Goal: Task Accomplishment & Management: Use online tool/utility

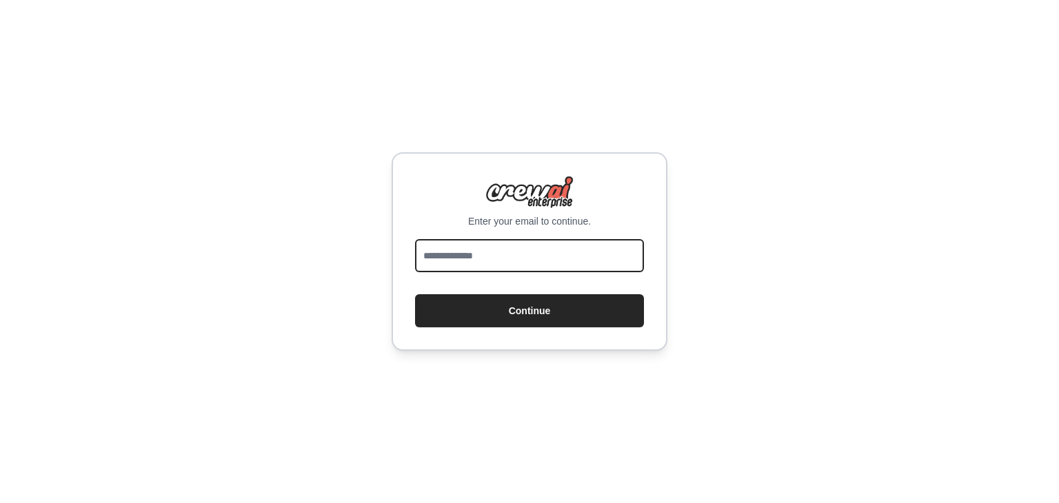
click at [526, 271] on input "email" at bounding box center [529, 255] width 229 height 33
type input "**********"
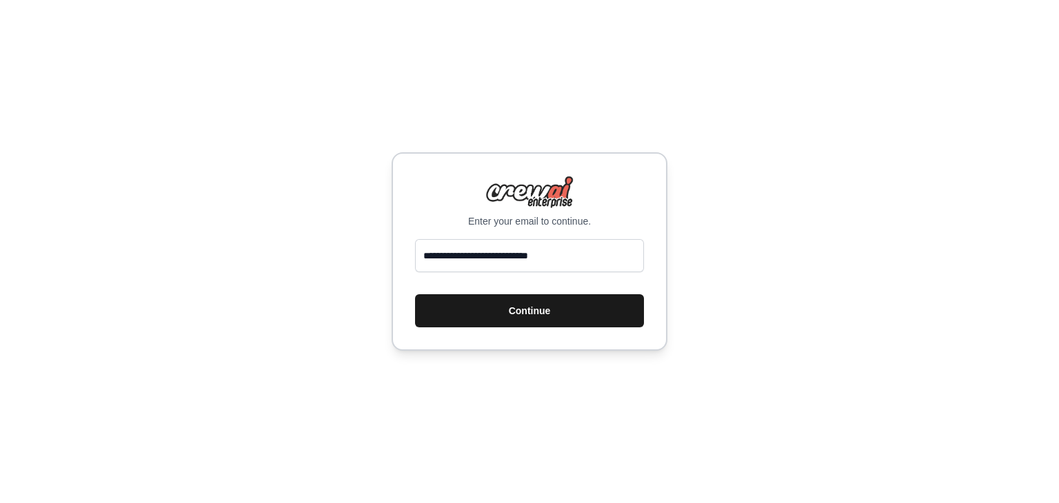
click at [529, 308] on button "Continue" at bounding box center [529, 310] width 229 height 33
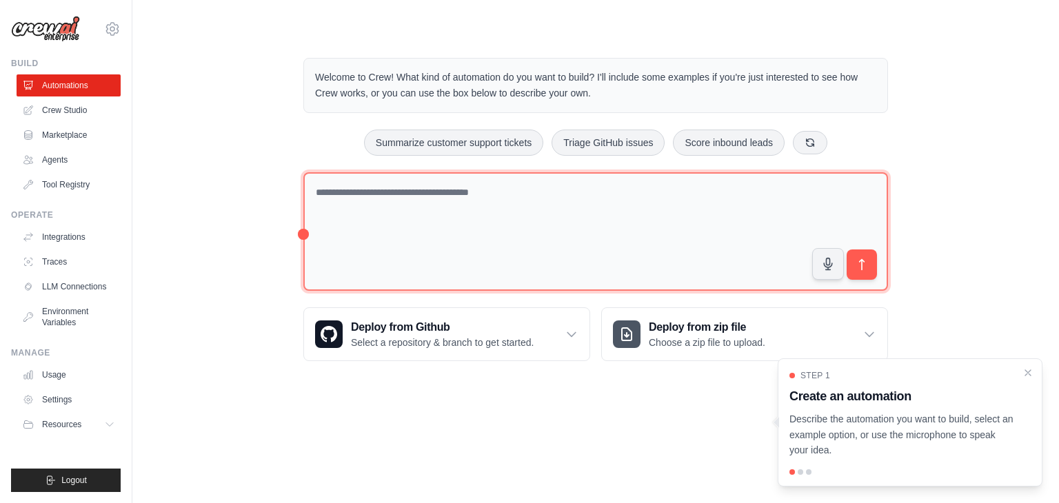
click at [396, 248] on textarea at bounding box center [595, 231] width 585 height 119
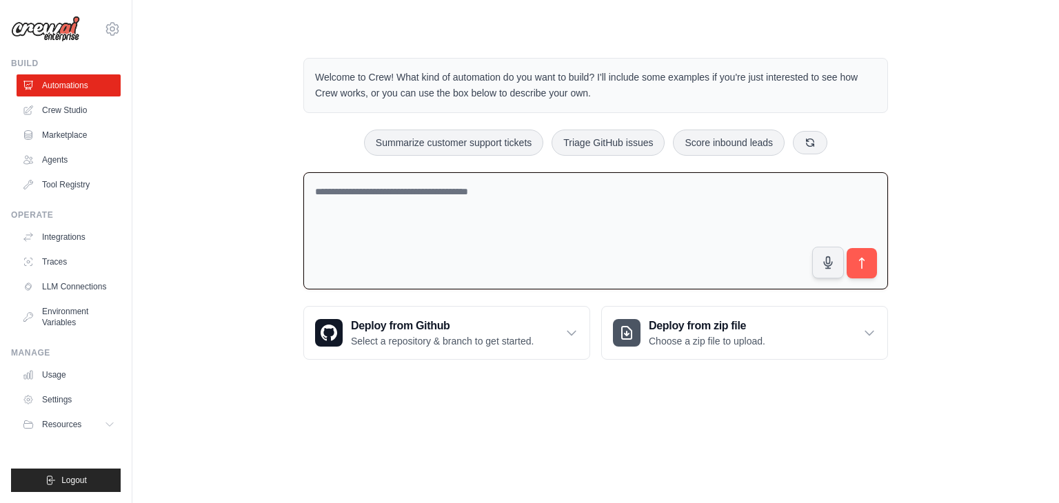
click at [66, 97] on ul "Automations Crew Studio Marketplace Agents Tool Registry" at bounding box center [69, 134] width 104 height 121
click at [67, 105] on link "Crew Studio" at bounding box center [70, 110] width 104 height 22
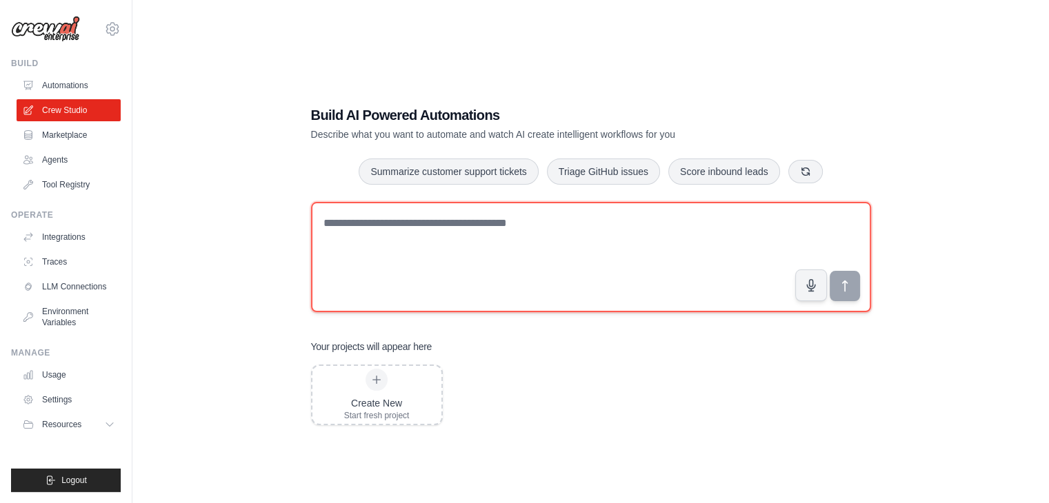
click at [513, 242] on textarea at bounding box center [591, 257] width 560 height 110
paste textarea "**********"
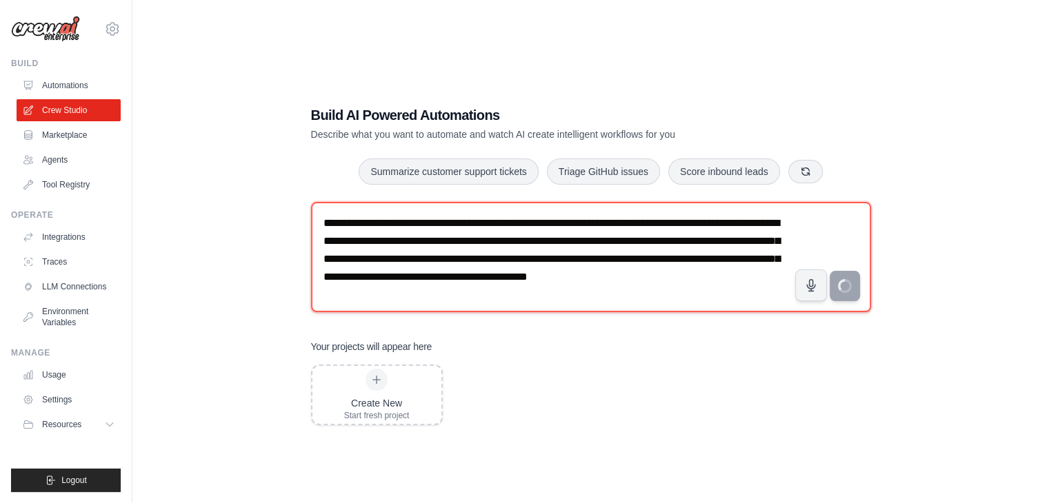
type textarea "**********"
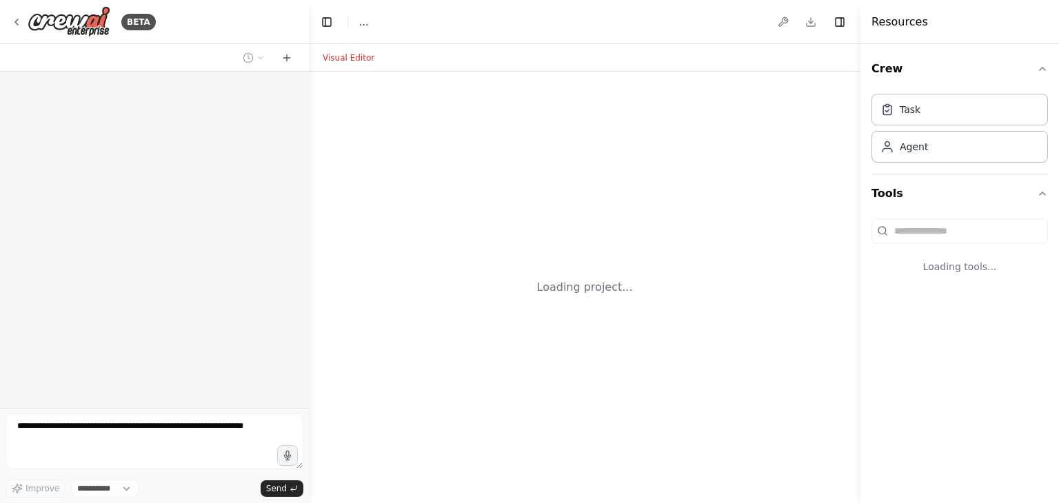
select select "****"
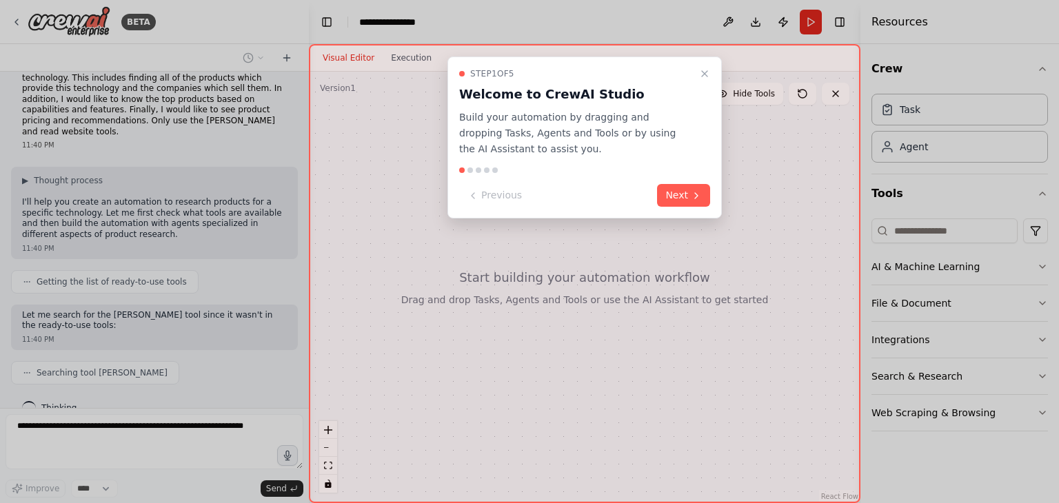
scroll to position [37, 0]
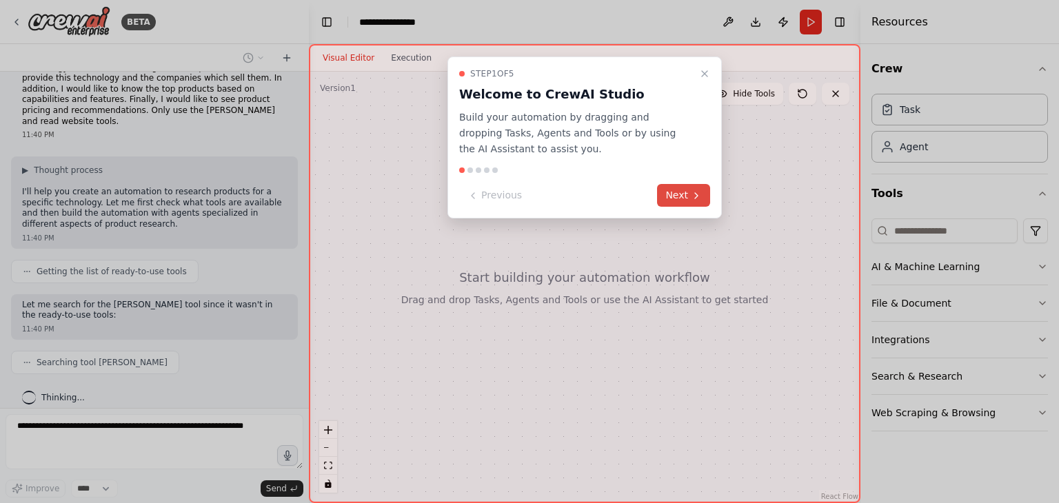
click at [705, 205] on button "Next" at bounding box center [683, 195] width 53 height 23
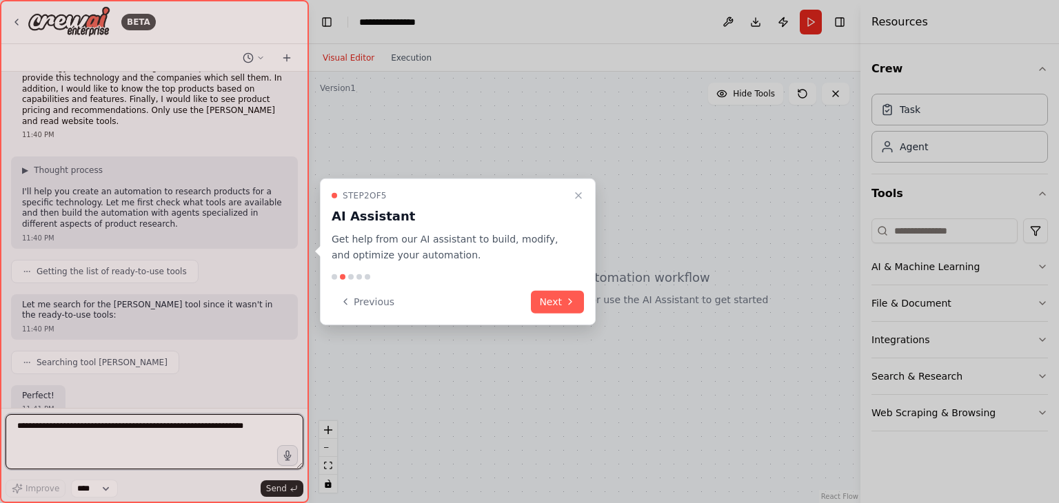
click at [566, 315] on div "Step 2 of 5 AI Assistant Get help from our AI assistant to build, modify, and o…" at bounding box center [458, 252] width 276 height 147
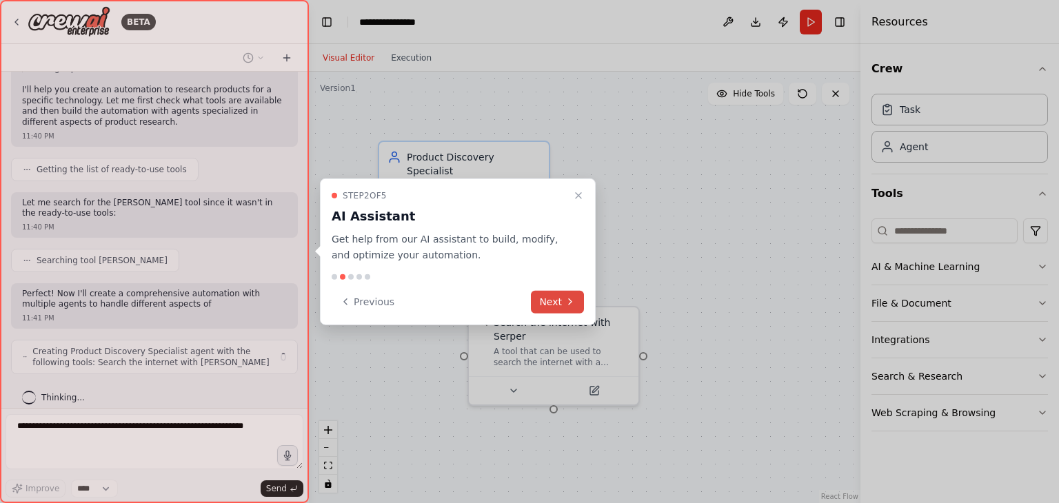
click at [561, 301] on button "Next" at bounding box center [557, 301] width 53 height 23
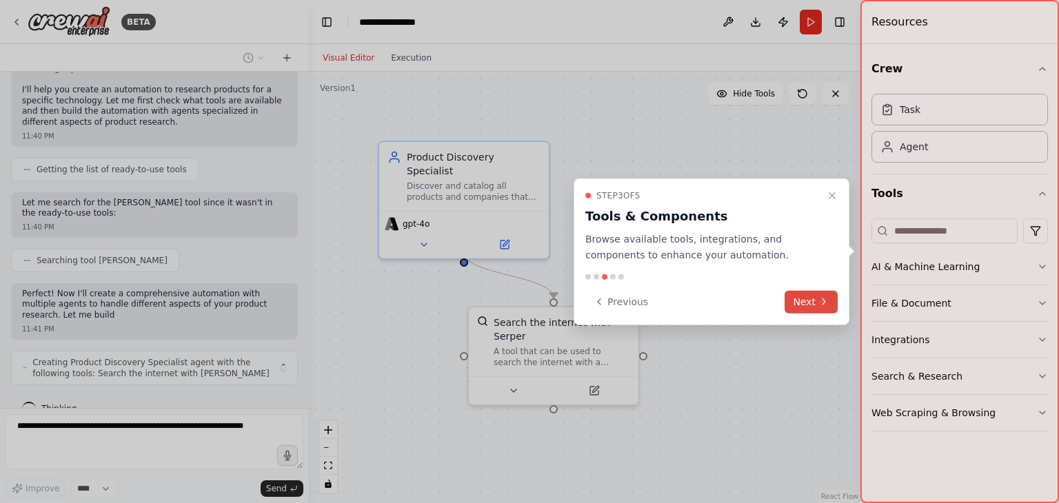
scroll to position [150, 0]
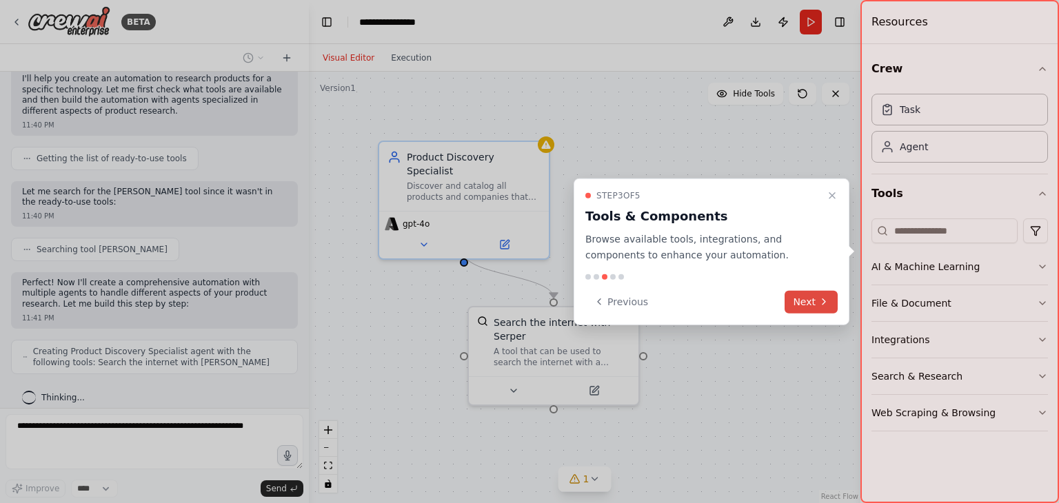
click at [828, 299] on icon at bounding box center [824, 302] width 11 height 11
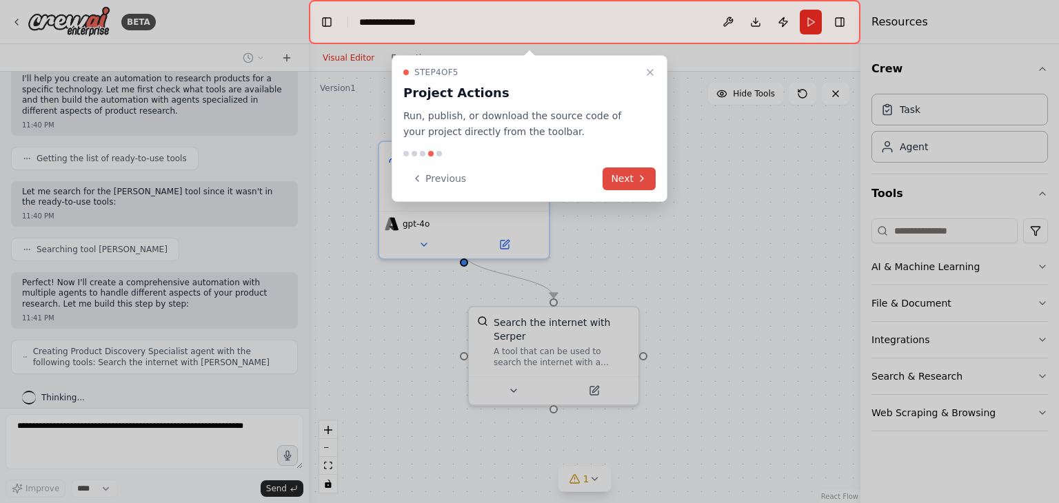
click at [619, 172] on button "Next" at bounding box center [629, 179] width 53 height 23
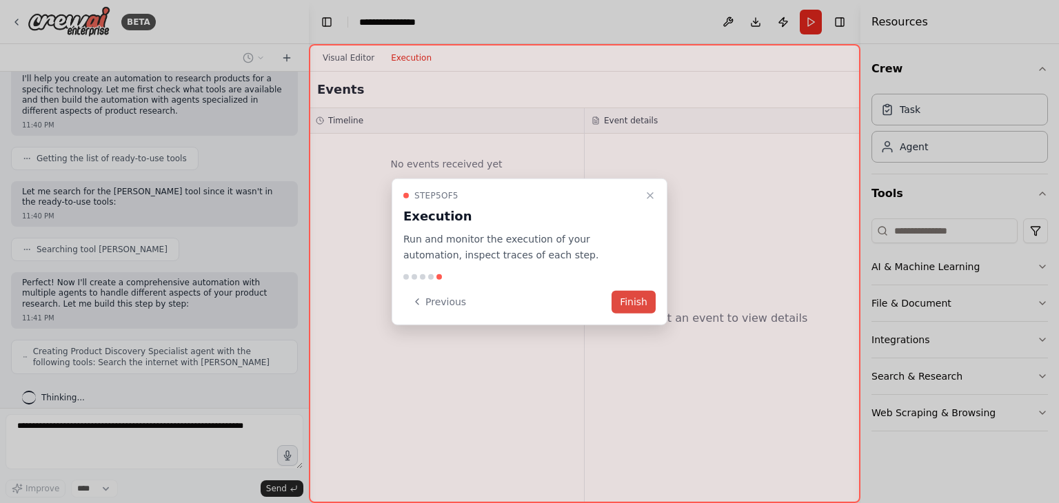
click at [633, 298] on button "Finish" at bounding box center [634, 301] width 44 height 23
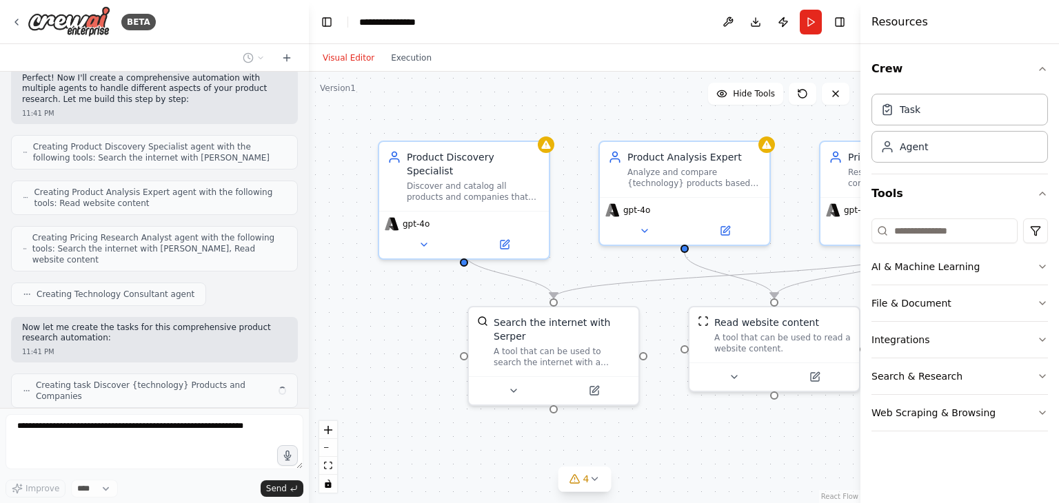
scroll to position [365, 0]
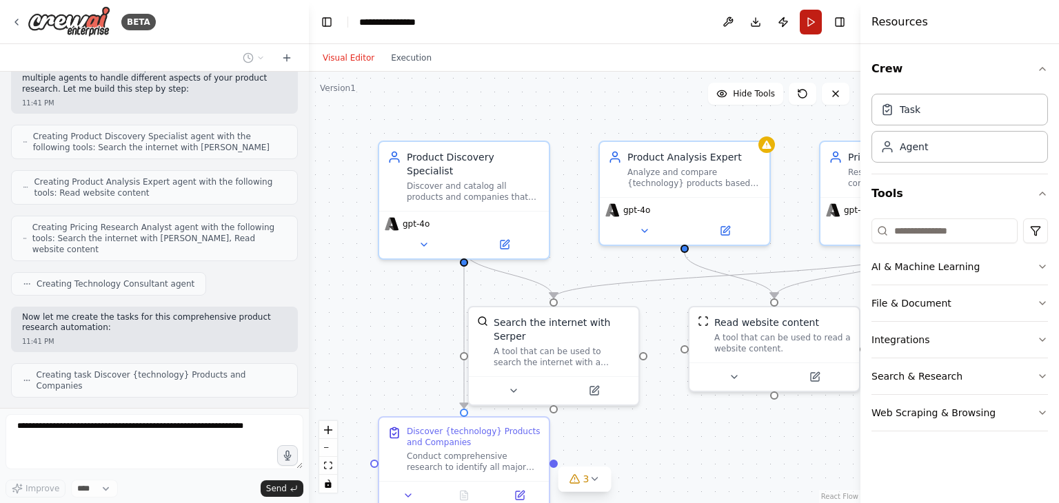
click at [812, 29] on button "Run" at bounding box center [811, 22] width 22 height 25
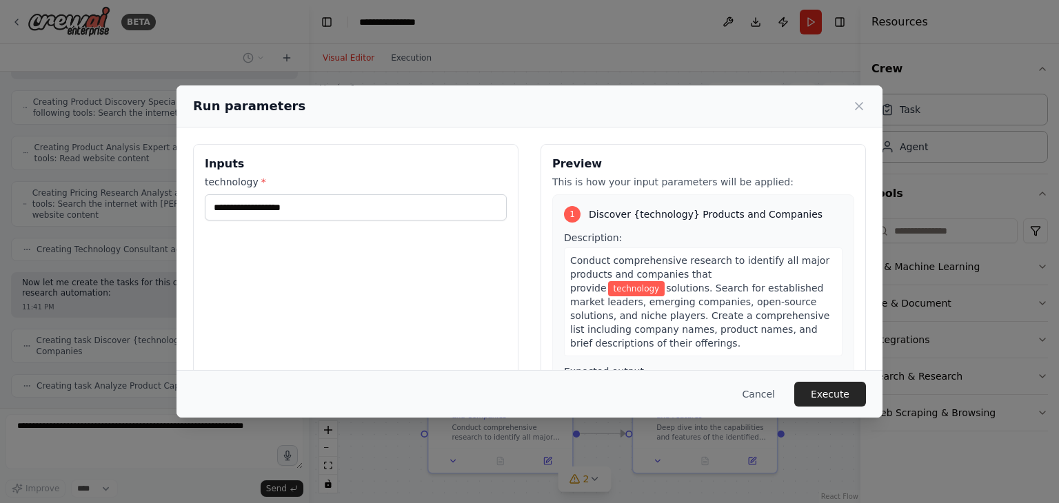
scroll to position [433, 0]
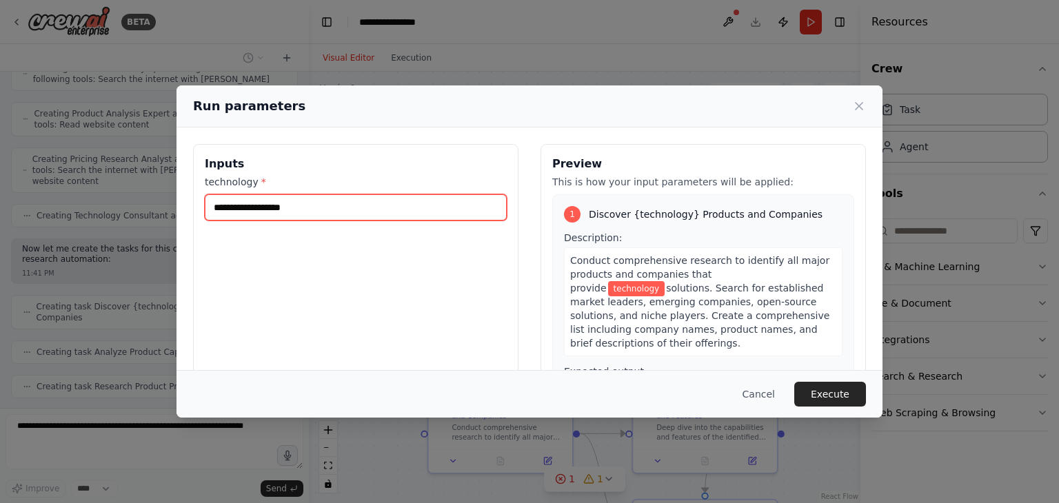
click at [314, 212] on input "technology *" at bounding box center [356, 207] width 302 height 26
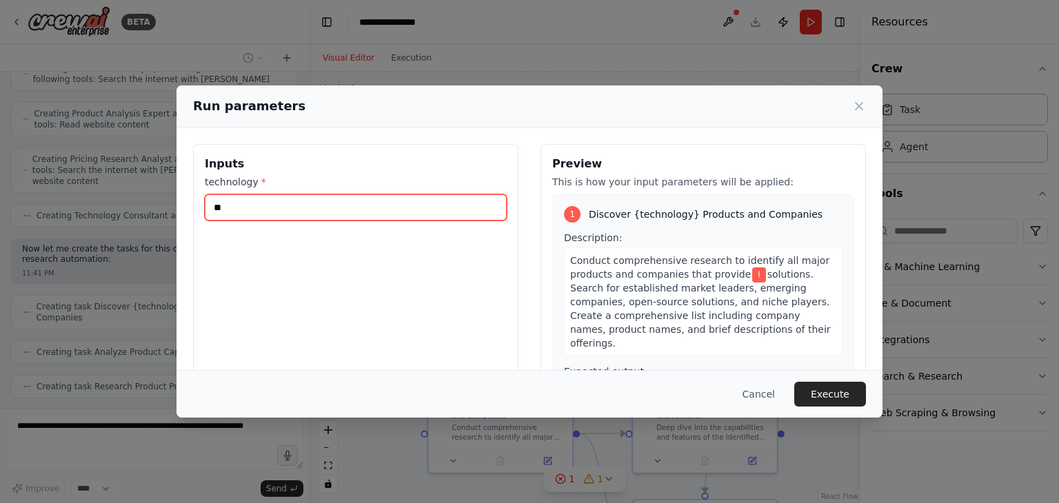
scroll to position [468, 0]
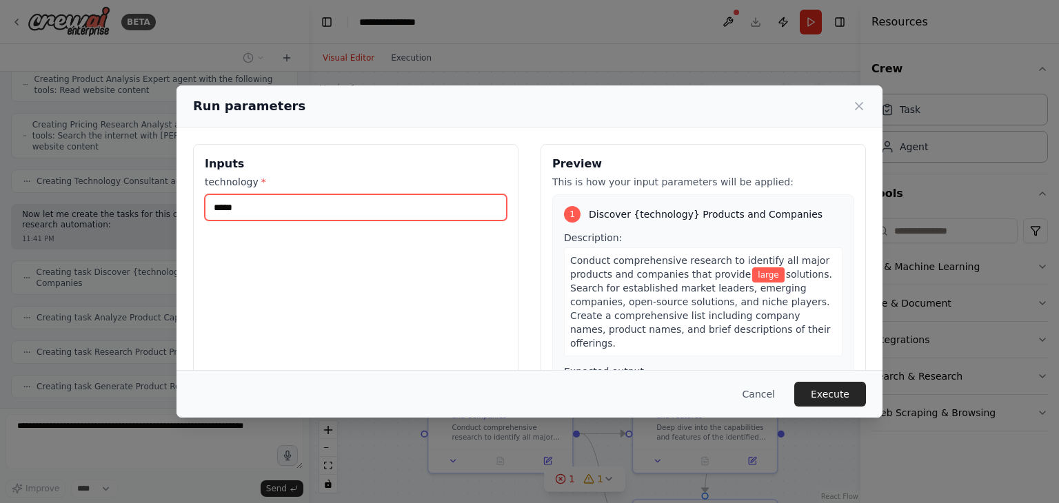
type input "*****"
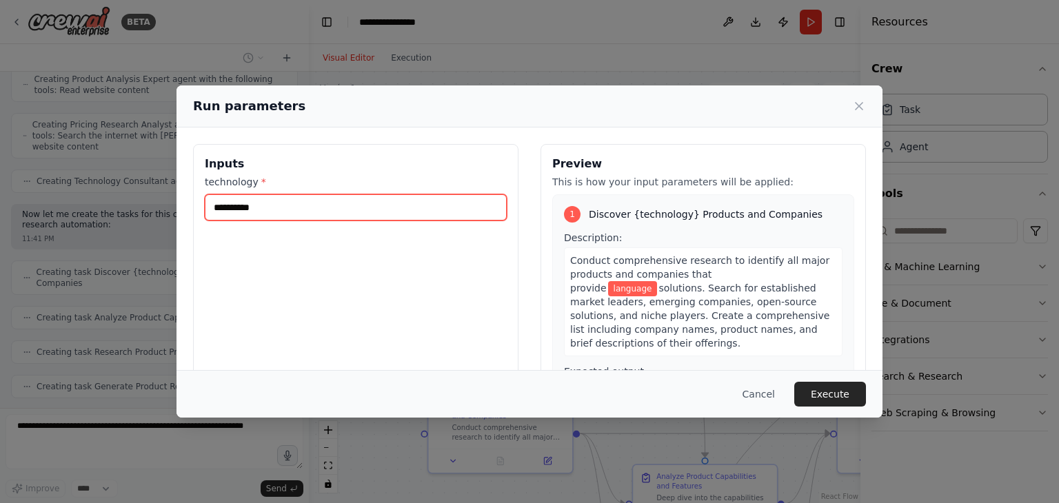
type input "**********"
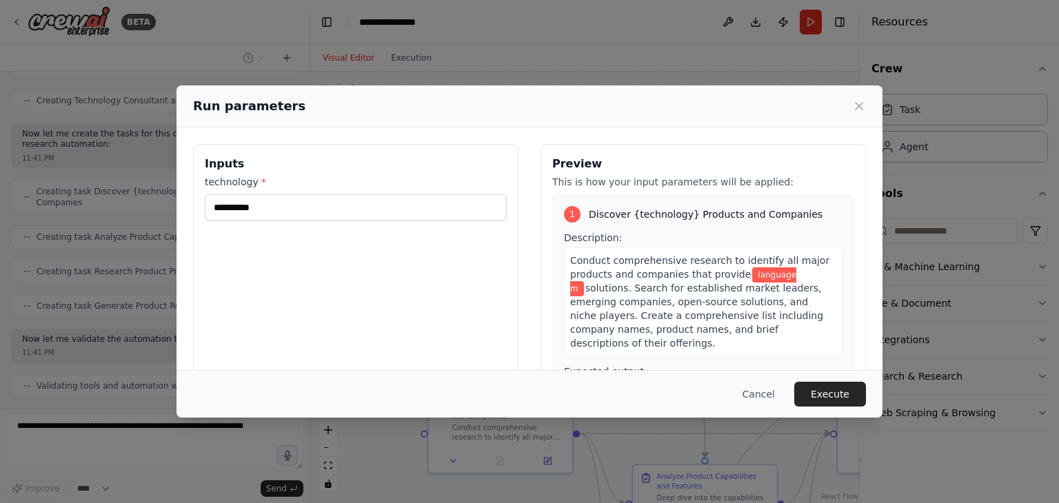
scroll to position [559, 0]
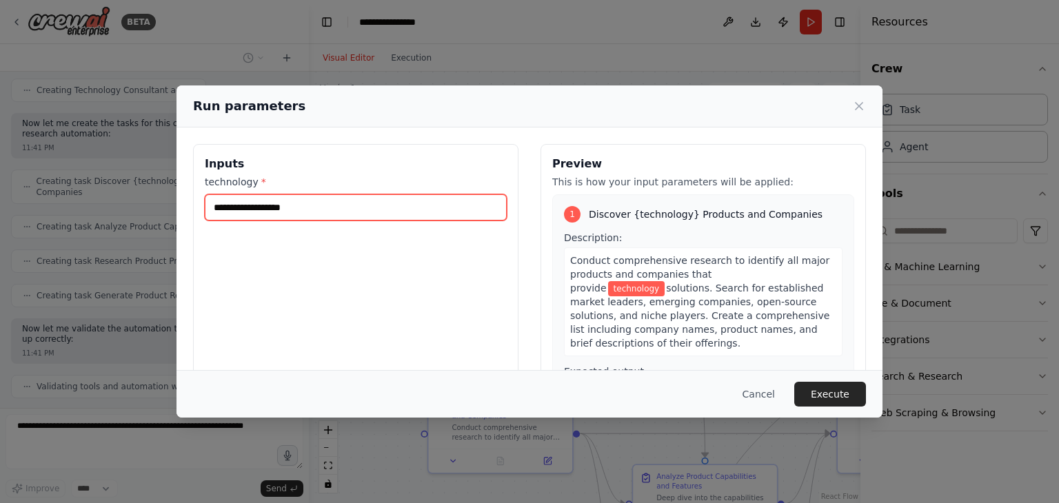
click at [314, 212] on input "technology *" at bounding box center [356, 207] width 302 height 26
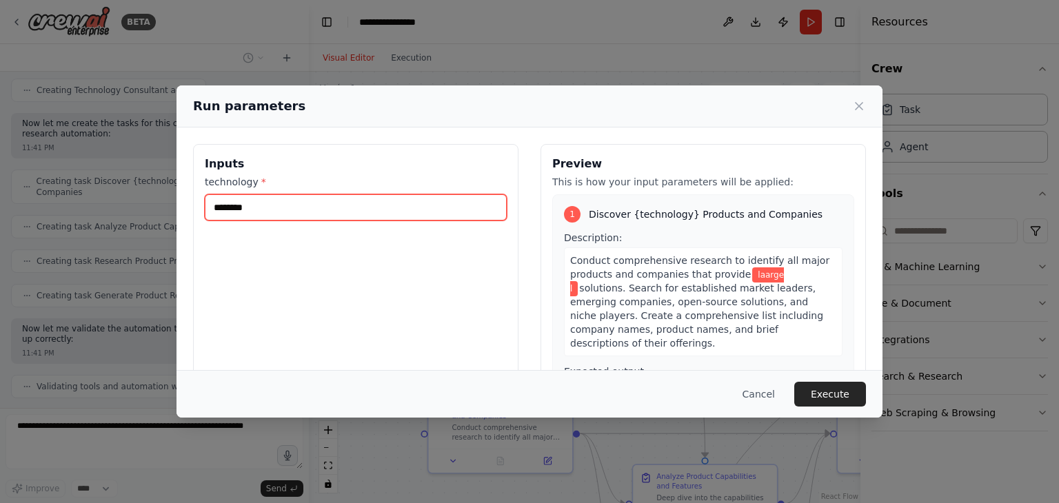
type input "********"
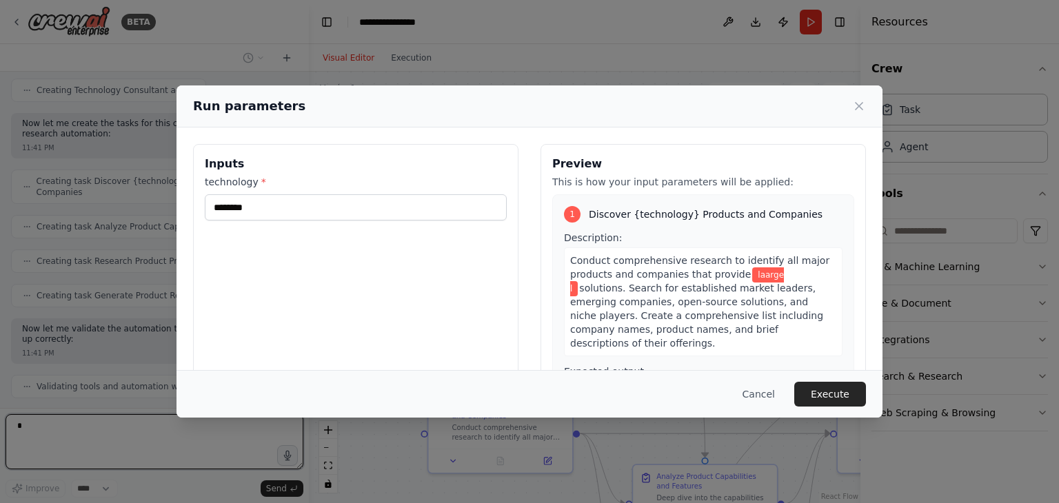
type textarea "*"
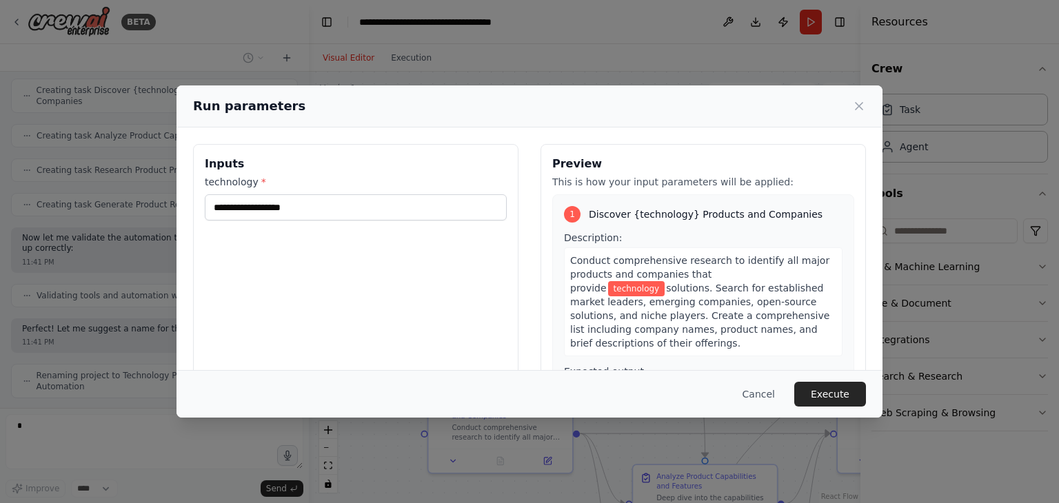
scroll to position [639, 0]
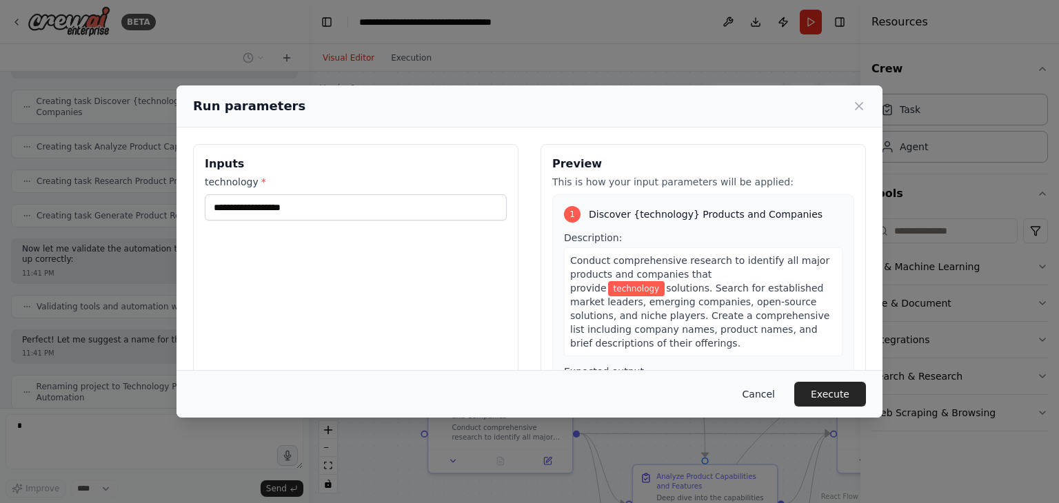
click at [759, 400] on button "Cancel" at bounding box center [759, 394] width 54 height 25
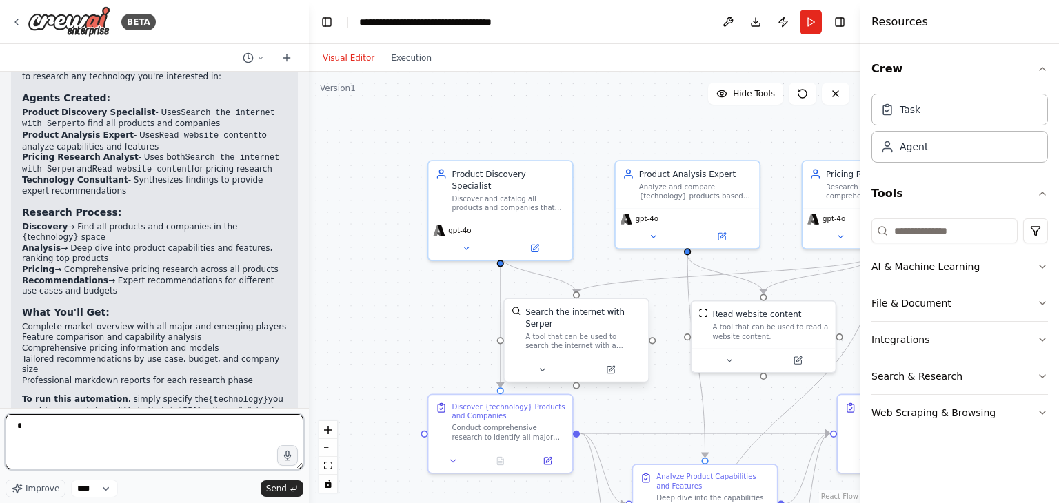
scroll to position [1039, 0]
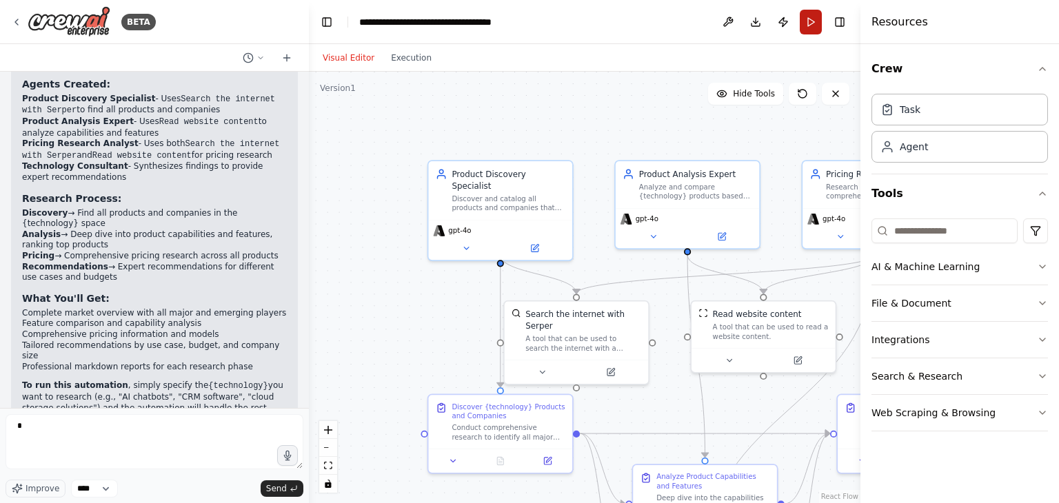
click at [817, 17] on button "Run" at bounding box center [811, 22] width 22 height 25
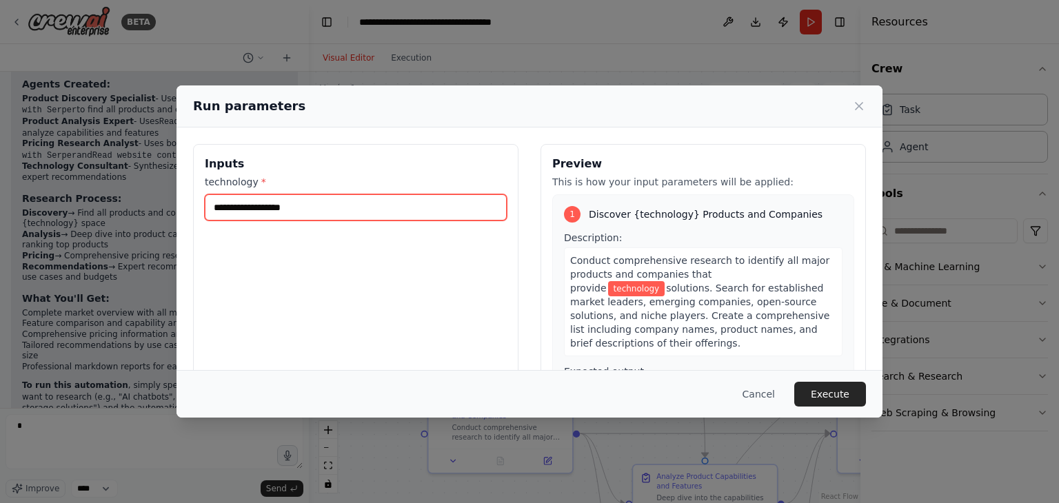
click at [349, 205] on input "technology *" at bounding box center [356, 207] width 302 height 26
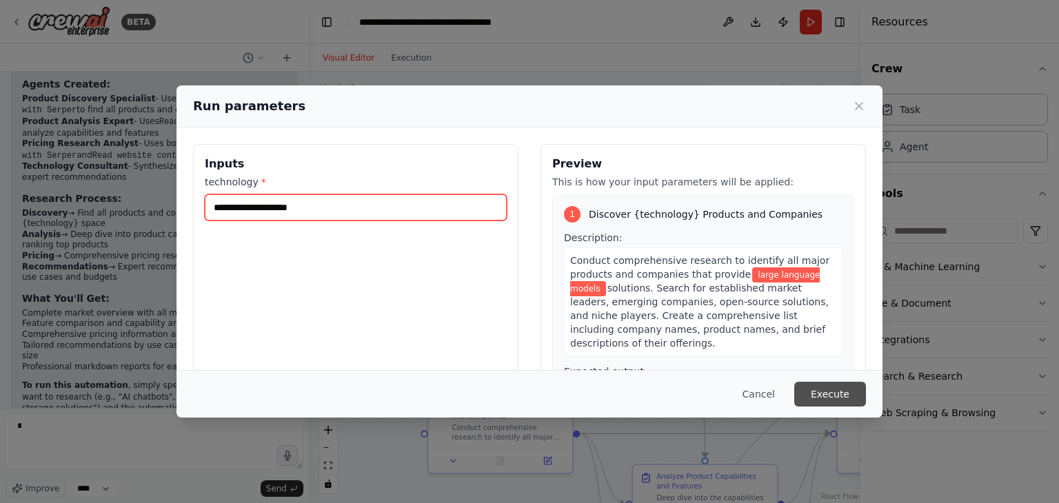
type input "**********"
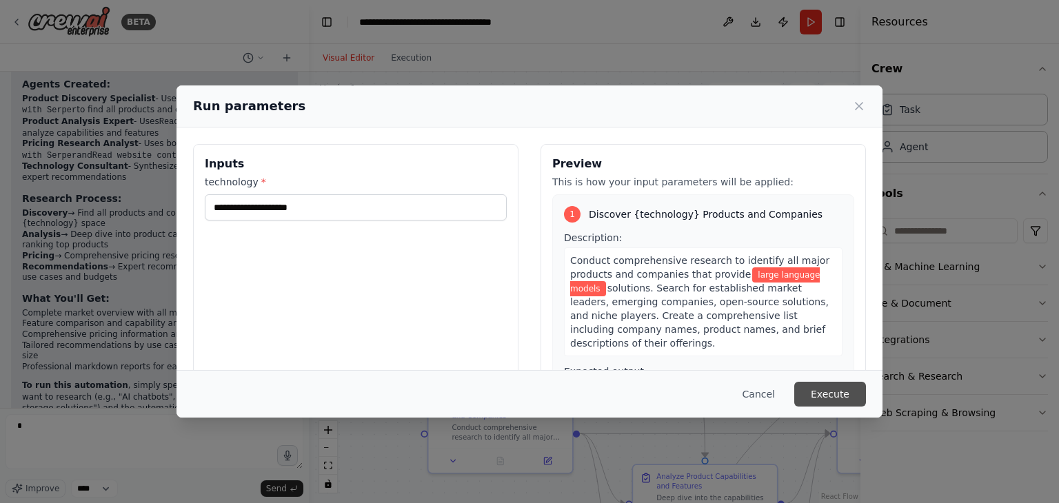
click at [829, 392] on button "Execute" at bounding box center [831, 394] width 72 height 25
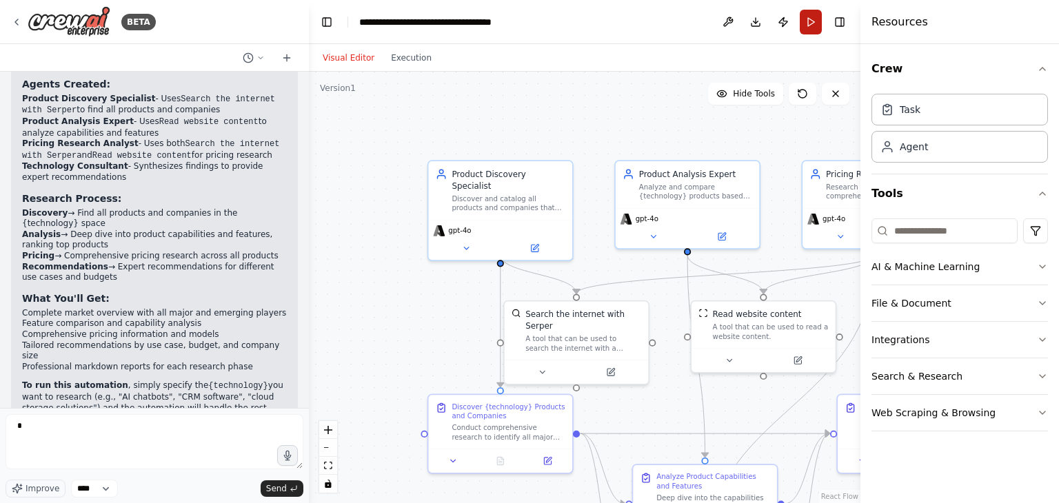
click at [811, 32] on button "Run" at bounding box center [811, 22] width 22 height 25
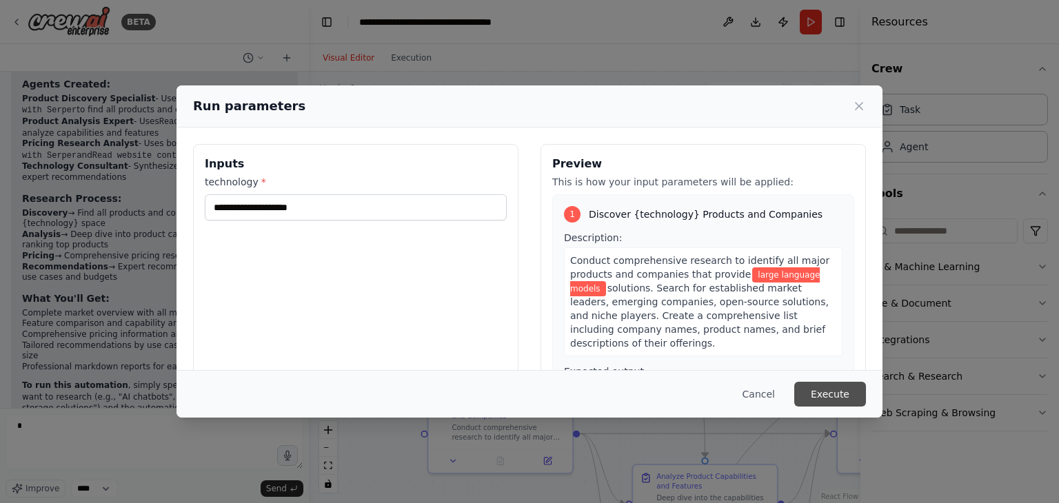
click at [852, 398] on button "Execute" at bounding box center [831, 394] width 72 height 25
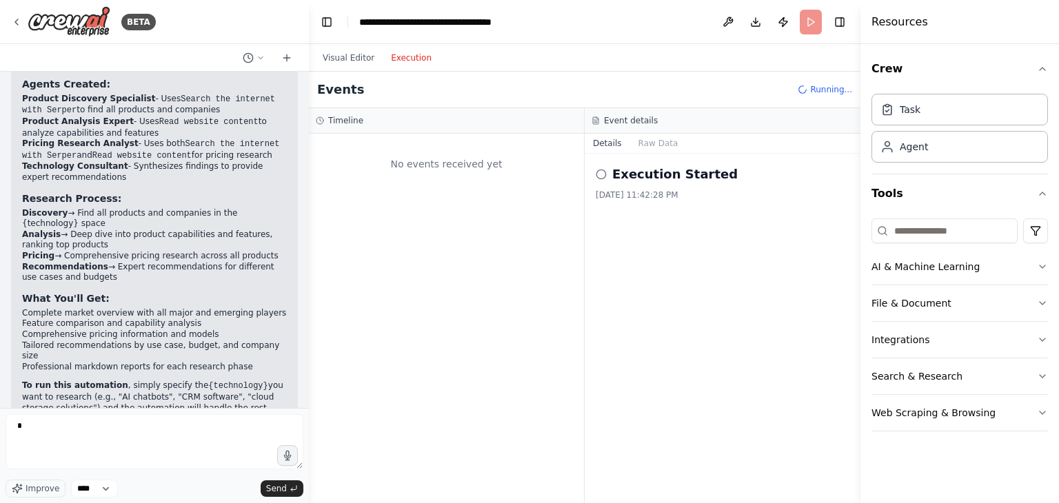
click at [391, 61] on button "Execution" at bounding box center [411, 58] width 57 height 17
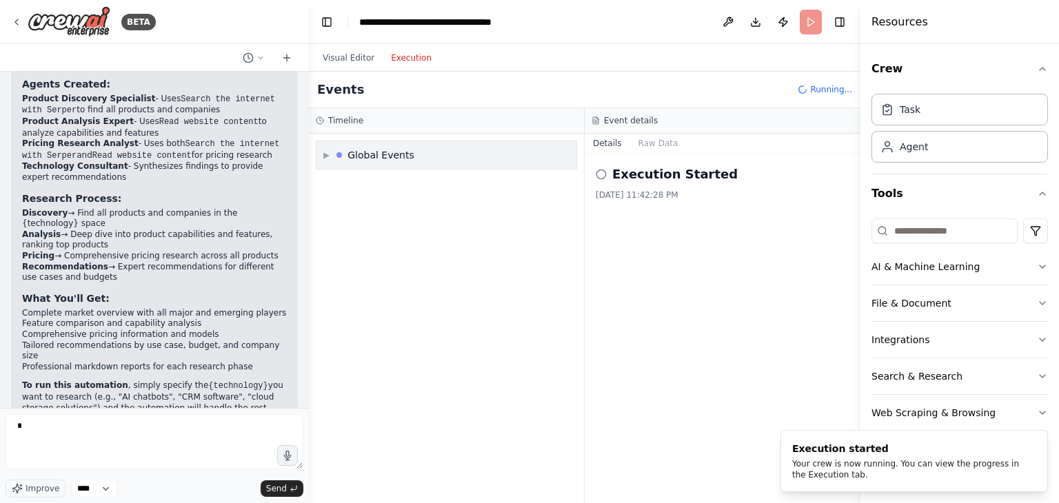
click at [400, 166] on div "▶ Global Events" at bounding box center [447, 155] width 260 height 28
click at [393, 180] on span "Execution Started" at bounding box center [376, 184] width 74 height 11
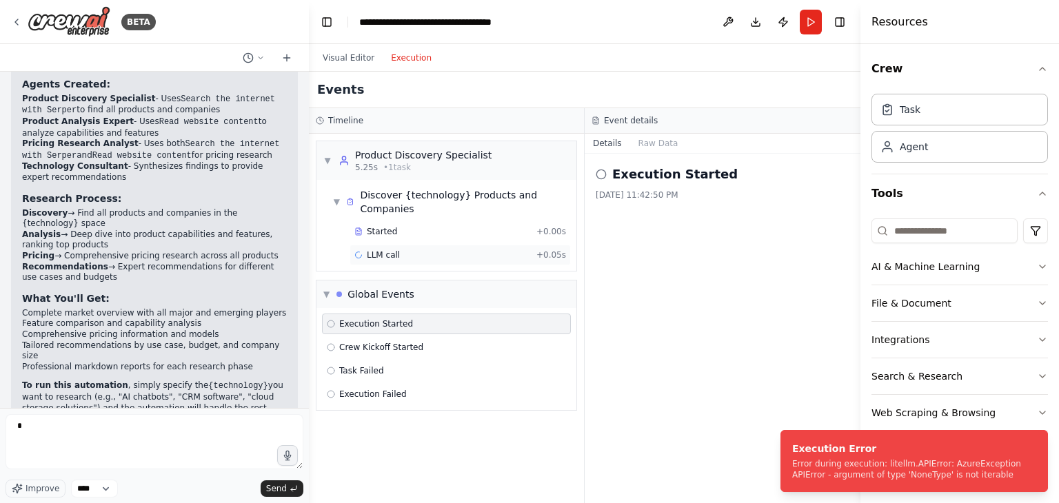
click at [406, 250] on div "LLM call + 0.05s" at bounding box center [460, 255] width 212 height 11
click at [397, 226] on div "Started" at bounding box center [442, 231] width 177 height 11
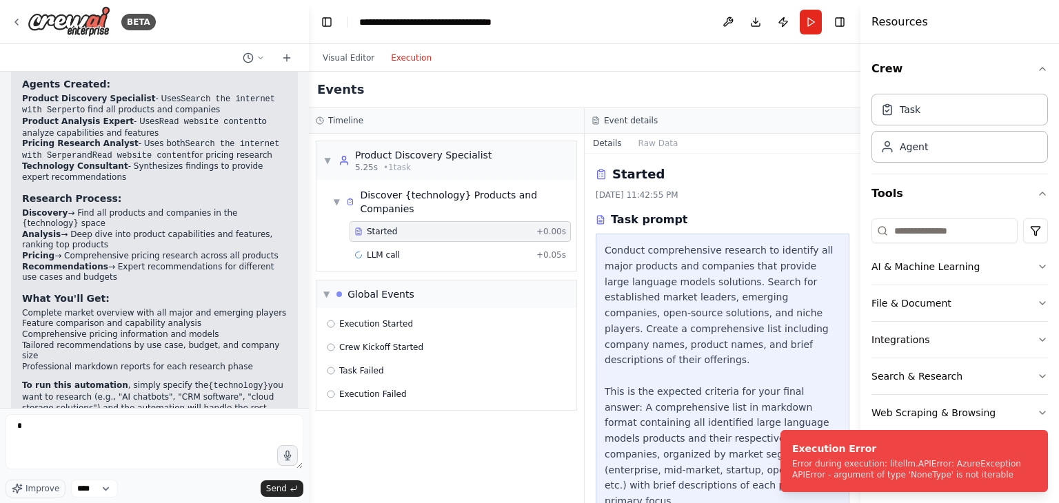
scroll to position [36, 0]
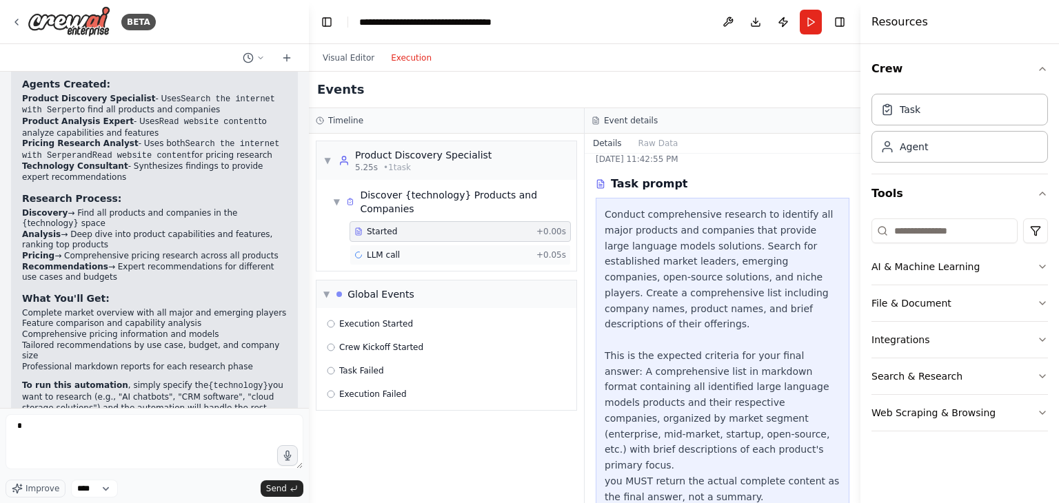
click at [469, 247] on div "LLM call + 0.05s" at bounding box center [460, 255] width 221 height 21
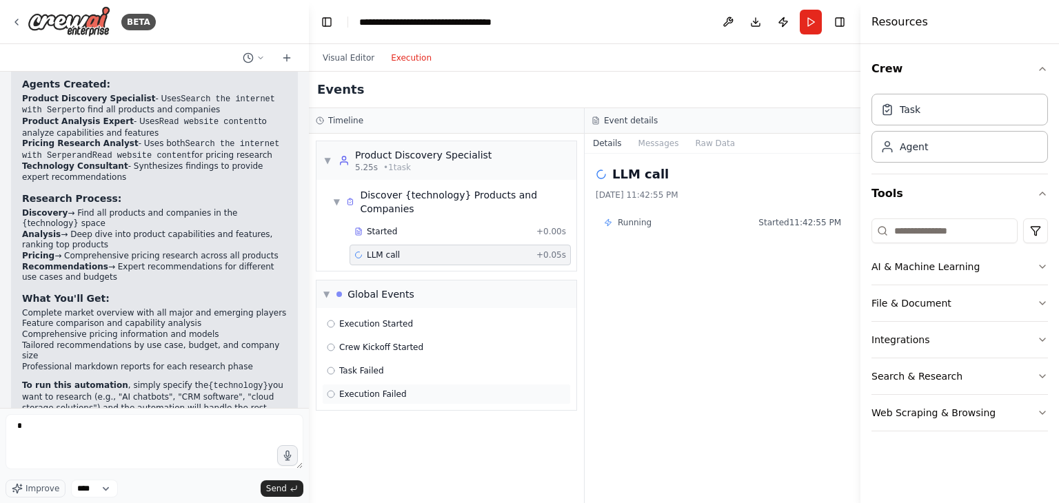
click at [400, 389] on div "Execution Failed" at bounding box center [446, 394] width 239 height 11
click at [396, 366] on div "Task Failed" at bounding box center [446, 371] width 239 height 11
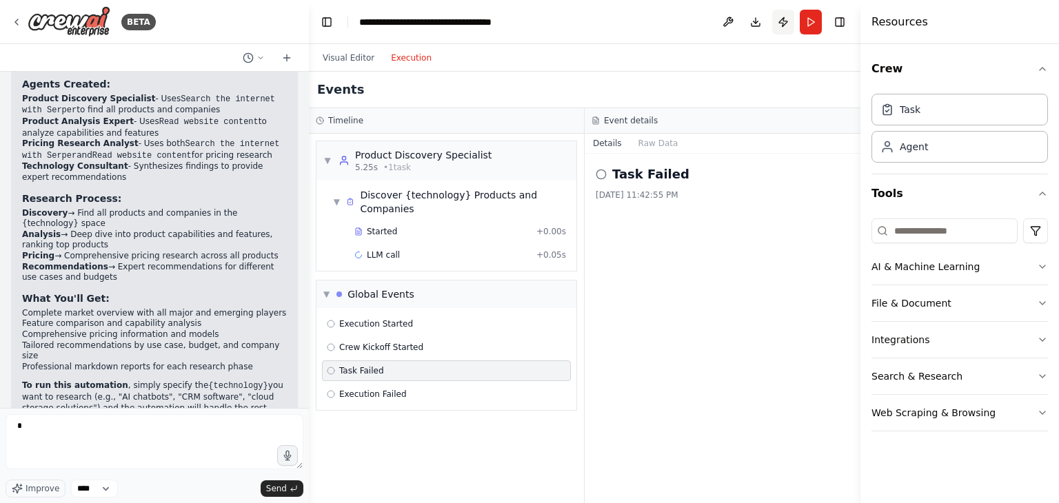
click at [781, 26] on button "Publish" at bounding box center [783, 22] width 22 height 25
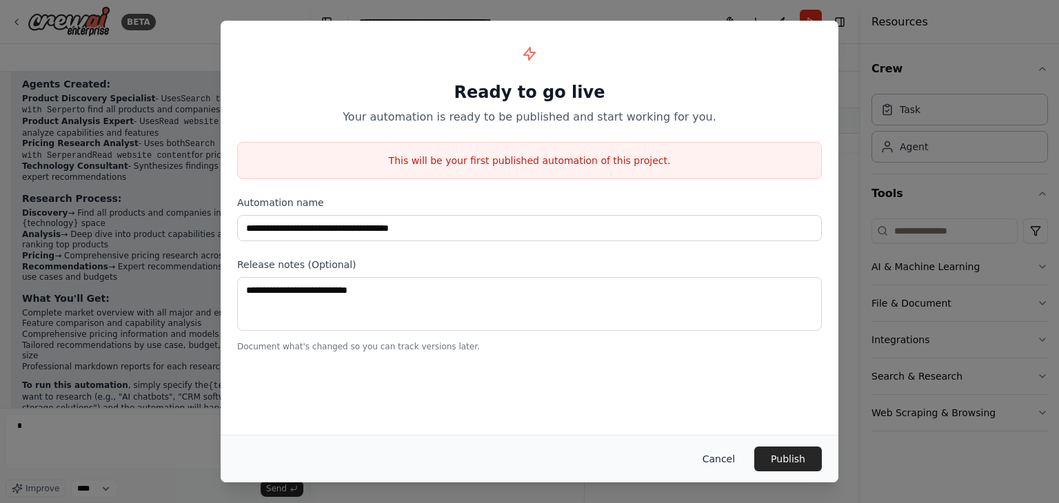
click at [724, 458] on button "Cancel" at bounding box center [719, 459] width 54 height 25
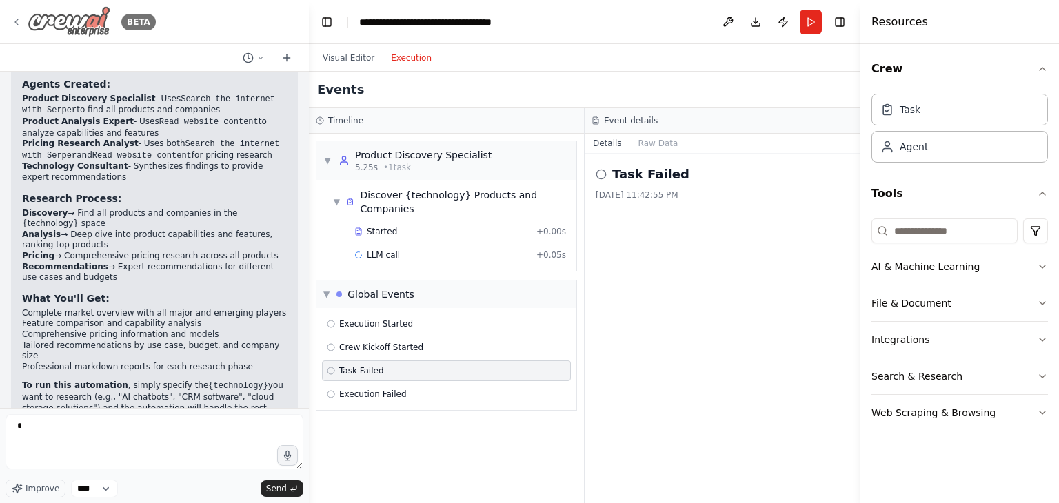
click at [19, 26] on icon at bounding box center [16, 22] width 11 height 11
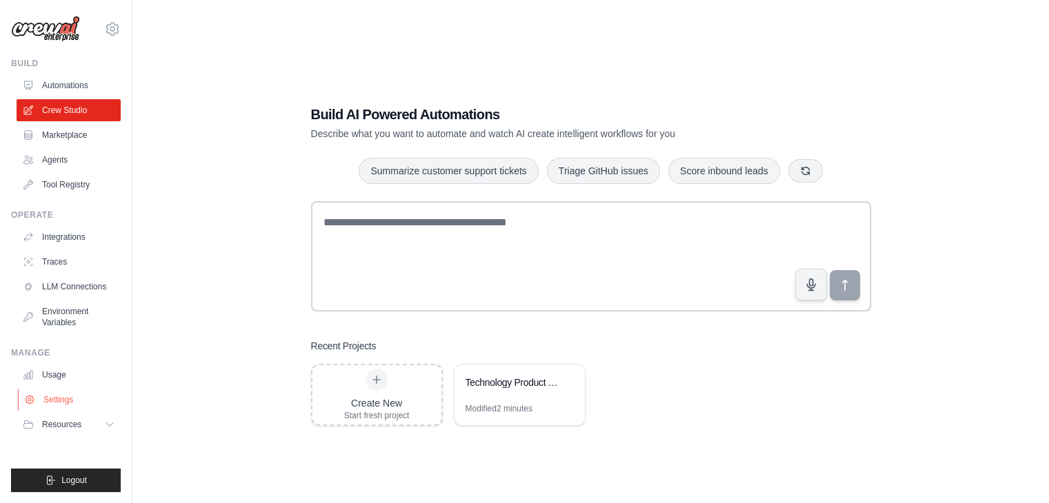
click at [71, 395] on link "Settings" at bounding box center [70, 400] width 104 height 22
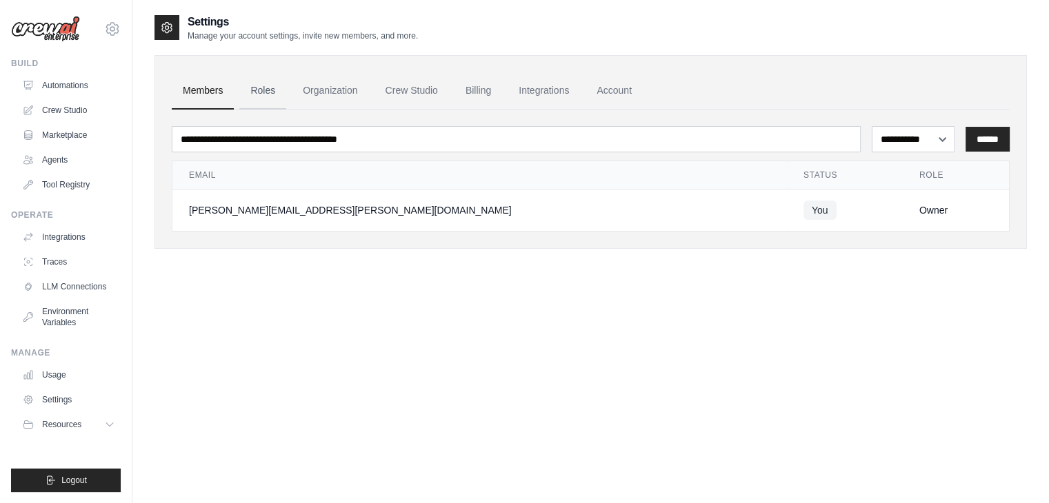
click at [274, 92] on link "Roles" at bounding box center [262, 90] width 47 height 37
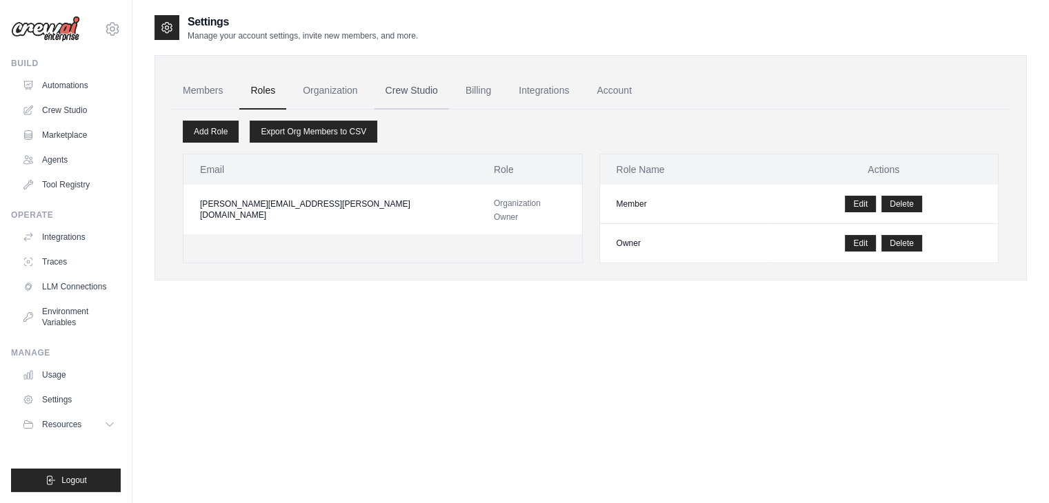
click at [402, 96] on link "Crew Studio" at bounding box center [411, 90] width 74 height 37
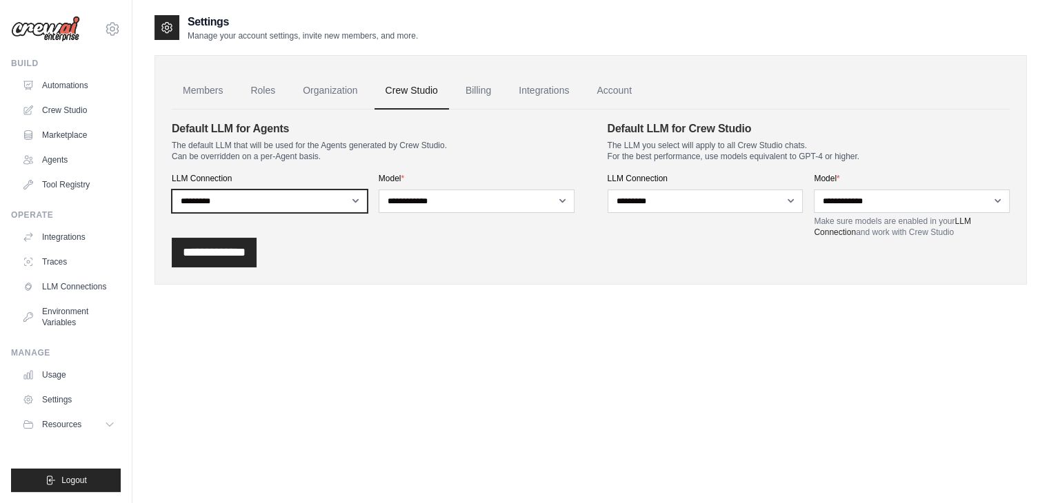
click at [359, 201] on select "**********" at bounding box center [270, 201] width 196 height 23
select select
click at [172, 190] on select "**********" at bounding box center [270, 201] width 196 height 23
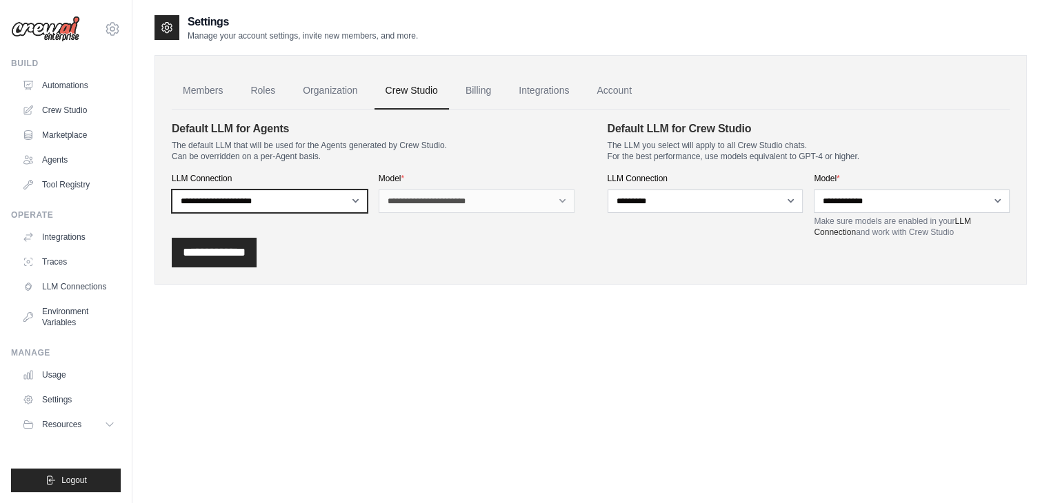
click at [348, 205] on select "**********" at bounding box center [270, 201] width 196 height 23
click at [668, 214] on div "**********" at bounding box center [706, 205] width 196 height 65
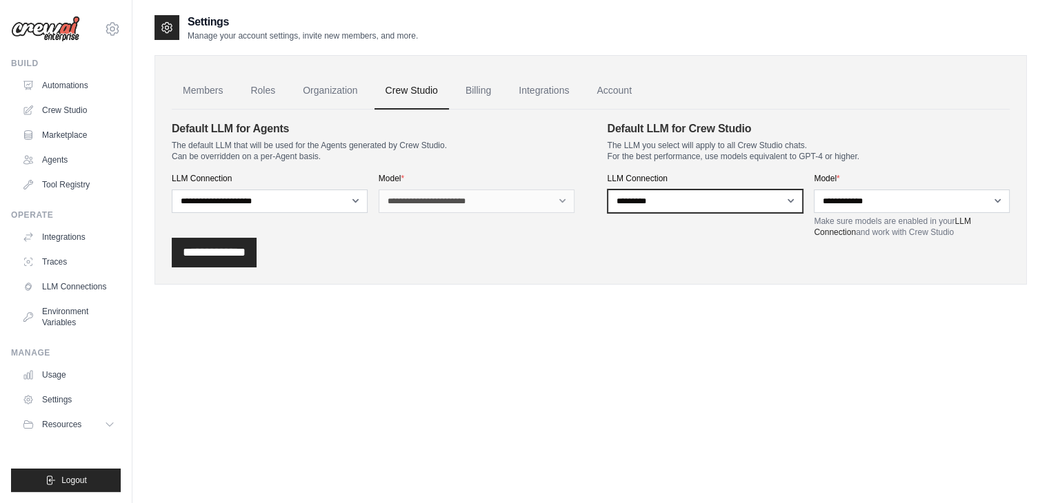
click at [666, 206] on select "**********" at bounding box center [706, 201] width 196 height 23
select select
click at [608, 190] on select "**********" at bounding box center [706, 201] width 196 height 23
click at [236, 263] on input "**********" at bounding box center [214, 253] width 85 height 30
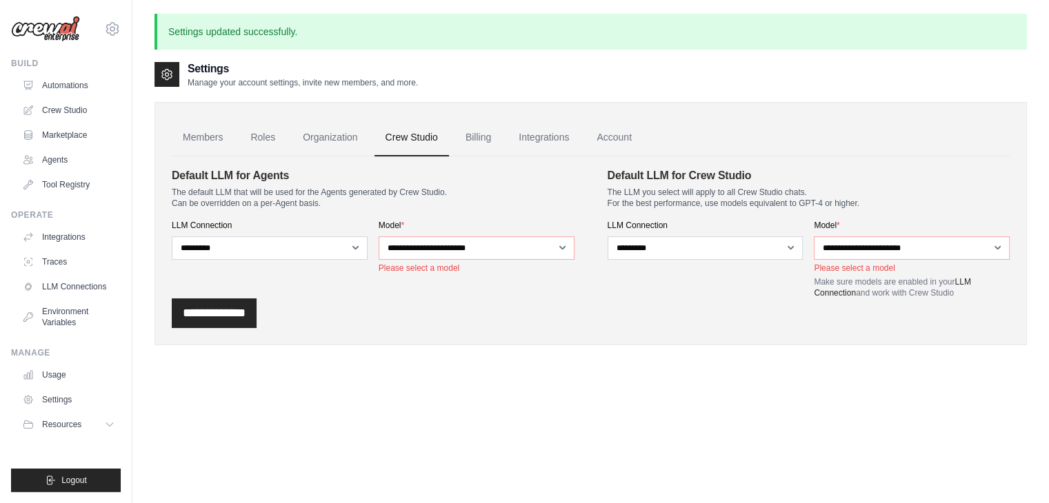
click at [478, 158] on div "**********" at bounding box center [591, 243] width 838 height 172
click at [473, 144] on link "Billing" at bounding box center [479, 137] width 48 height 37
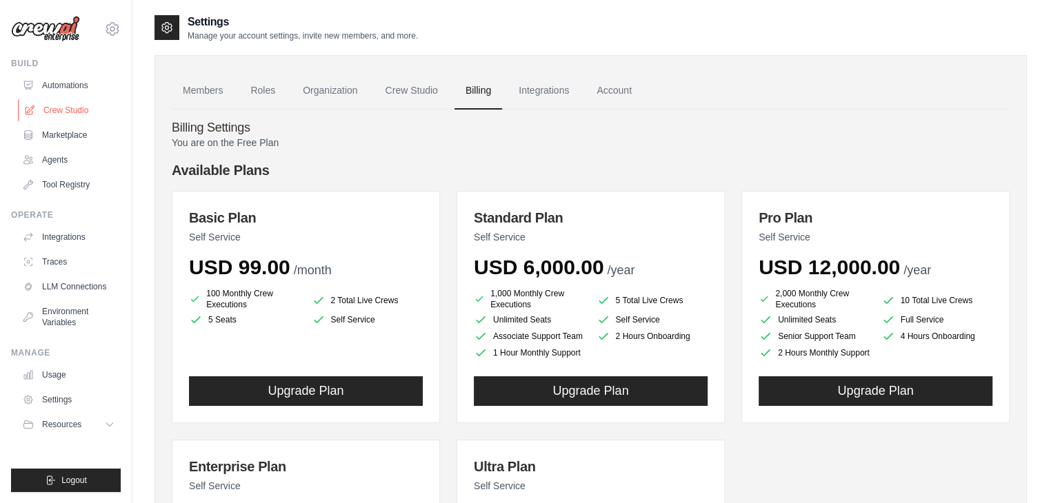
click at [57, 117] on link "Crew Studio" at bounding box center [70, 110] width 104 height 22
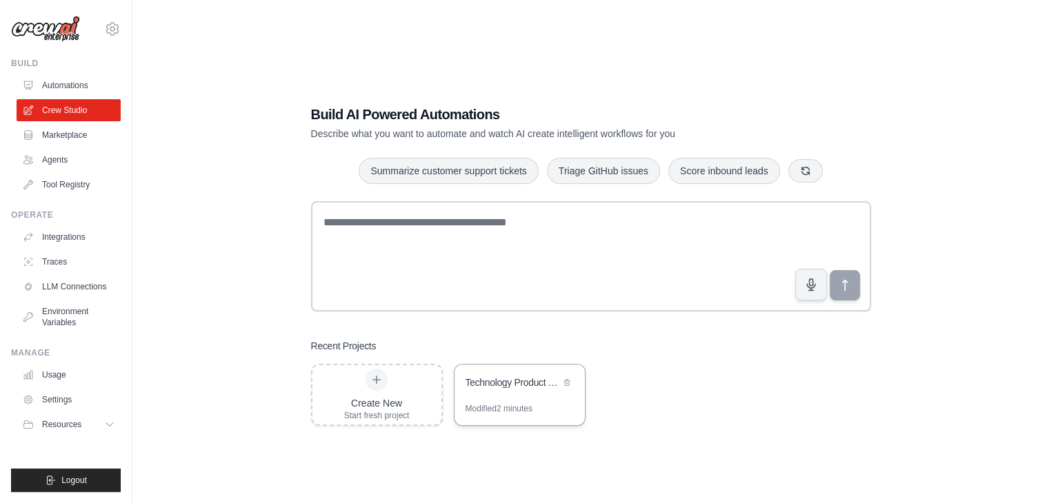
click at [508, 395] on div "Technology Product Research Automation" at bounding box center [520, 384] width 130 height 39
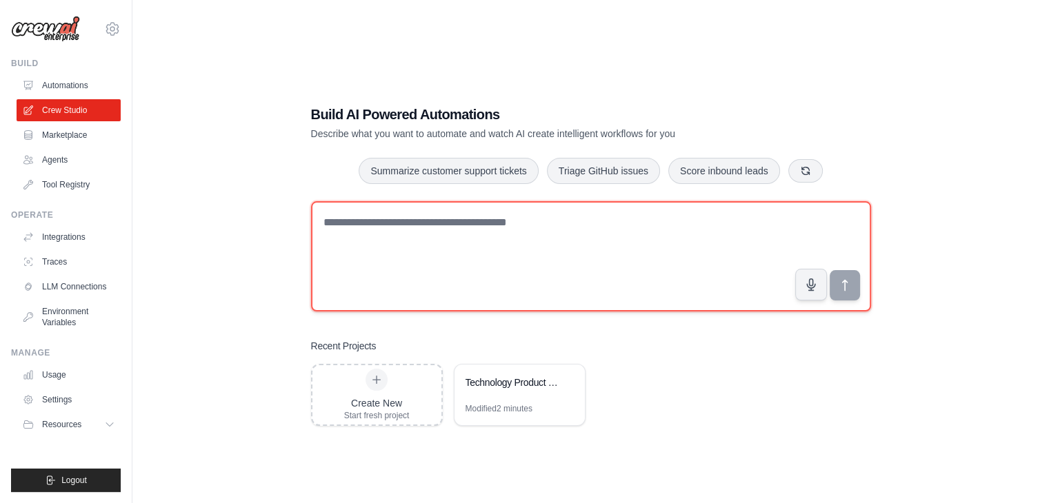
click at [419, 233] on textarea at bounding box center [591, 256] width 560 height 110
click at [518, 249] on textarea at bounding box center [591, 256] width 560 height 110
paste textarea "**********"
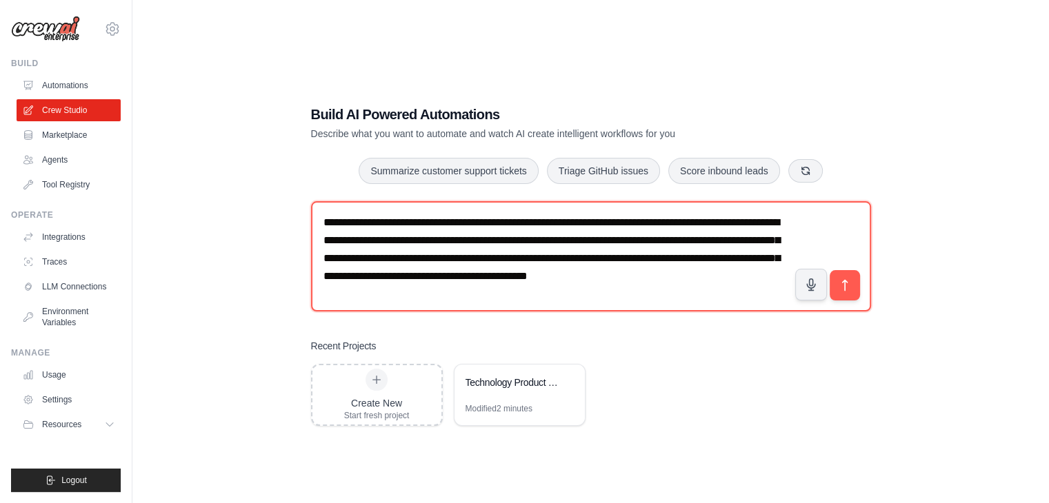
scroll to position [21, 0]
drag, startPoint x: 370, startPoint y: 217, endPoint x: 486, endPoint y: 339, distance: 168.8
click at [486, 339] on div "**********" at bounding box center [590, 266] width 593 height 366
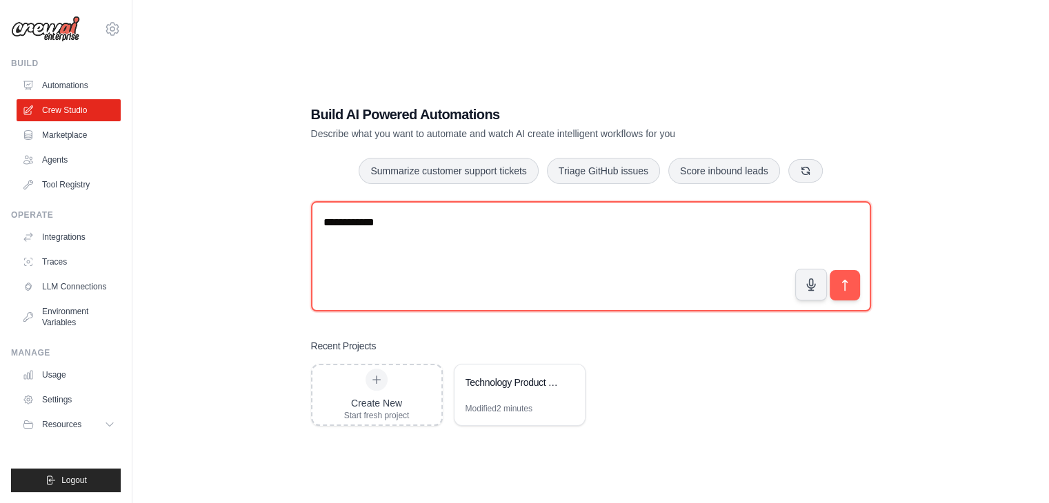
scroll to position [0, 0]
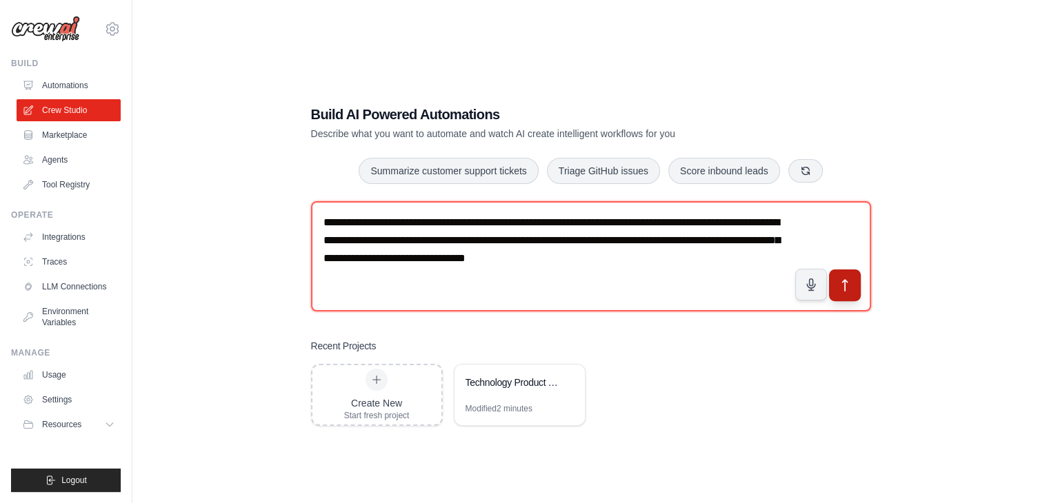
type textarea "**********"
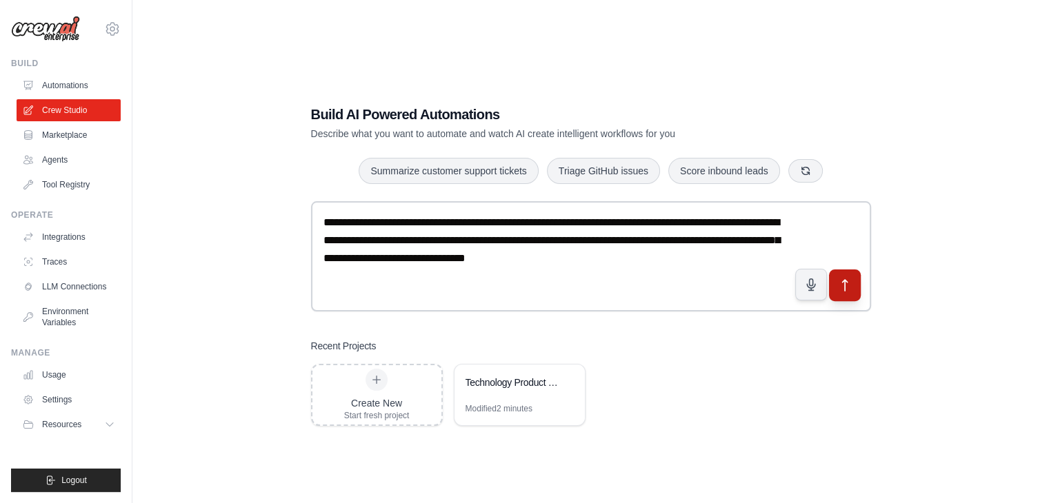
click at [857, 281] on button "submit" at bounding box center [844, 286] width 32 height 32
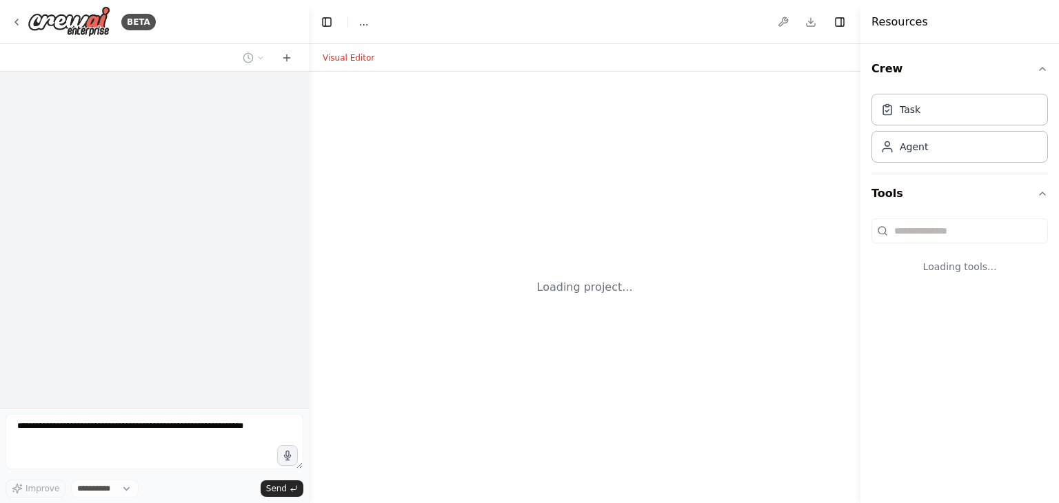
select select "****"
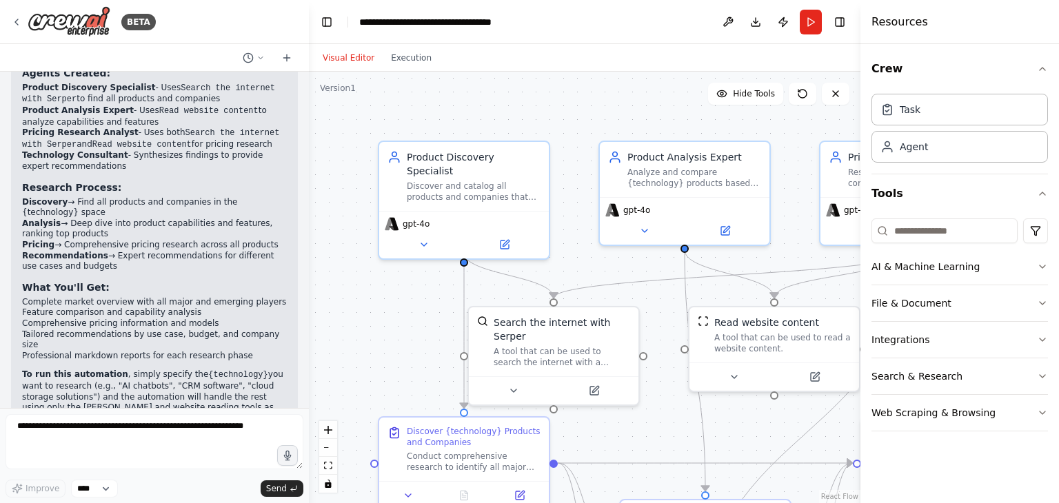
scroll to position [1039, 0]
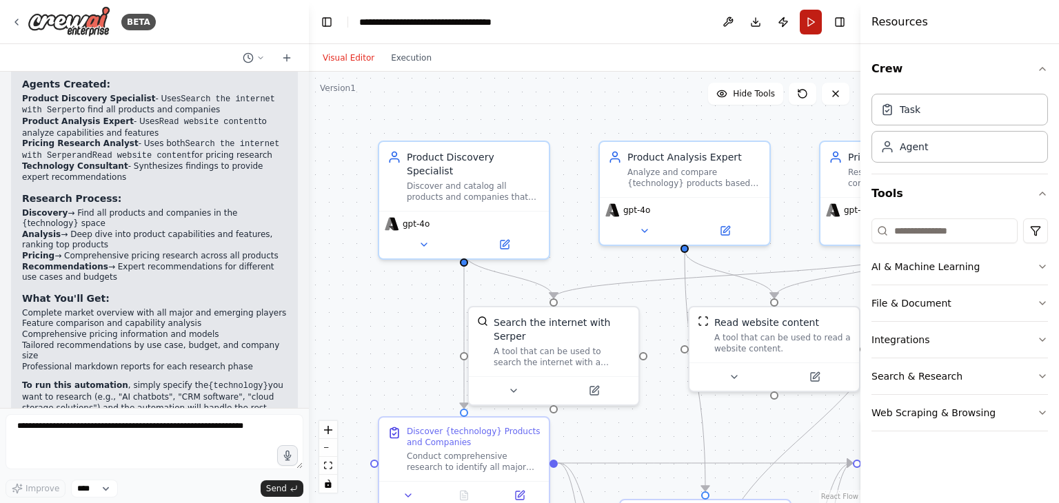
click at [808, 33] on button "Run" at bounding box center [811, 22] width 22 height 25
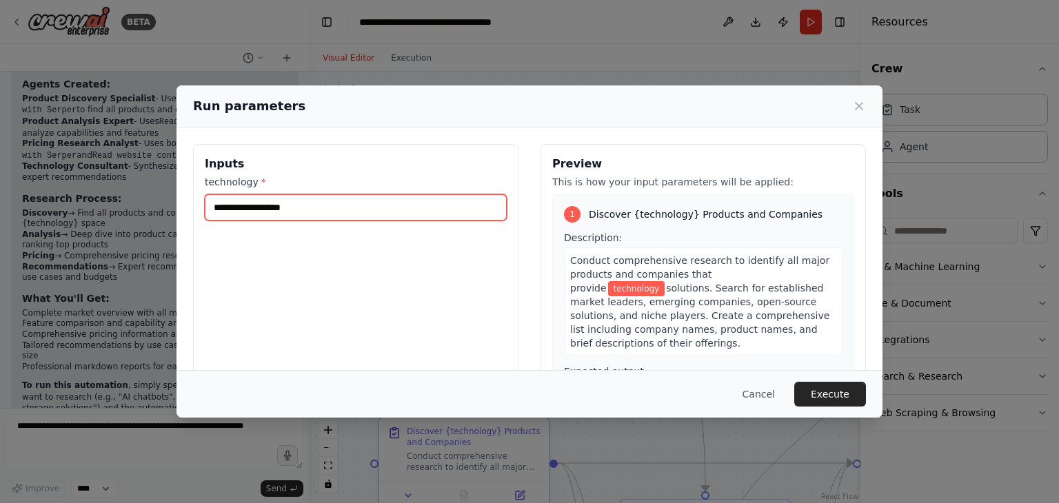
click at [381, 209] on input "technology *" at bounding box center [356, 207] width 302 height 26
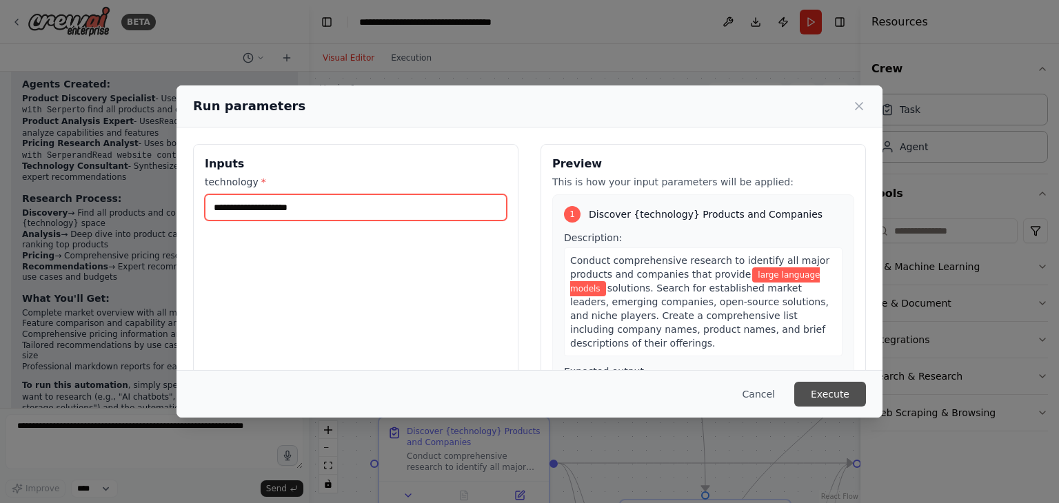
type input "**********"
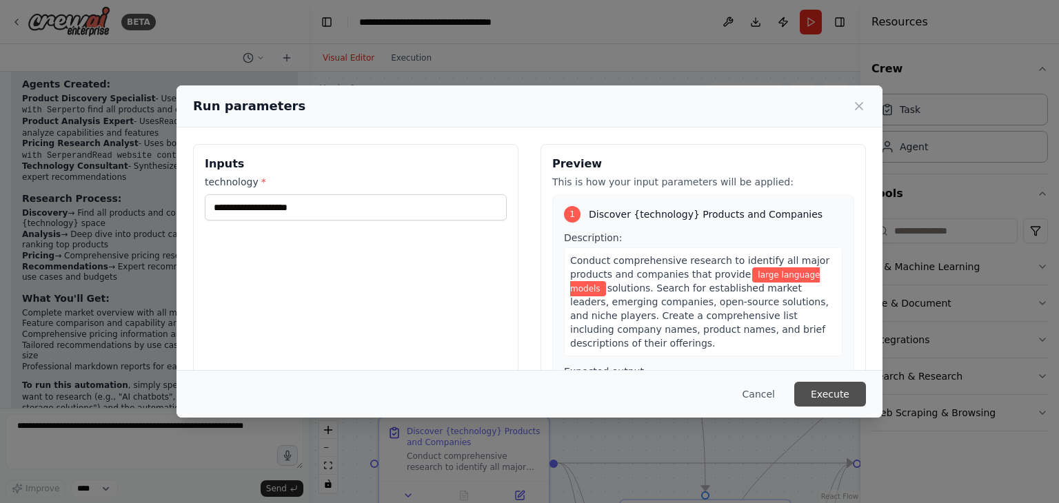
click at [831, 392] on button "Execute" at bounding box center [831, 394] width 72 height 25
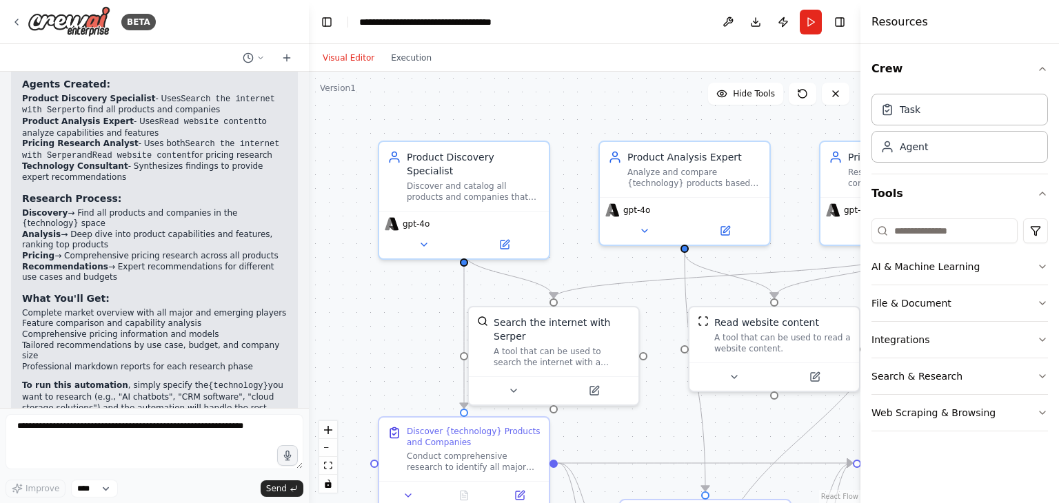
click at [419, 72] on div ".deletable-edge-delete-btn { width: 20px; height: 20px; border: 0px solid #ffff…" at bounding box center [585, 288] width 552 height 432
click at [417, 68] on div "Visual Editor Execution" at bounding box center [377, 58] width 126 height 28
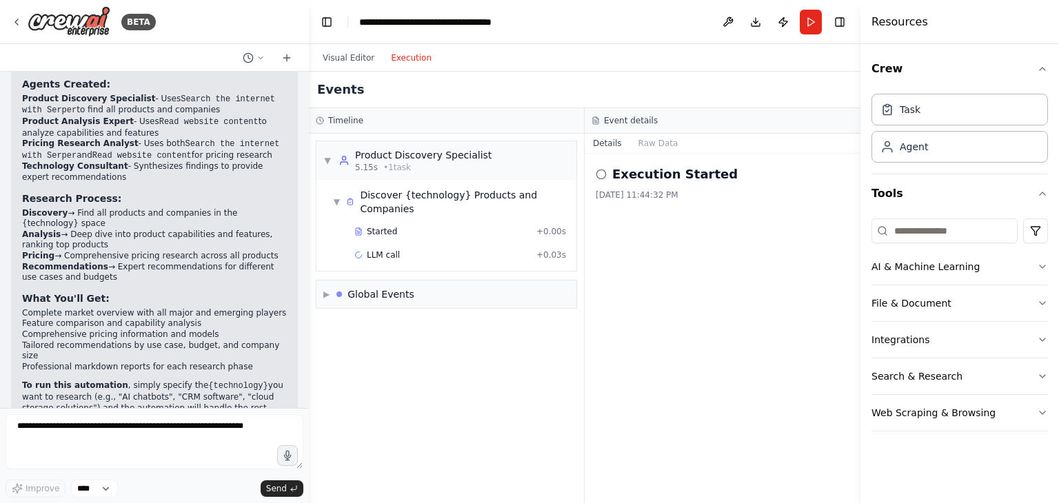
click at [409, 58] on button "Execution" at bounding box center [411, 58] width 57 height 17
click at [400, 245] on div "LLM call + 0.03s" at bounding box center [460, 255] width 221 height 21
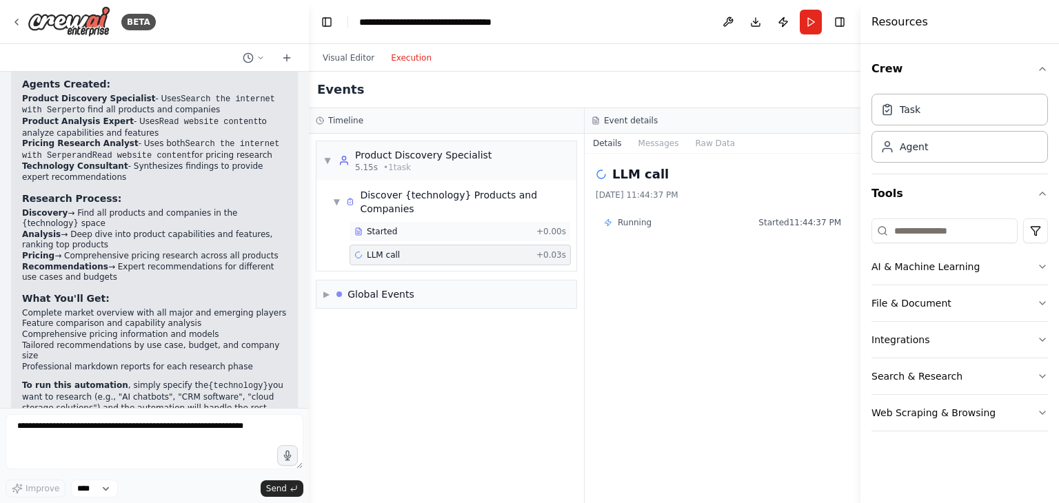
click at [375, 226] on span "Started" at bounding box center [382, 231] width 30 height 11
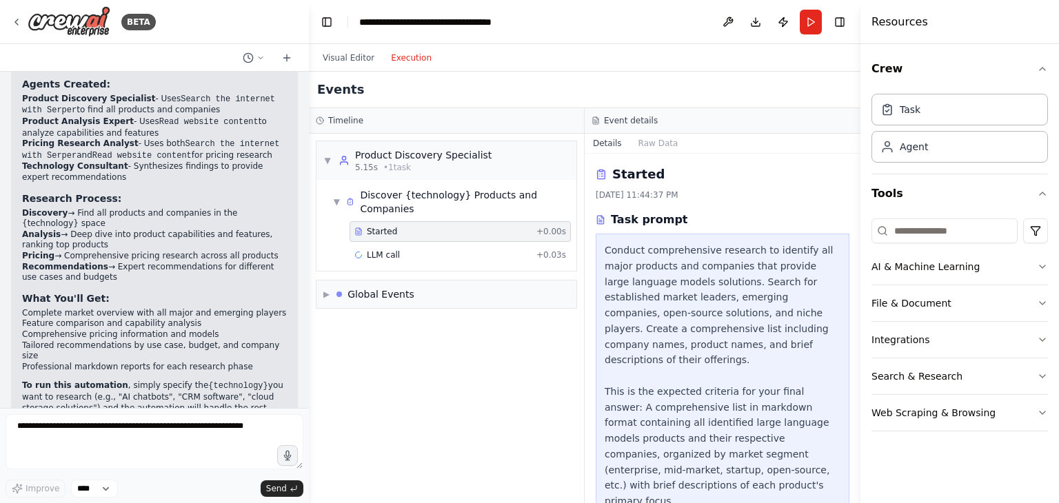
scroll to position [36, 0]
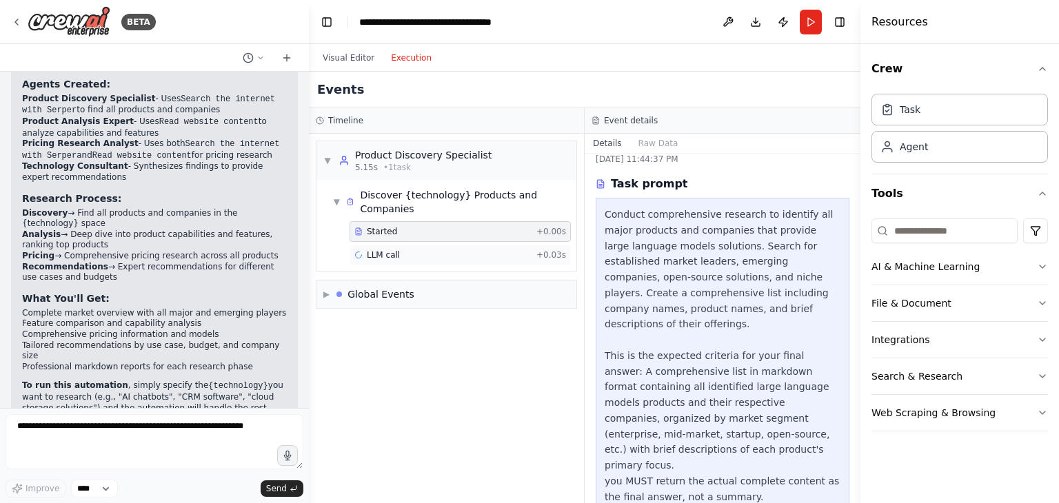
click at [402, 245] on div "LLM call + 0.03s" at bounding box center [460, 255] width 221 height 21
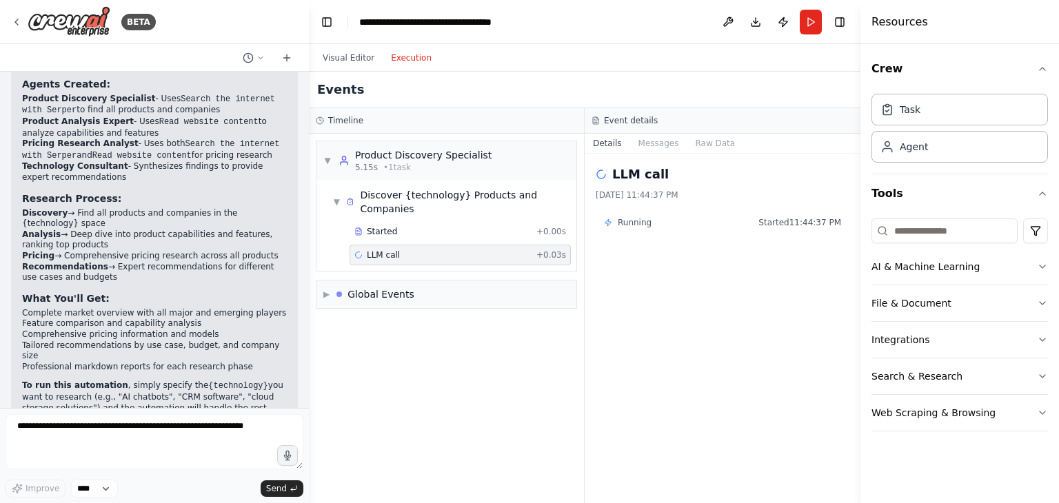
click at [639, 224] on span "Running" at bounding box center [635, 222] width 34 height 11
click at [945, 152] on div "Agent" at bounding box center [960, 146] width 177 height 32
click at [912, 114] on div "Task" at bounding box center [910, 109] width 21 height 14
click at [905, 167] on div "Task Agent" at bounding box center [960, 131] width 177 height 86
click at [904, 164] on div "Task Agent" at bounding box center [960, 131] width 177 height 86
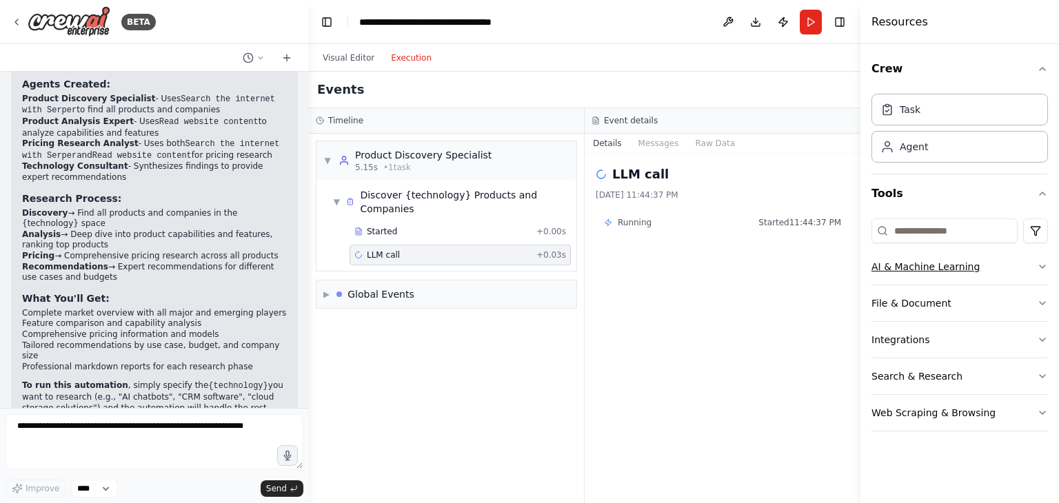
click at [910, 261] on button "AI & Machine Learning" at bounding box center [960, 267] width 177 height 36
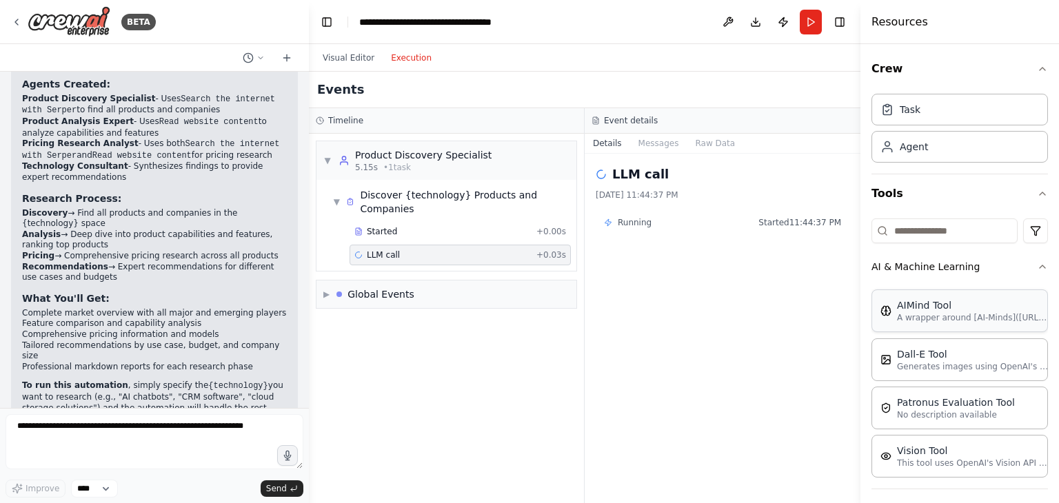
scroll to position [152, 0]
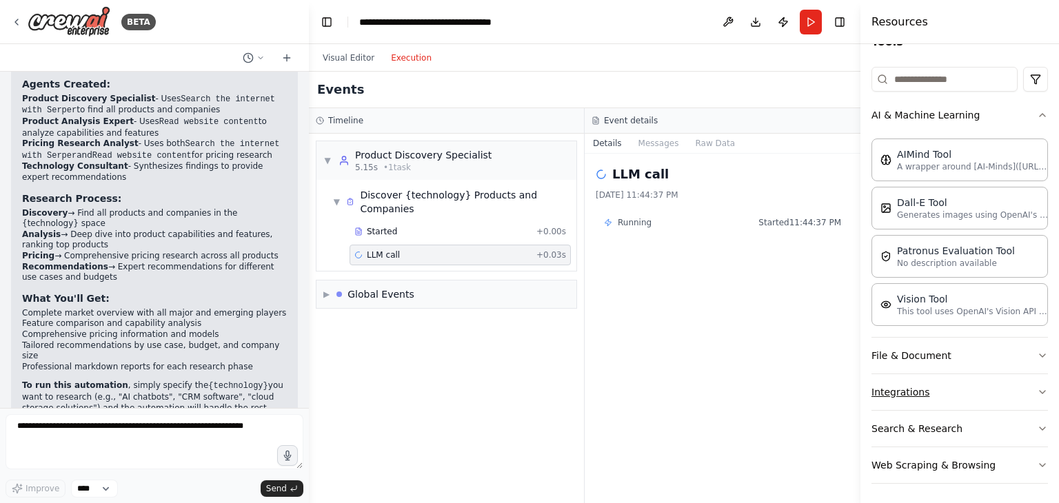
click at [897, 394] on button "Integrations" at bounding box center [960, 392] width 177 height 36
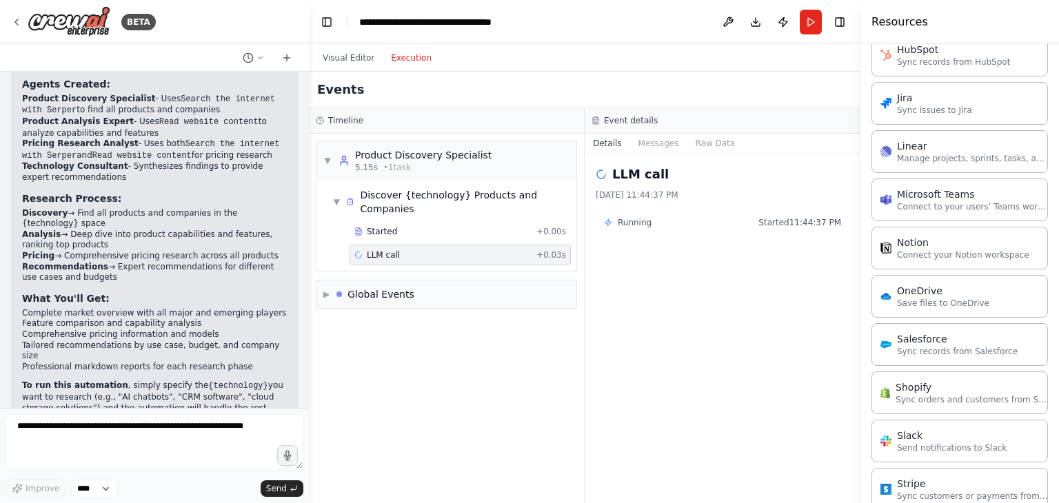
scroll to position [1123, 0]
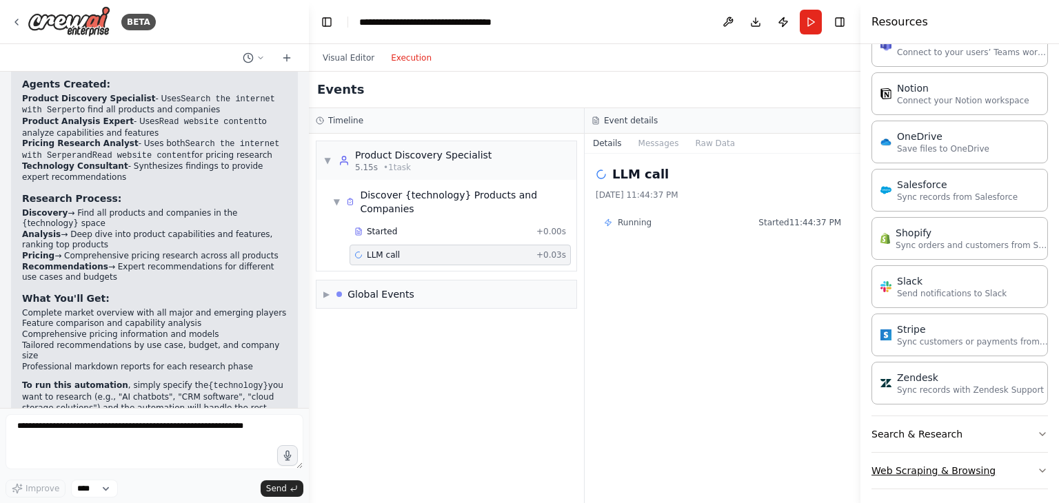
click at [917, 453] on button "Web Scraping & Browsing" at bounding box center [960, 471] width 177 height 36
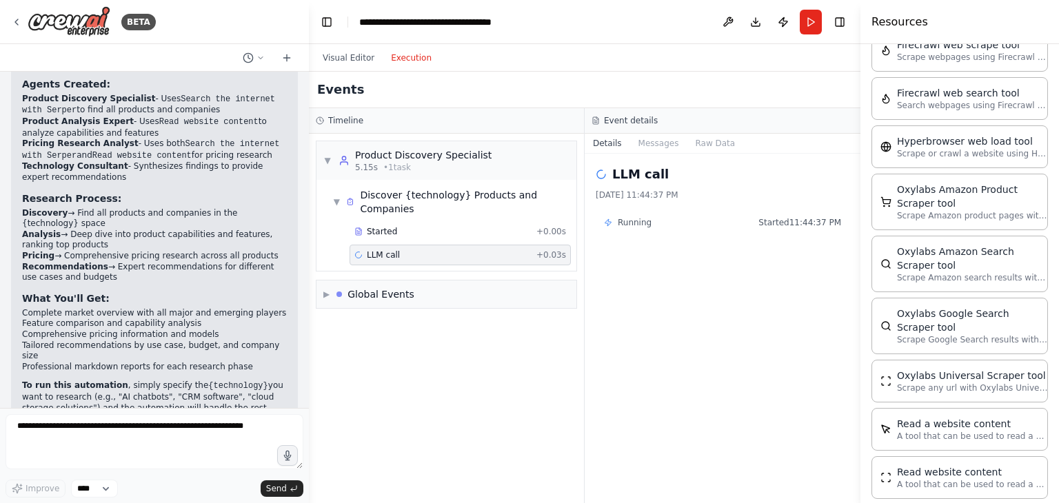
scroll to position [1848, 0]
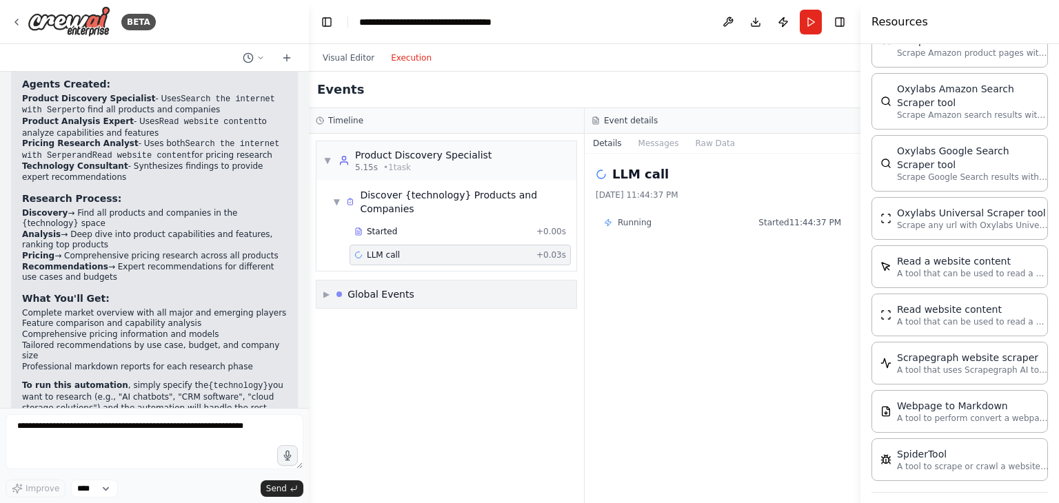
click at [422, 282] on div "▶ Global Events" at bounding box center [447, 295] width 260 height 28
click at [384, 319] on span "Execution Started" at bounding box center [376, 324] width 74 height 11
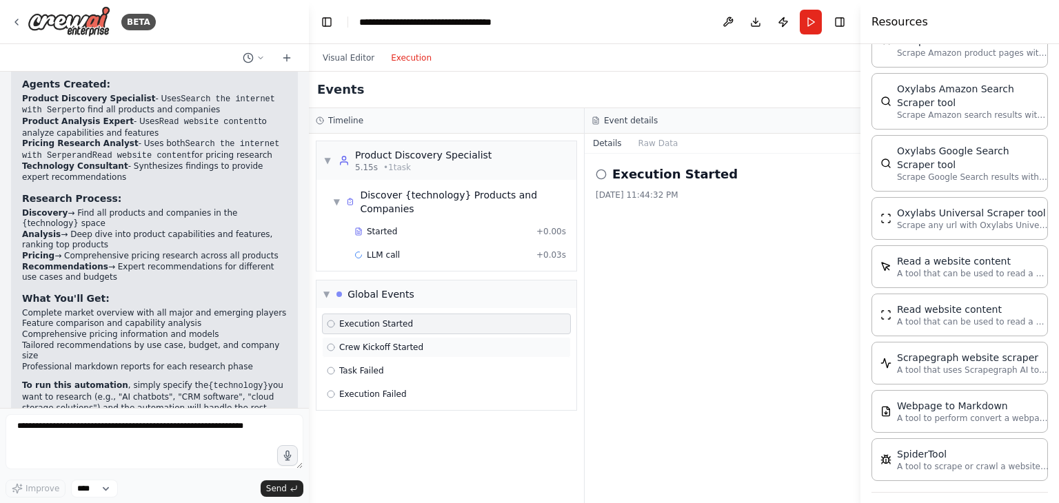
click at [381, 342] on span "Crew Kickoff Started" at bounding box center [381, 347] width 84 height 11
click at [428, 250] on div "LLM call + 0.03s" at bounding box center [460, 255] width 212 height 11
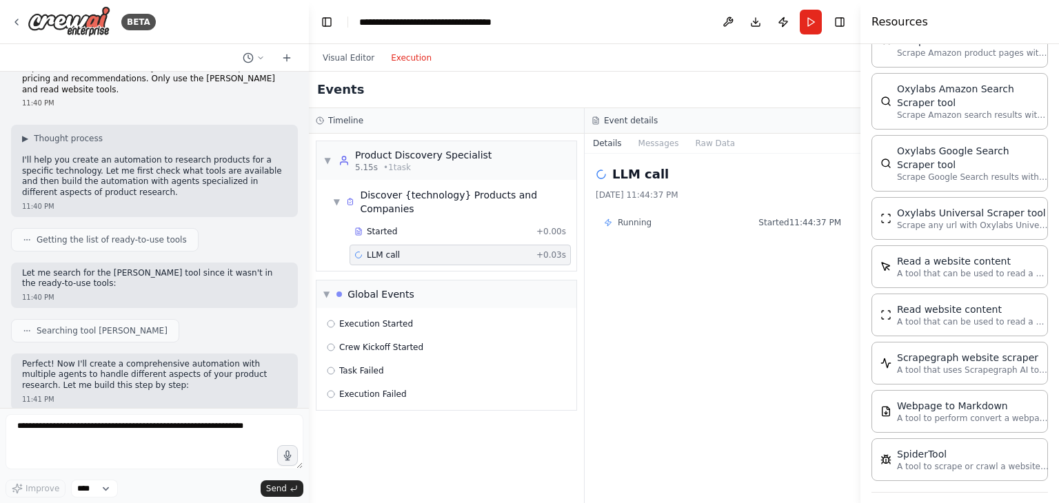
scroll to position [0, 0]
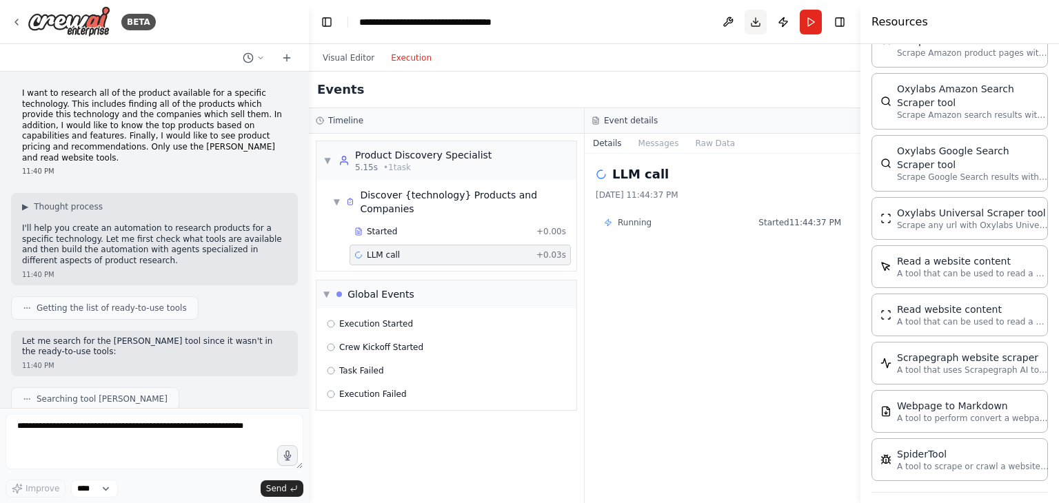
click at [751, 20] on button "Download" at bounding box center [756, 22] width 22 height 25
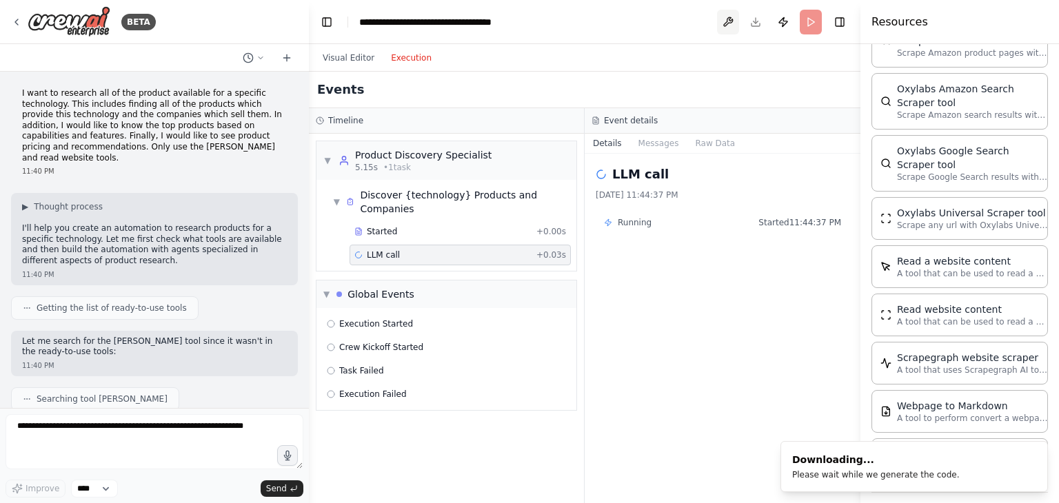
click at [726, 23] on button at bounding box center [728, 22] width 22 height 25
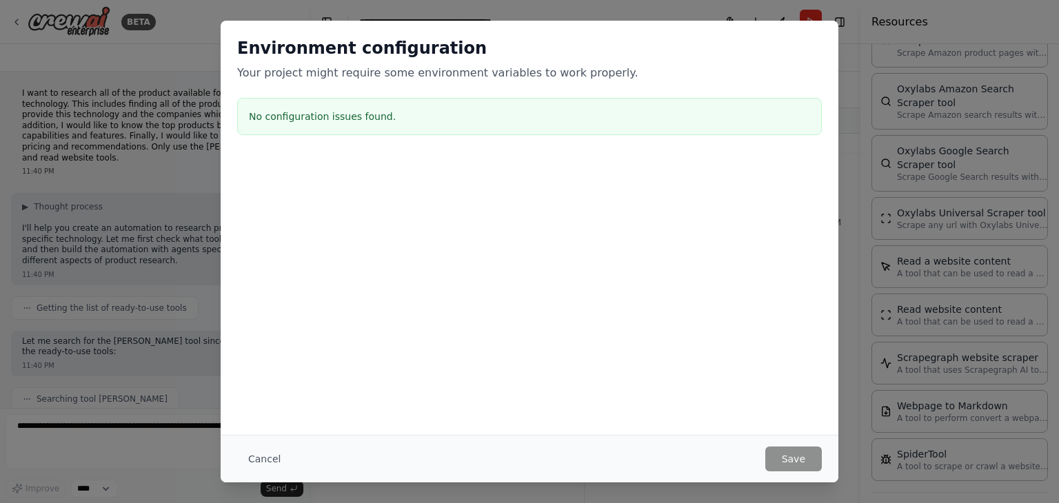
click at [859, 65] on div "Environment configuration Your project might require some environment variables…" at bounding box center [529, 251] width 1059 height 503
click at [257, 459] on button "Cancel" at bounding box center [264, 459] width 54 height 25
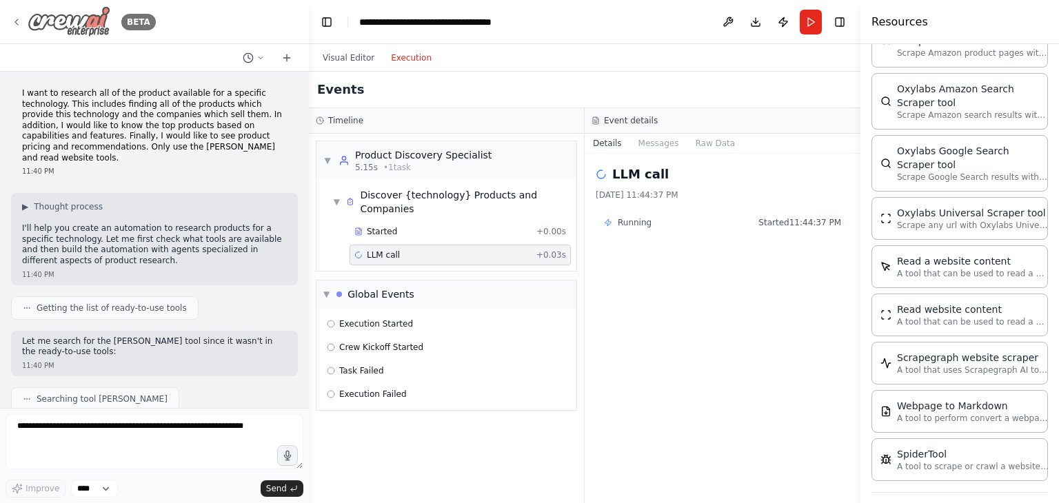
click at [23, 26] on div "BETA" at bounding box center [83, 21] width 145 height 31
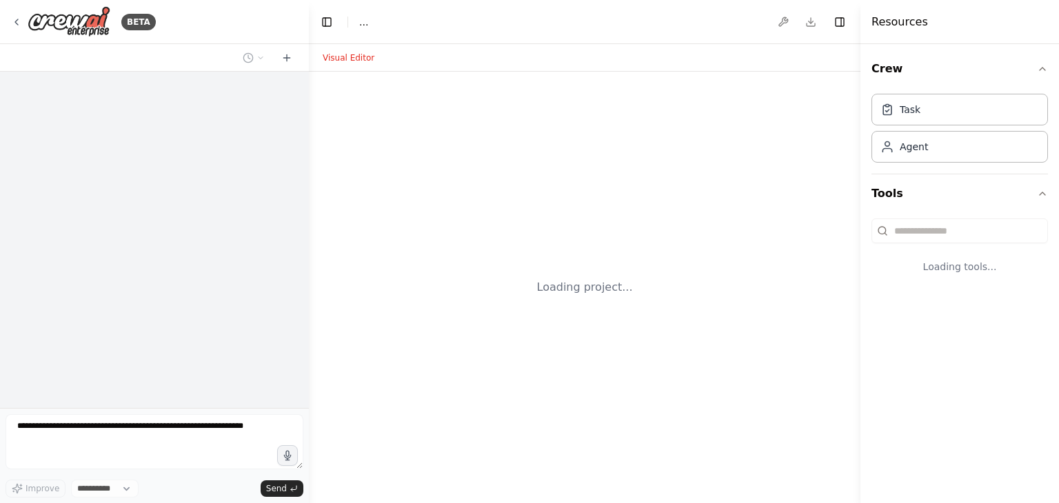
select select "****"
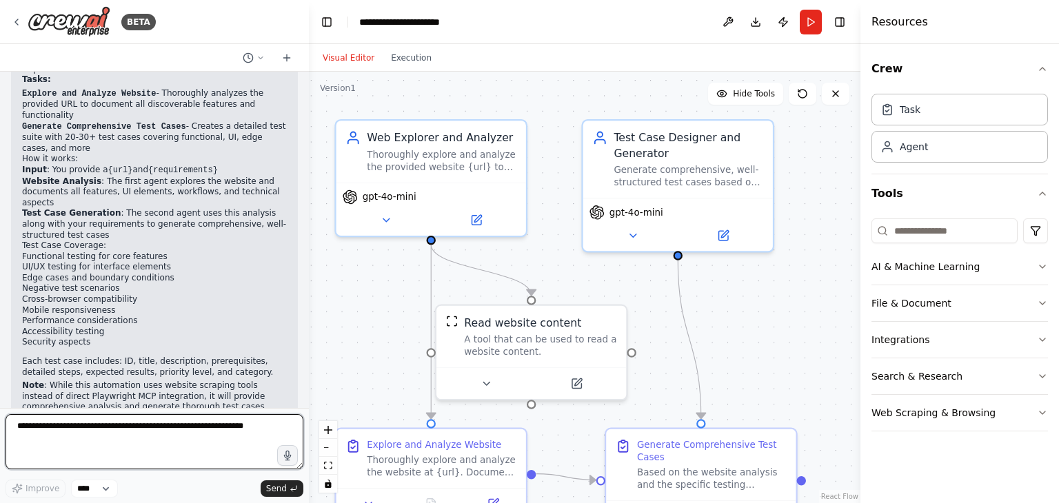
scroll to position [1233, 0]
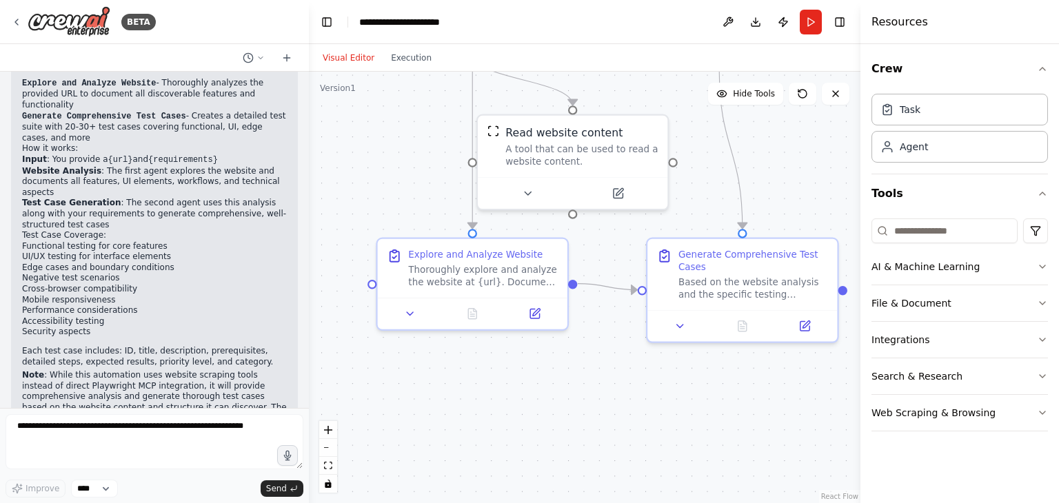
drag, startPoint x: 761, startPoint y: 334, endPoint x: 803, endPoint y: 136, distance: 202.9
click at [803, 136] on div ".deletable-edge-delete-btn { width: 20px; height: 20px; border: 0px solid #ffff…" at bounding box center [585, 288] width 552 height 432
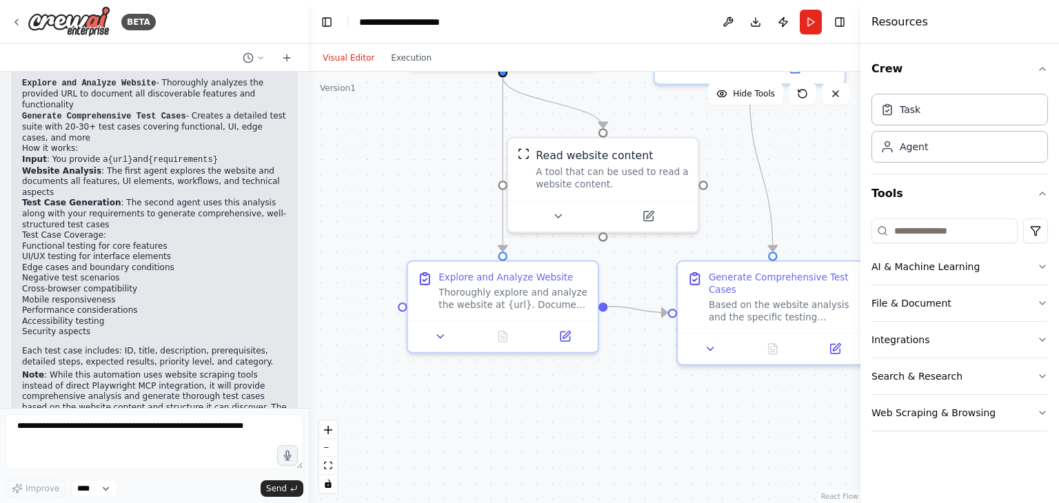
drag, startPoint x: 610, startPoint y: 361, endPoint x: 640, endPoint y: 392, distance: 43.4
click at [640, 392] on div ".deletable-edge-delete-btn { width: 20px; height: 20px; border: 0px solid #ffff…" at bounding box center [585, 288] width 552 height 432
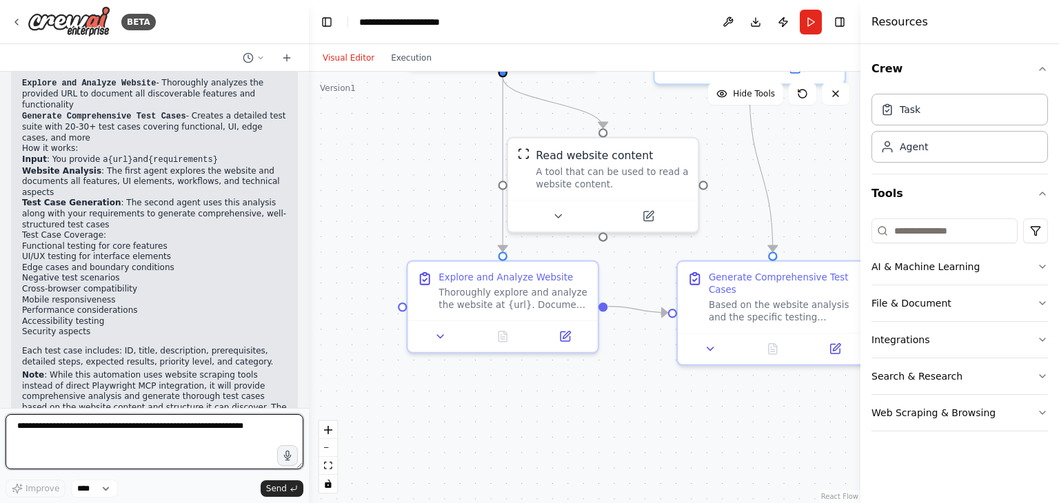
click at [105, 444] on textarea at bounding box center [155, 442] width 298 height 55
type textarea "**********"
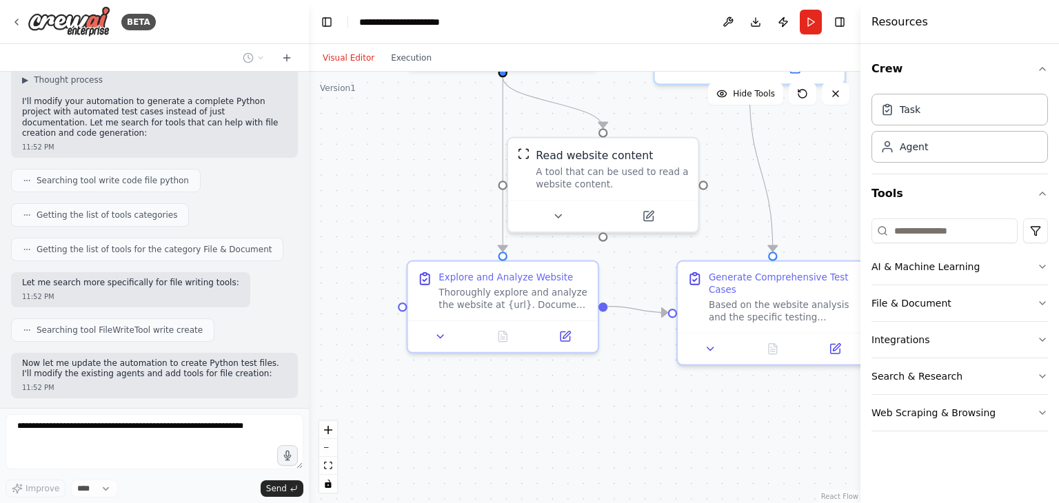
scroll to position [1772, 0]
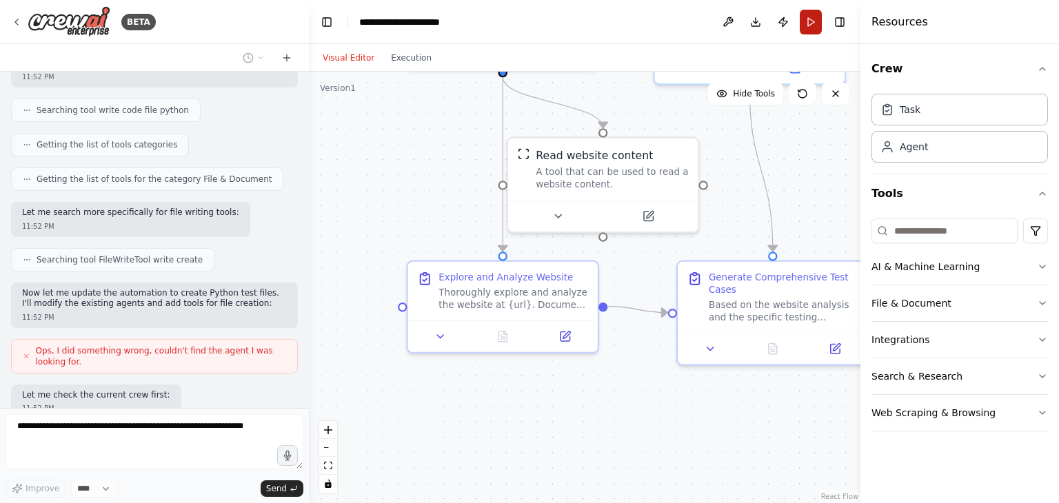
click at [814, 24] on button "Run" at bounding box center [811, 22] width 22 height 25
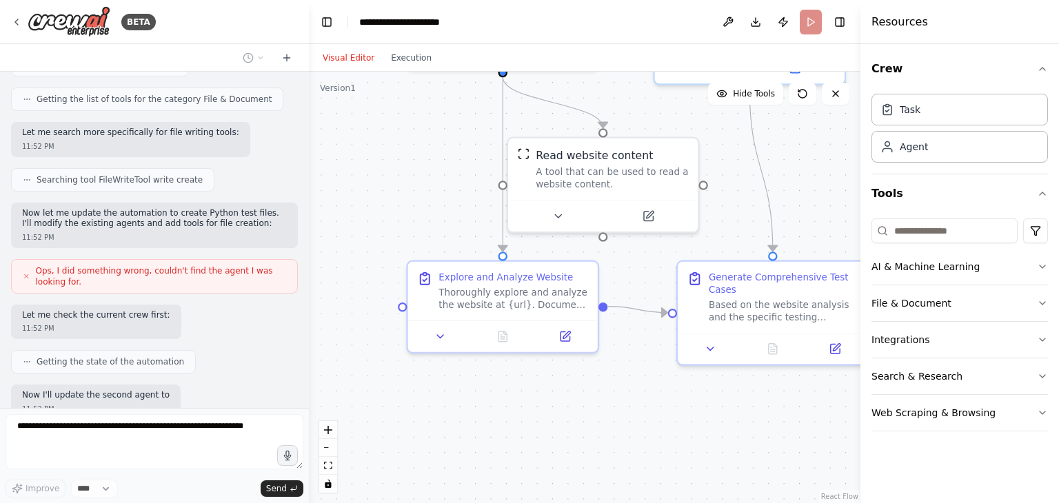
scroll to position [1852, 0]
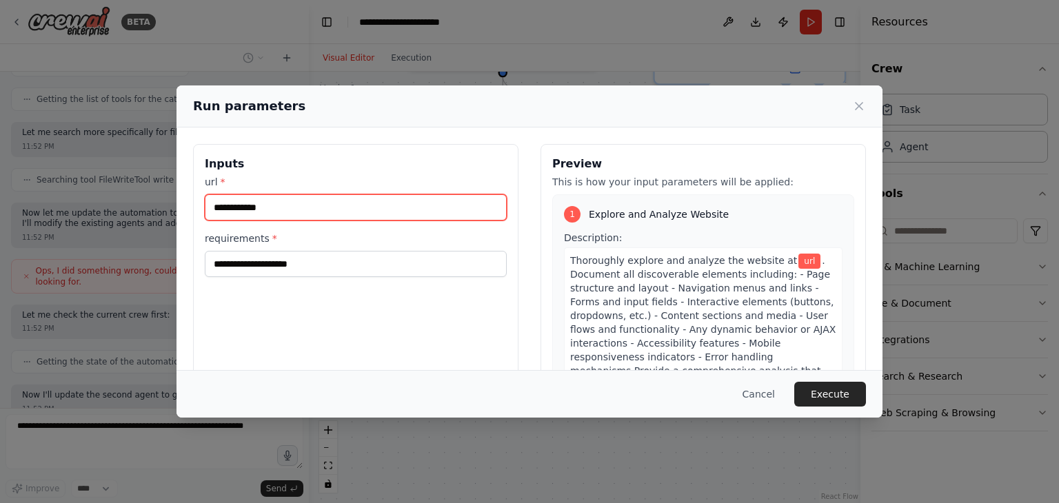
click at [350, 204] on input "url *" at bounding box center [356, 207] width 302 height 26
paste input "**********"
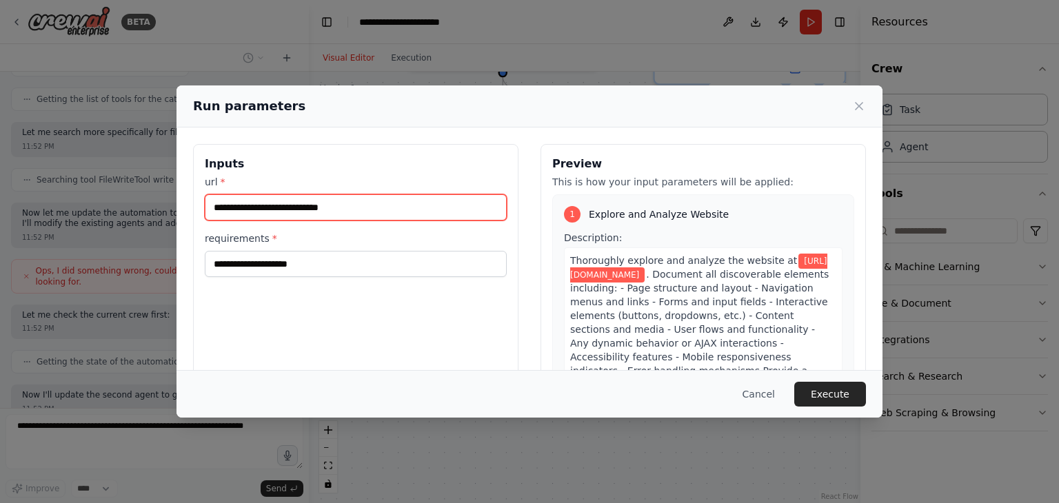
type input "**********"
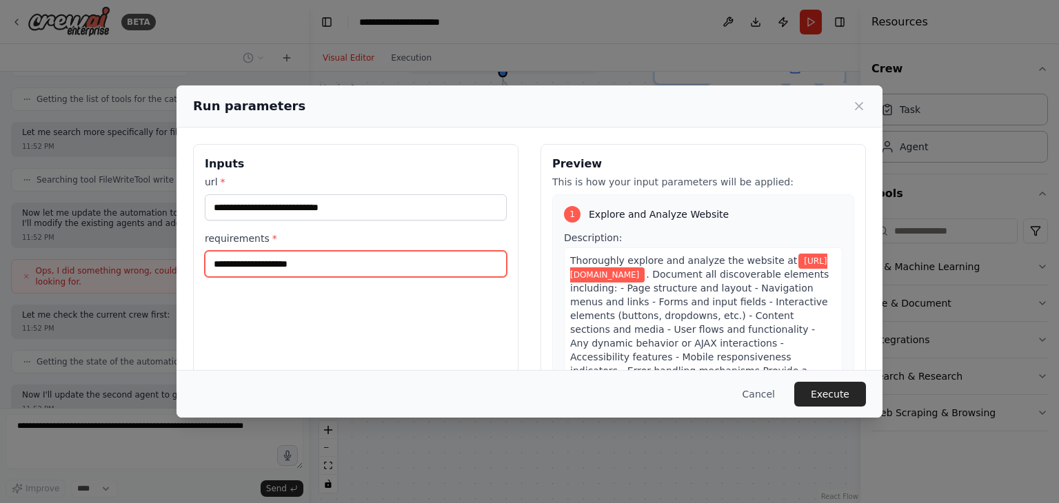
click at [318, 262] on input "requirements *" at bounding box center [356, 264] width 302 height 26
type input "**********"
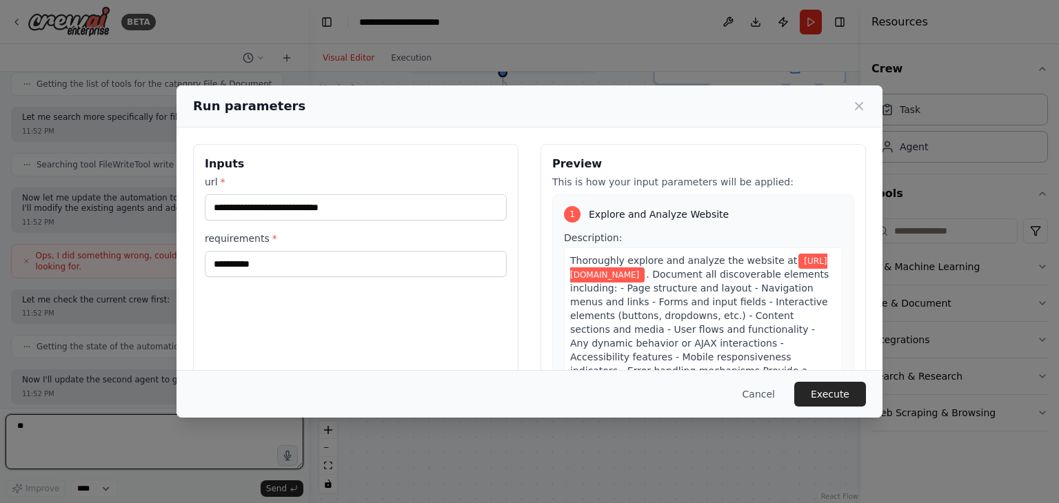
type textarea "**"
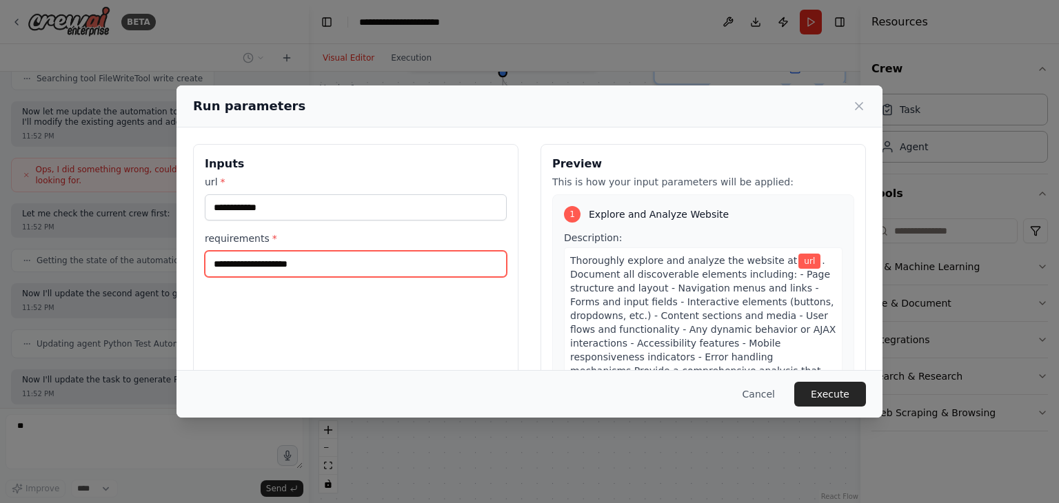
scroll to position [2024, 0]
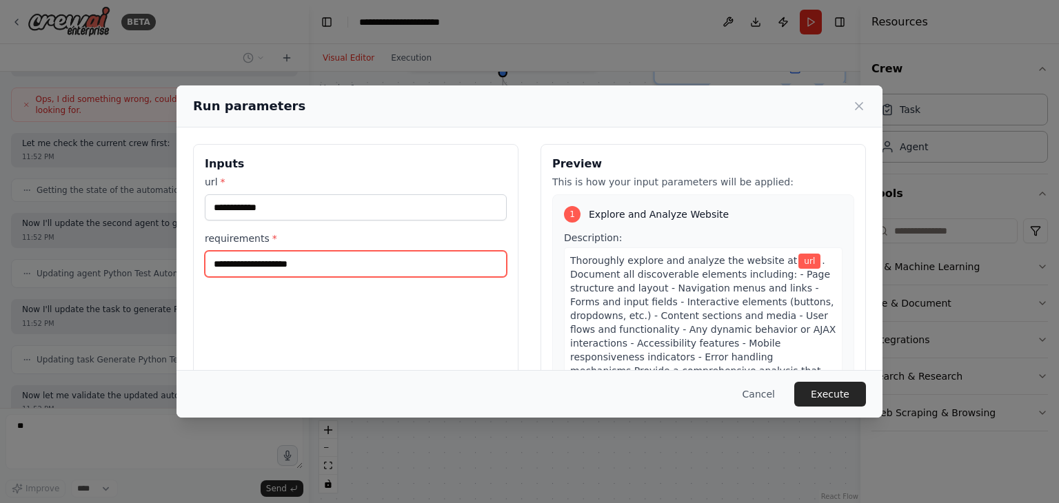
click at [318, 262] on input "requirements *" at bounding box center [356, 264] width 302 height 26
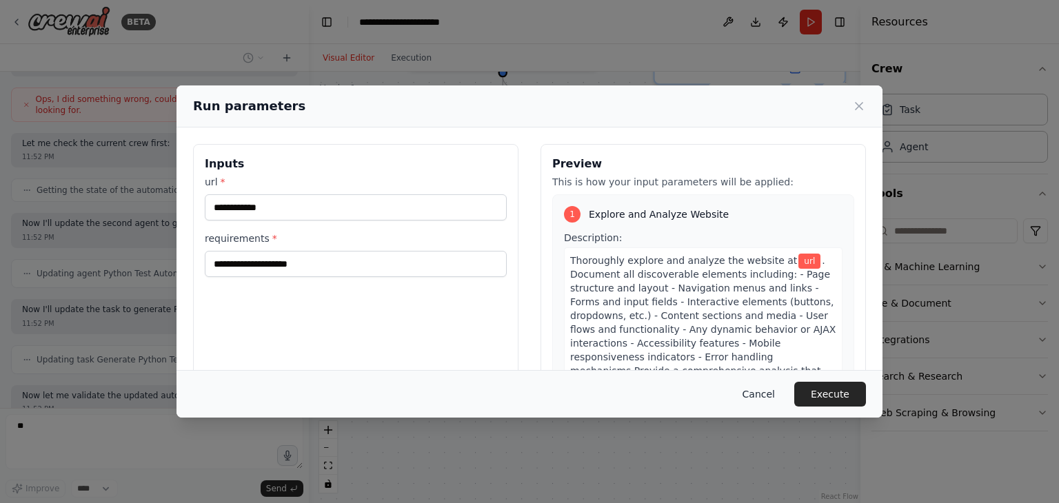
click at [766, 396] on button "Cancel" at bounding box center [759, 394] width 54 height 25
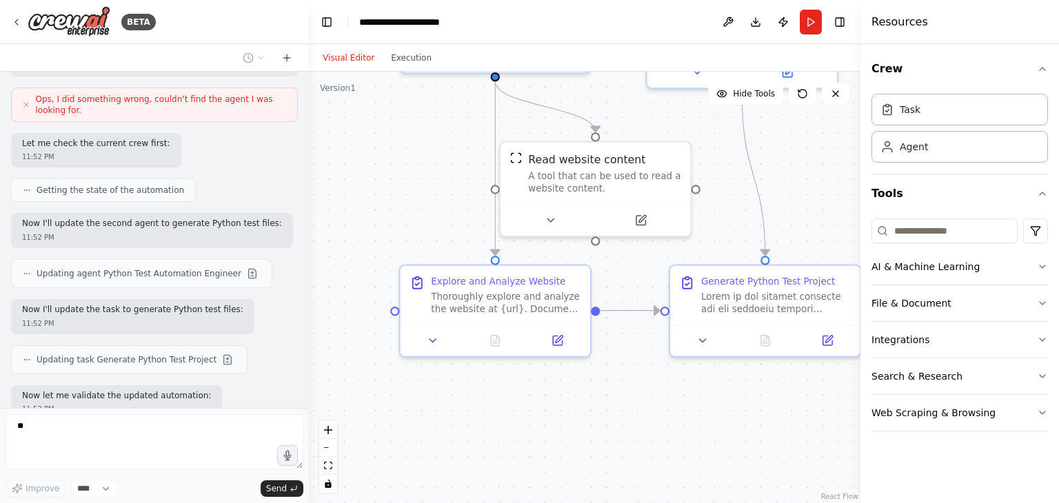
drag, startPoint x: 717, startPoint y: 388, endPoint x: 542, endPoint y: 470, distance: 193.5
click at [542, 470] on div ".deletable-edge-delete-btn { width: 20px; height: 20px; border: 0px solid #ffff…" at bounding box center [585, 288] width 552 height 432
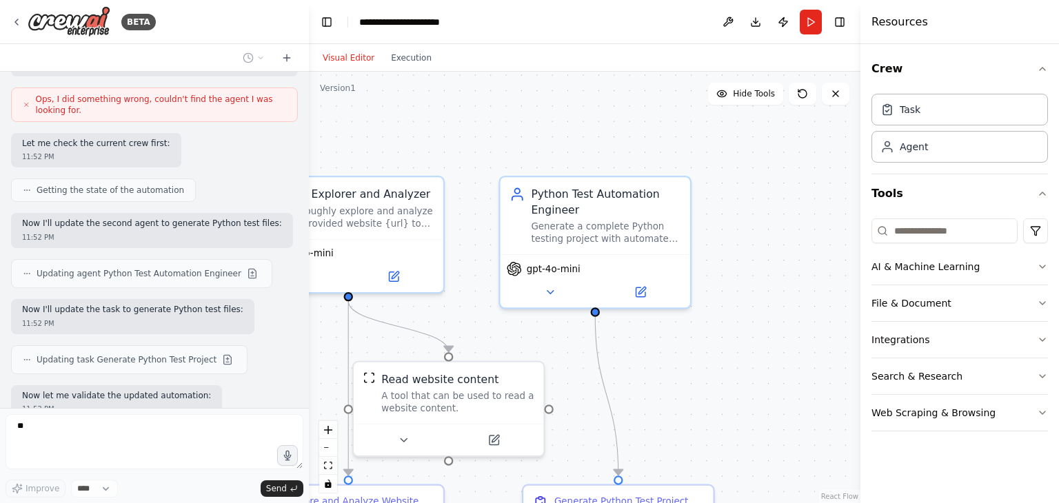
drag, startPoint x: 652, startPoint y: 290, endPoint x: 672, endPoint y: 431, distance: 142.1
click at [672, 431] on div ".deletable-edge-delete-btn { width: 20px; height: 20px; border: 0px solid #ffff…" at bounding box center [585, 288] width 552 height 432
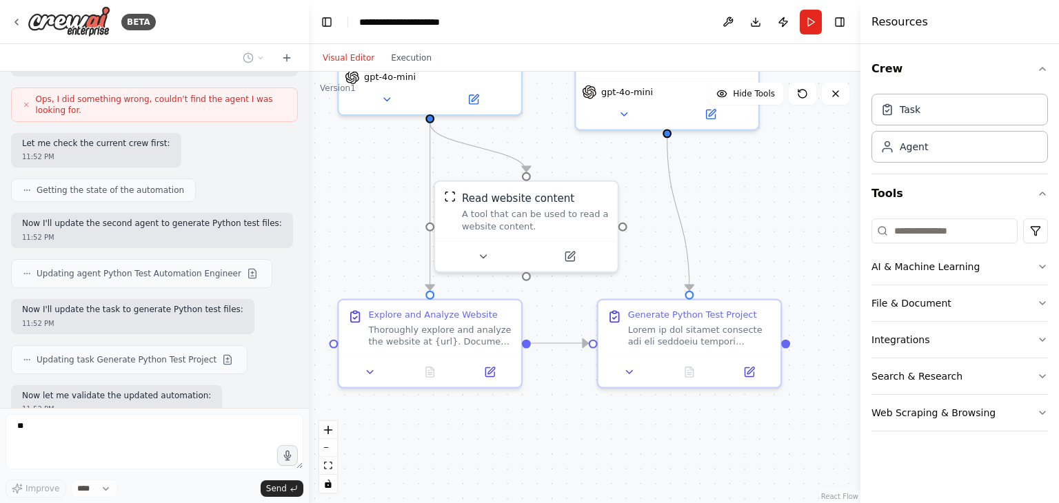
drag, startPoint x: 672, startPoint y: 431, endPoint x: 741, endPoint y: 250, distance: 194.3
click at [741, 250] on div ".deletable-edge-delete-btn { width: 20px; height: 20px; border: 0px solid #ffff…" at bounding box center [585, 288] width 552 height 432
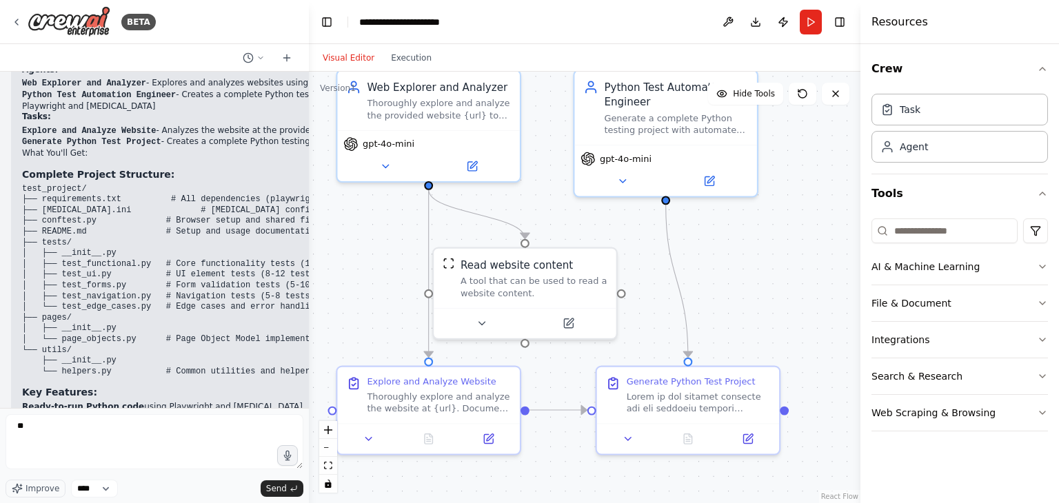
drag, startPoint x: 741, startPoint y: 257, endPoint x: 739, endPoint y: 323, distance: 66.2
click at [739, 323] on div ".deletable-edge-delete-btn { width: 20px; height: 20px; border: 0px solid #ffff…" at bounding box center [585, 288] width 552 height 432
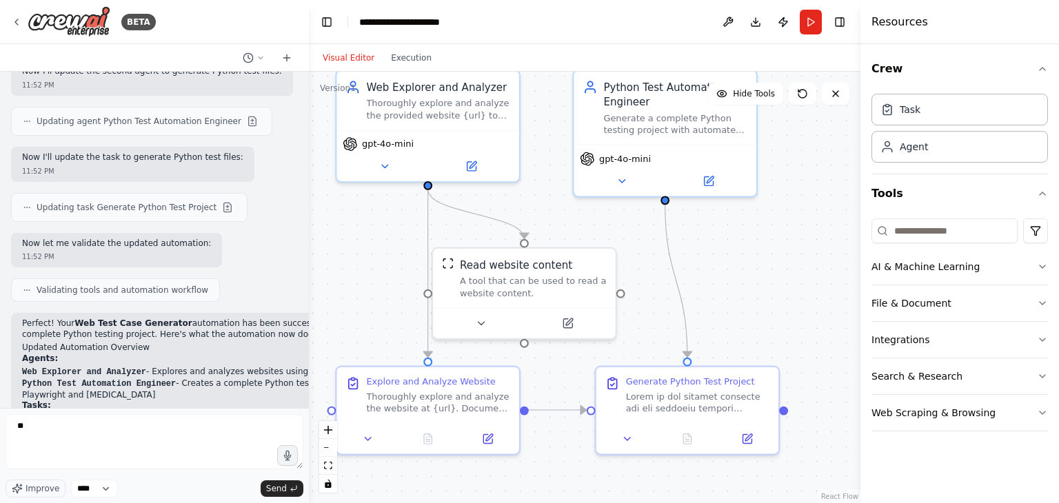
scroll to position [2177, 0]
click at [806, 25] on button "Run" at bounding box center [811, 22] width 22 height 25
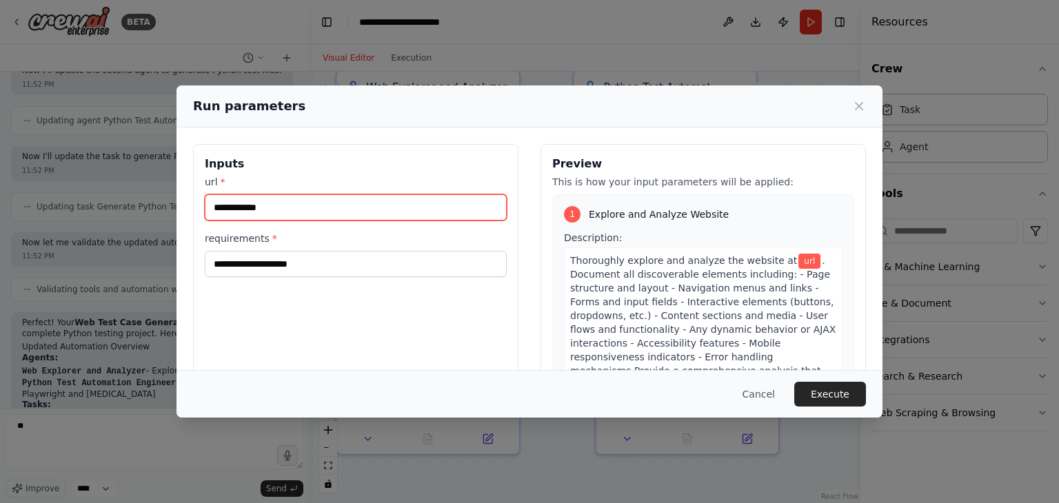
click at [306, 213] on input "url *" at bounding box center [356, 207] width 302 height 26
paste input "**********"
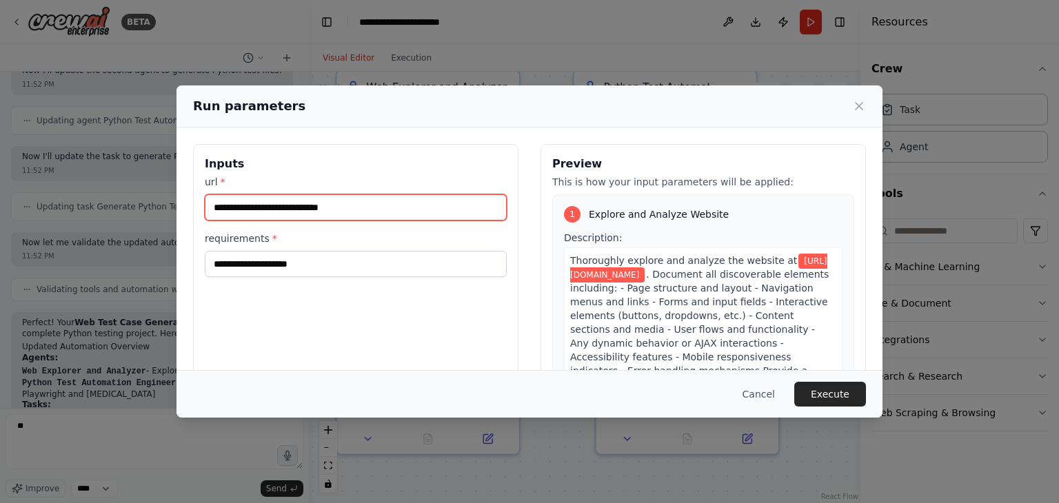
type input "**********"
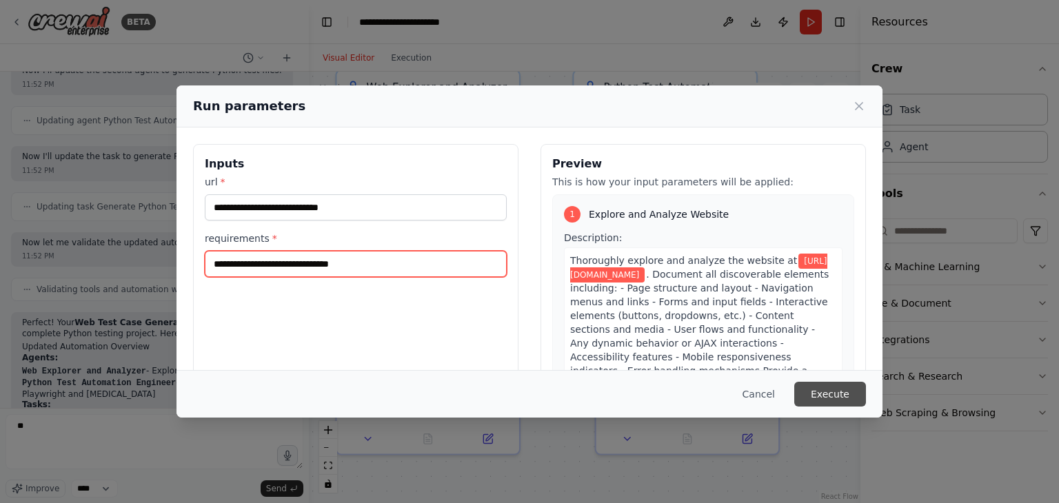
type input "**********"
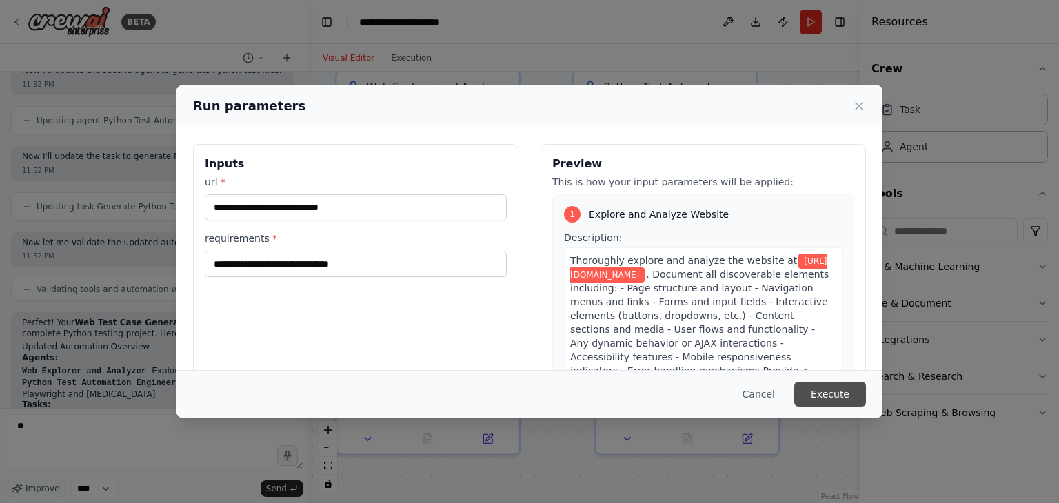
click at [821, 386] on button "Execute" at bounding box center [831, 394] width 72 height 25
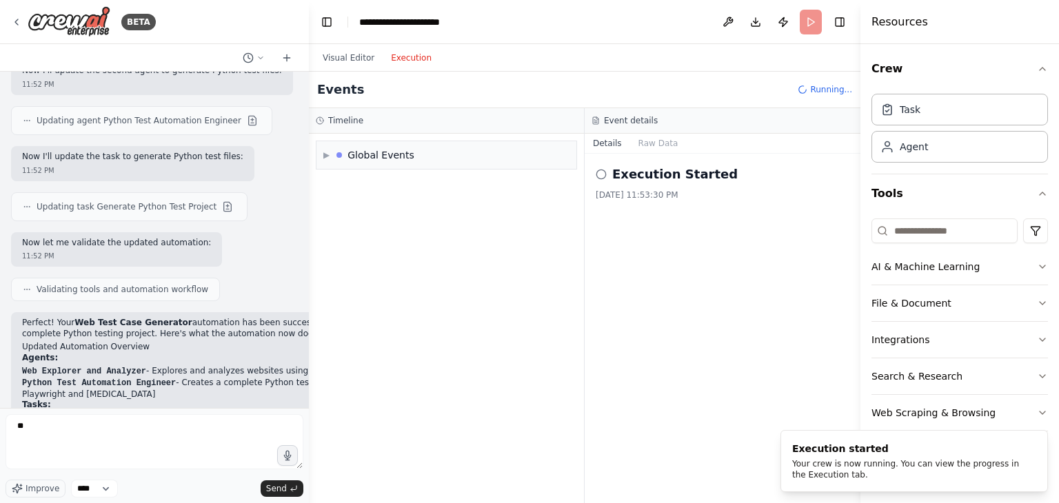
click at [405, 56] on button "Execution" at bounding box center [411, 58] width 57 height 17
click at [390, 151] on div "Global Events" at bounding box center [381, 155] width 67 height 14
click at [370, 150] on div "Global Events" at bounding box center [381, 155] width 67 height 14
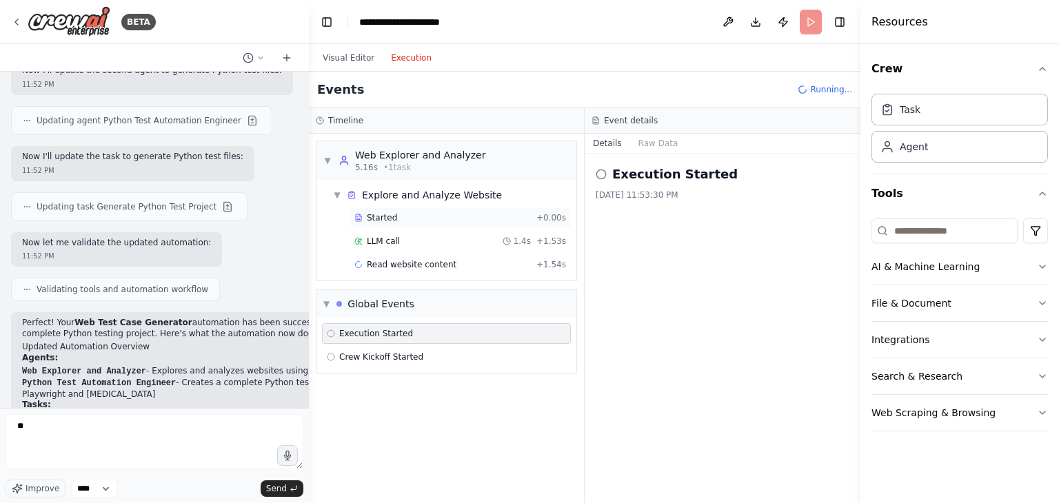
click at [383, 216] on span "Started" at bounding box center [382, 217] width 30 height 11
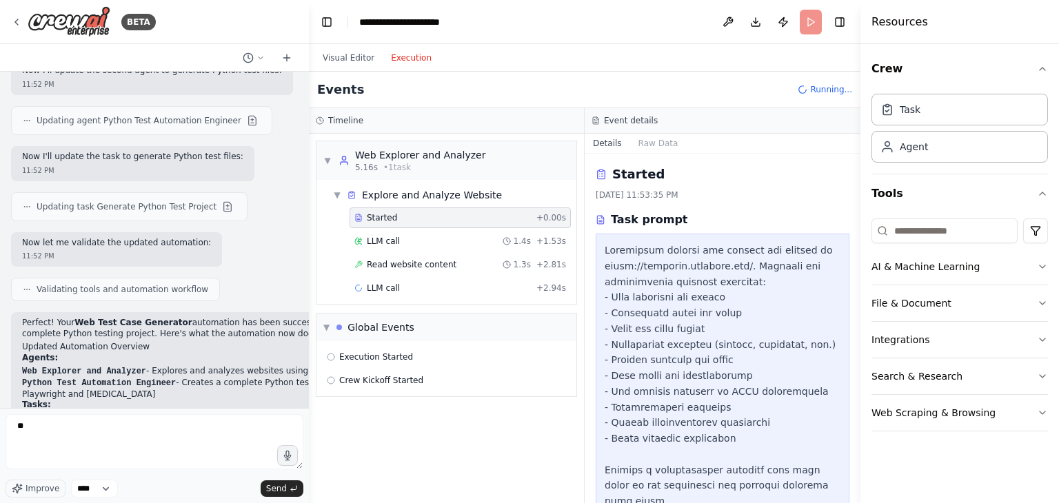
scroll to position [240, 0]
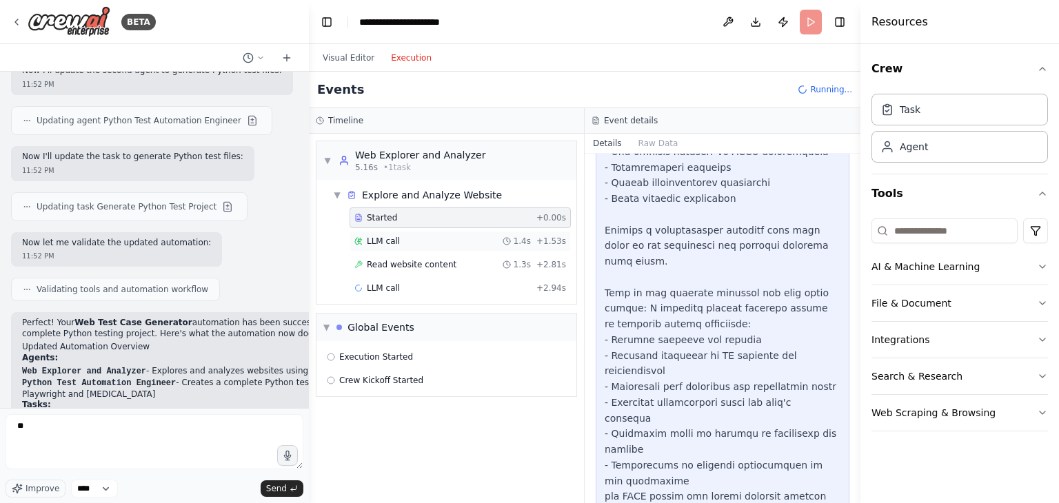
click at [416, 244] on div "LLM call 1.4s + 1.53s" at bounding box center [460, 241] width 212 height 11
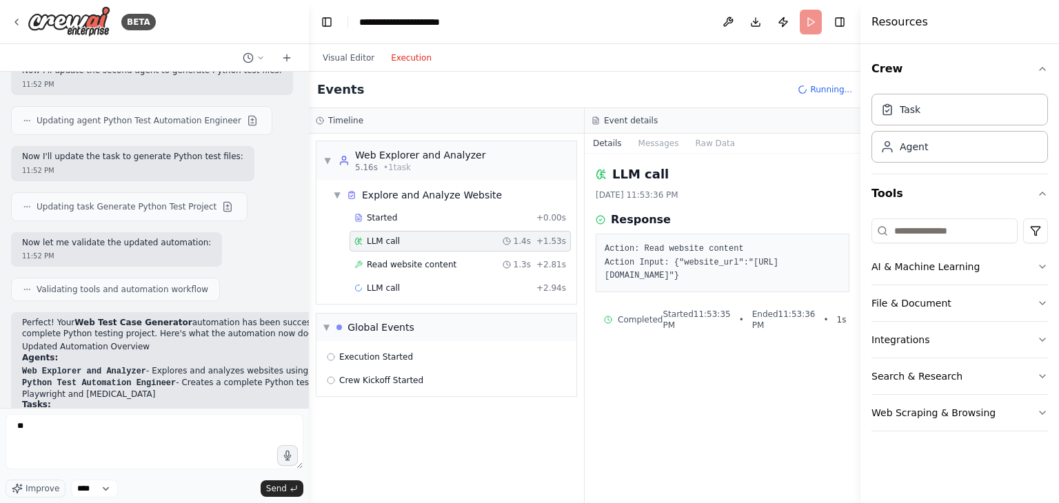
click at [663, 319] on span "Started 11:53:35 PM" at bounding box center [697, 320] width 68 height 22
click at [440, 273] on div "Read website content 1.3s + 2.81s" at bounding box center [460, 264] width 221 height 21
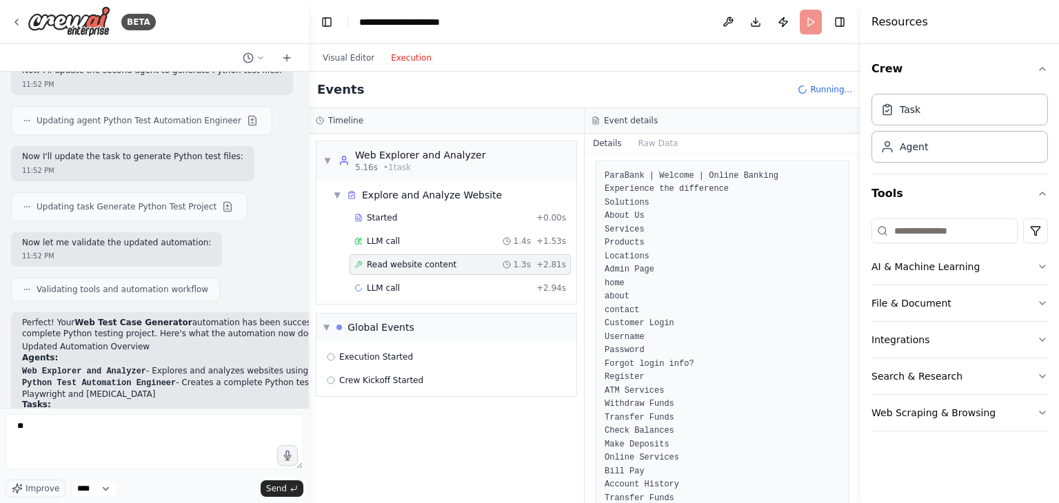
scroll to position [494, 0]
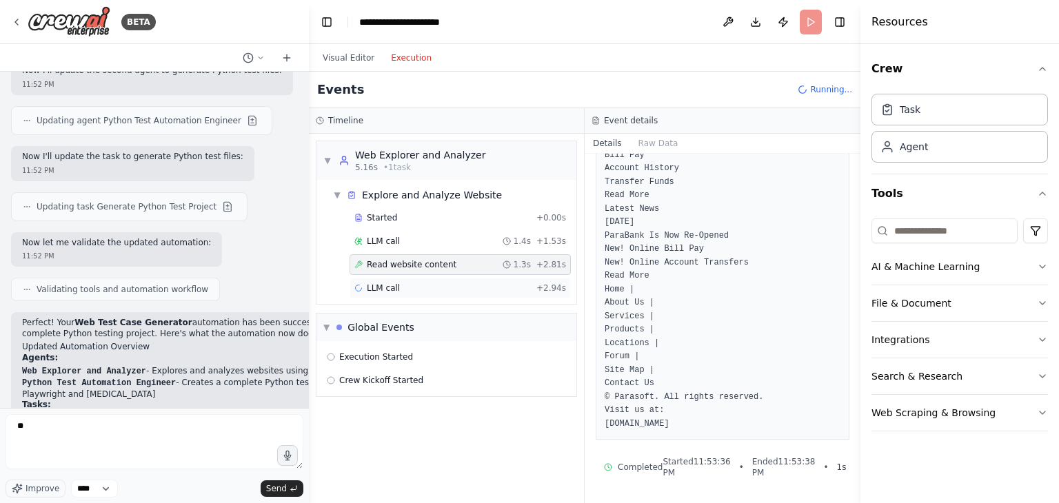
drag, startPoint x: 412, startPoint y: 283, endPoint x: 376, endPoint y: 281, distance: 36.7
click at [376, 281] on div "LLM call + 2.94s" at bounding box center [460, 288] width 221 height 21
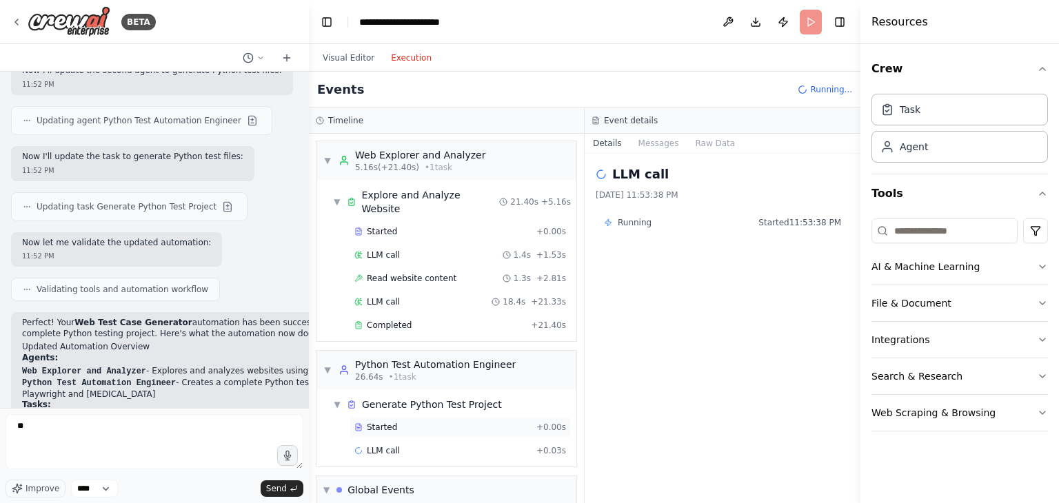
click at [415, 417] on div "Started + 0.00s" at bounding box center [460, 427] width 221 height 21
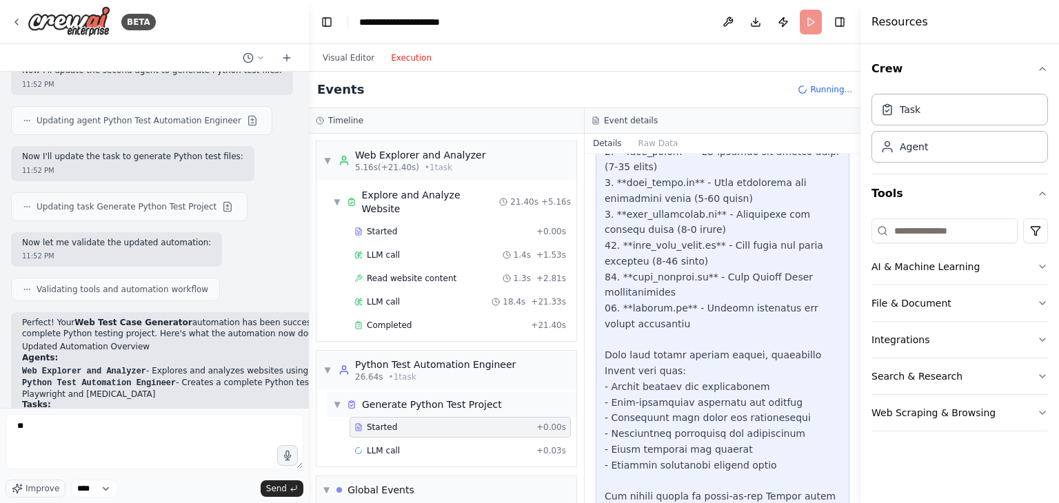
scroll to position [54, 0]
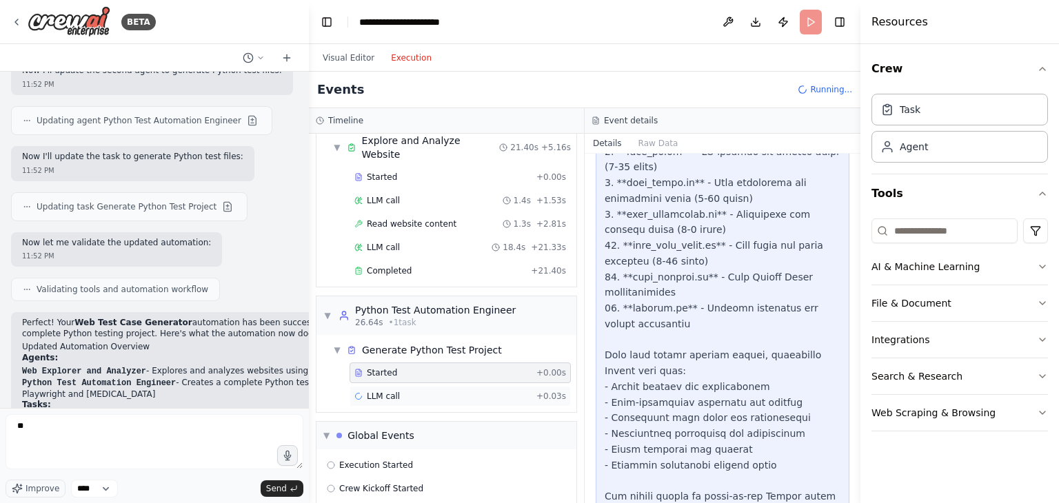
click at [411, 391] on div "LLM call + 0.03s" at bounding box center [460, 396] width 212 height 11
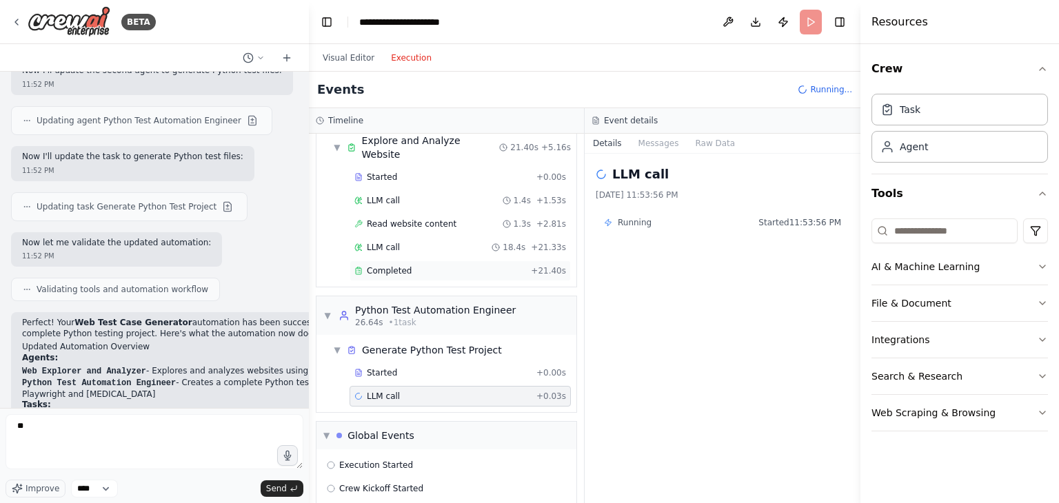
click at [439, 266] on div "Completed" at bounding box center [439, 271] width 171 height 11
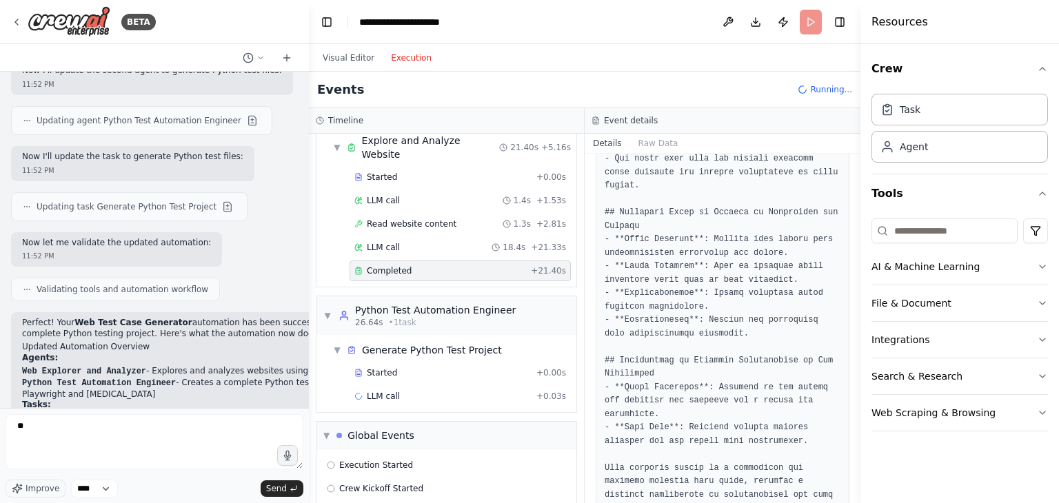
scroll to position [1208, 0]
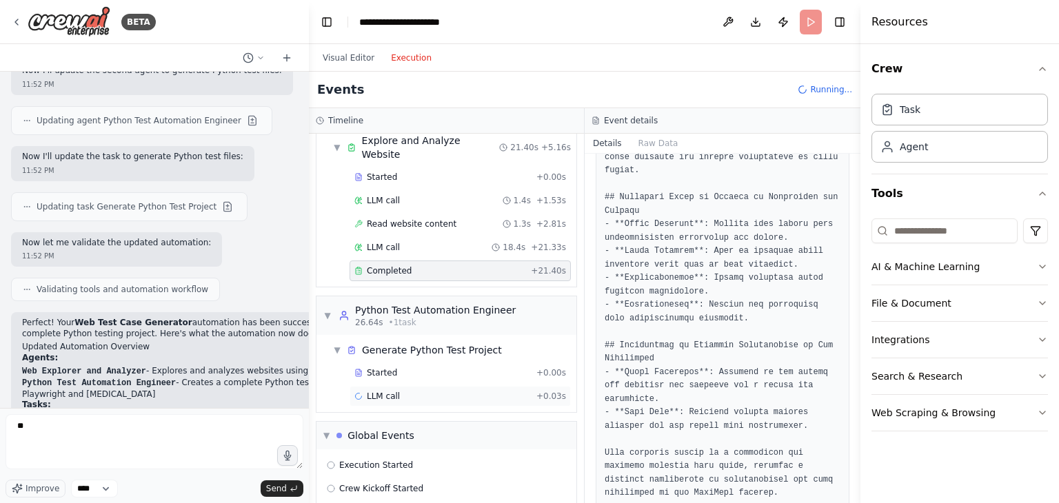
click at [401, 391] on div "LLM call + 0.03s" at bounding box center [460, 396] width 212 height 11
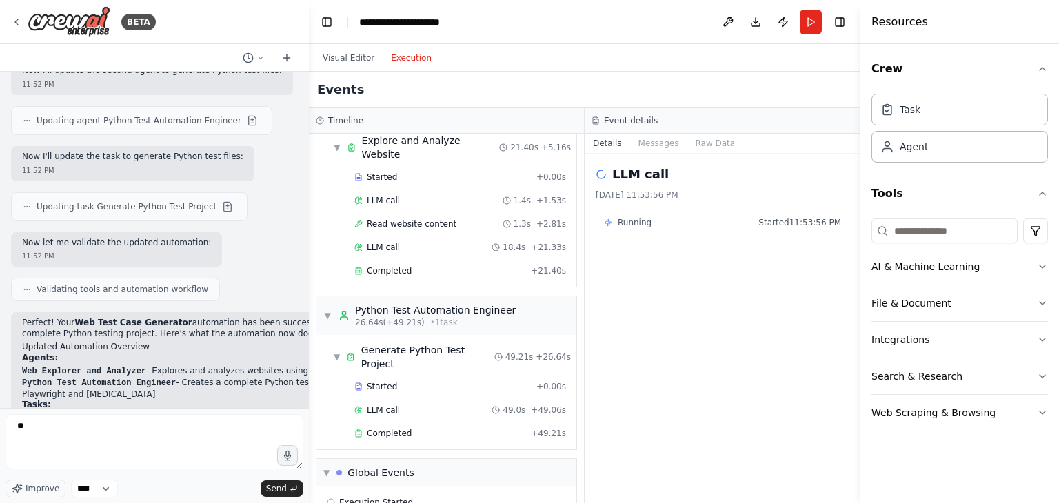
scroll to position [2590, 0]
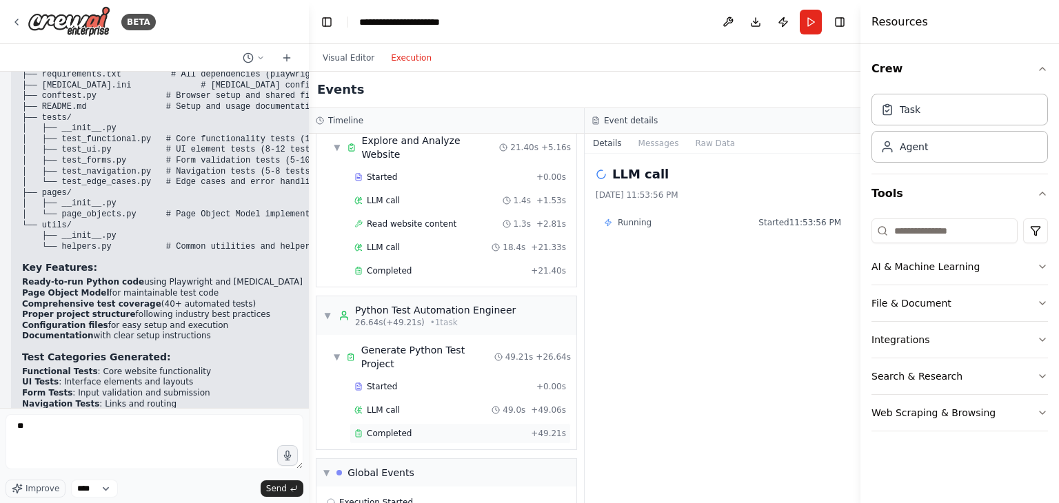
click at [431, 428] on div "Completed" at bounding box center [439, 433] width 171 height 11
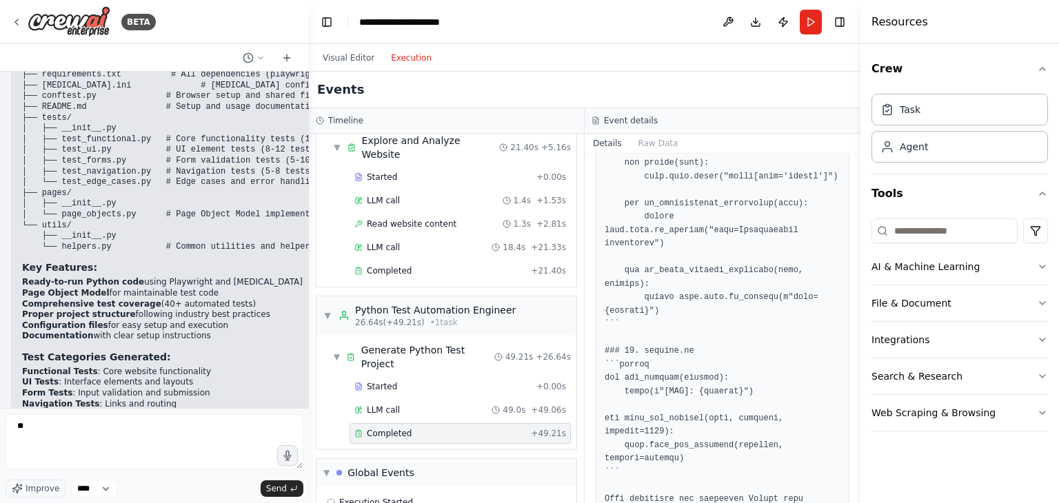
scroll to position [4773, 0]
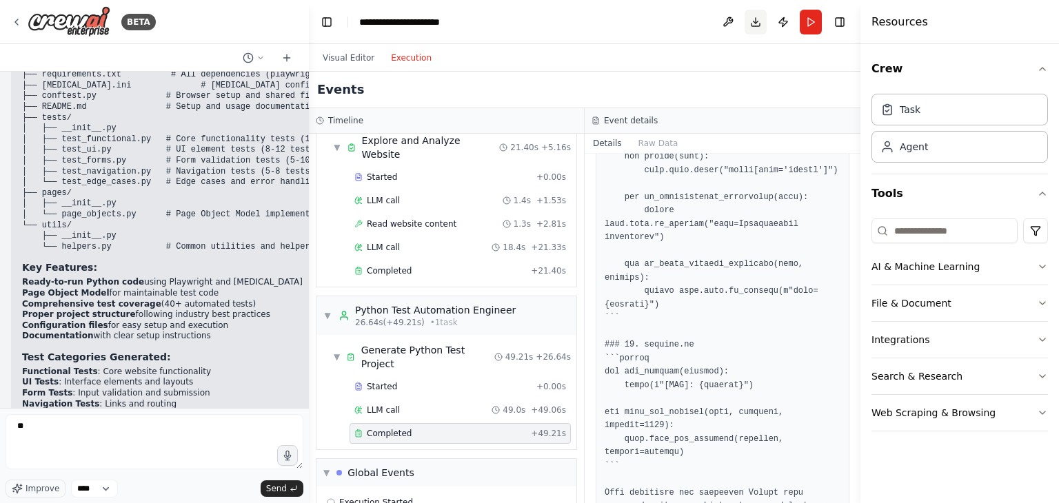
click at [757, 18] on button "Download" at bounding box center [756, 22] width 22 height 25
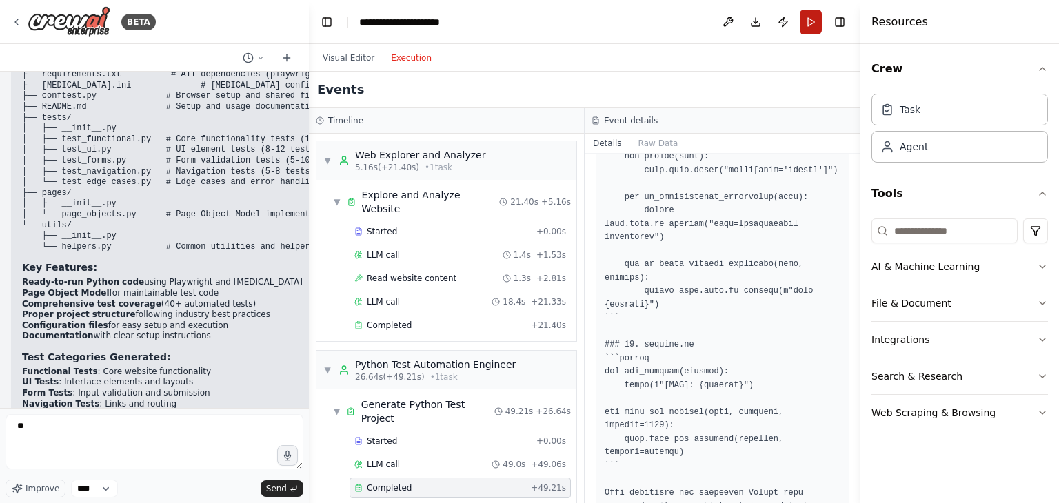
click at [810, 28] on button "Run" at bounding box center [811, 22] width 22 height 25
click at [418, 53] on button "Execution" at bounding box center [411, 58] width 57 height 17
click at [338, 59] on button "Visual Editor" at bounding box center [348, 58] width 68 height 17
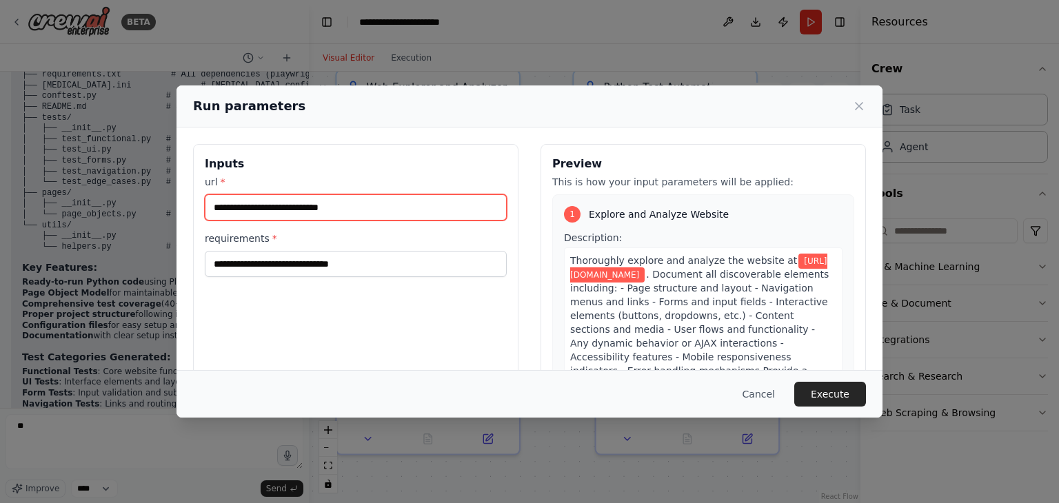
click at [348, 202] on input "**********" at bounding box center [356, 207] width 302 height 26
paste input "text"
type input "**********"
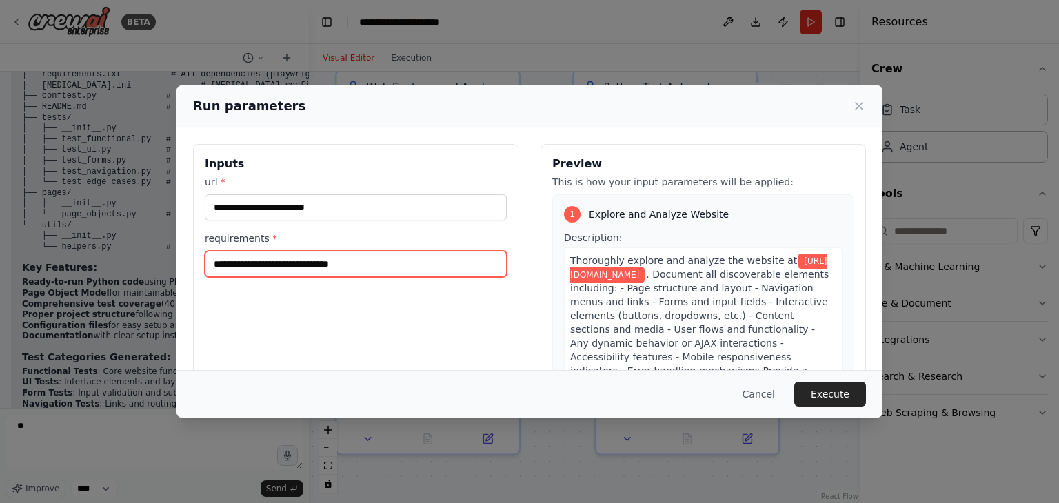
click at [327, 271] on input "**********" at bounding box center [356, 264] width 302 height 26
type input "**********"
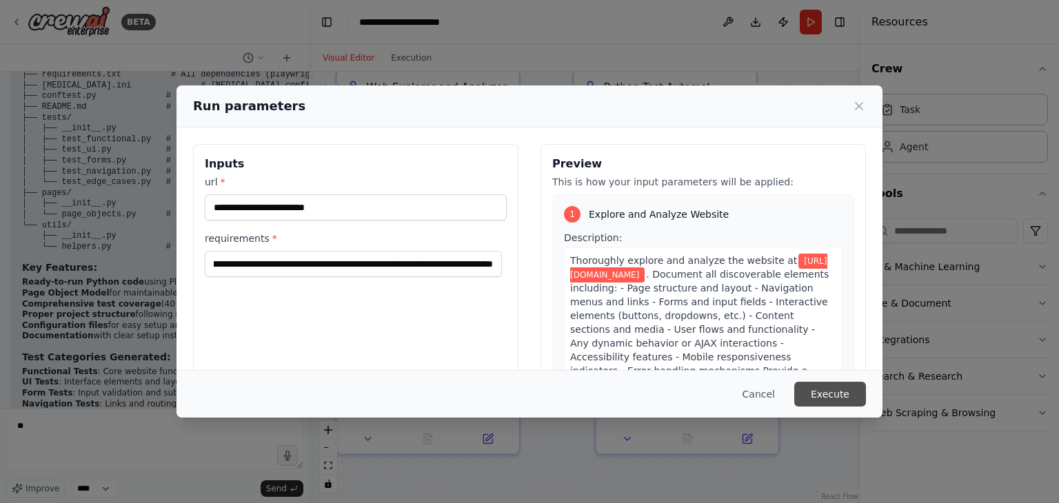
scroll to position [0, 0]
click at [835, 390] on button "Execute" at bounding box center [831, 394] width 72 height 25
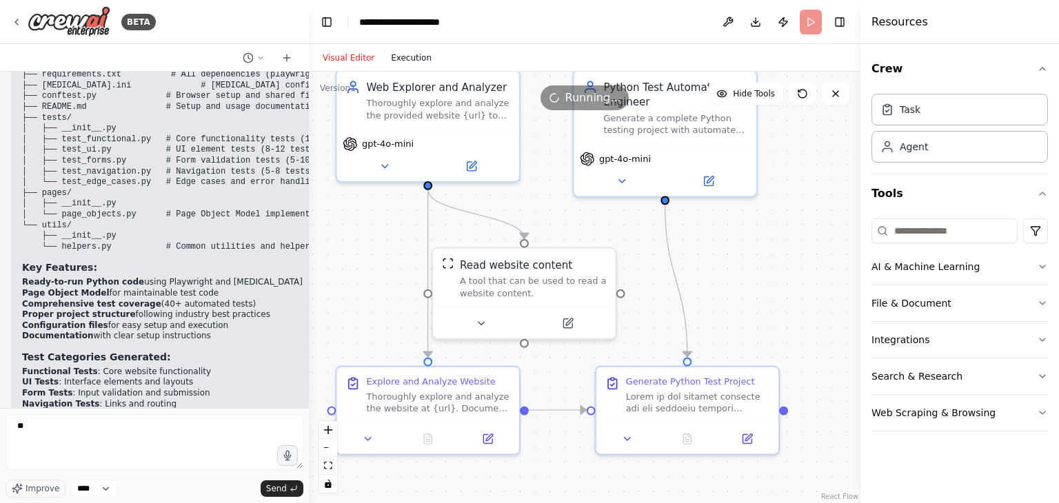
click at [403, 53] on button "Execution" at bounding box center [411, 58] width 57 height 17
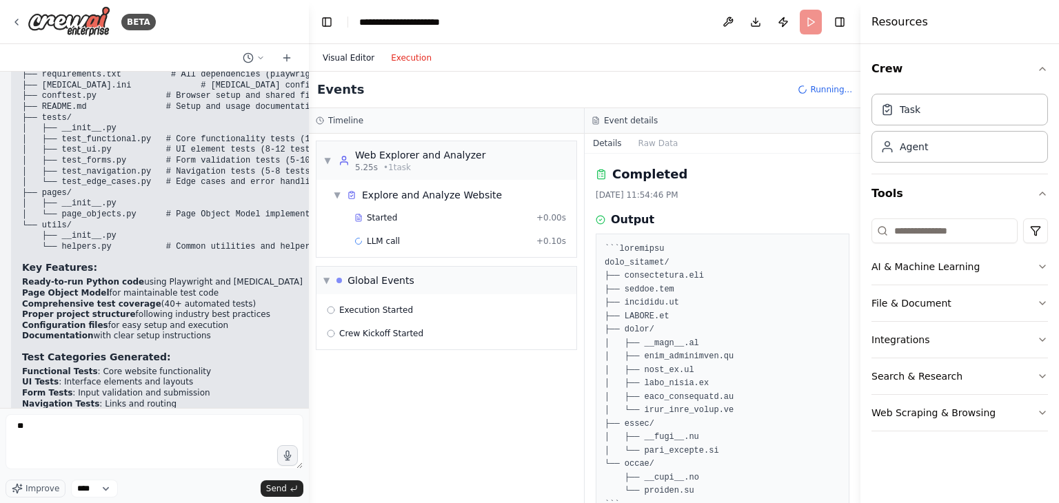
click at [328, 64] on button "Visual Editor" at bounding box center [348, 58] width 68 height 17
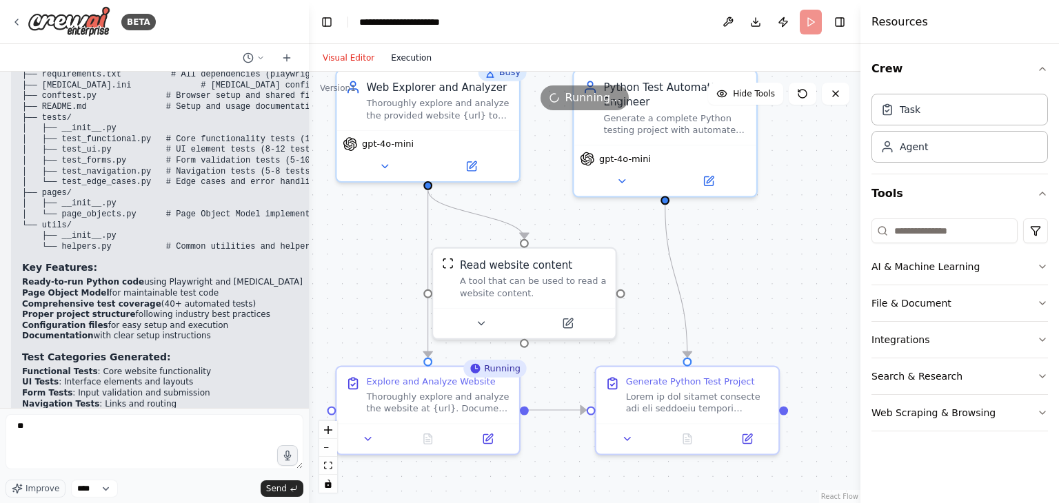
click at [400, 59] on button "Execution" at bounding box center [411, 58] width 57 height 17
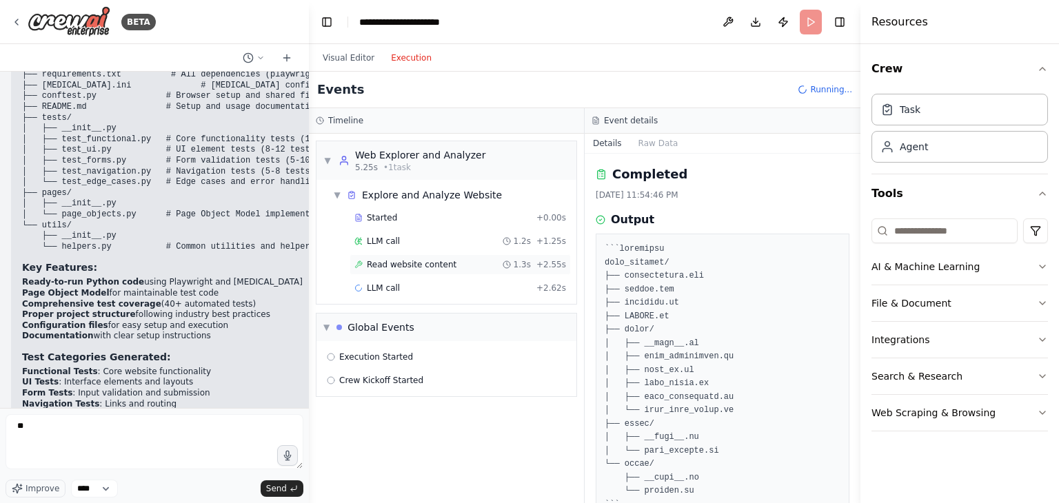
click at [390, 261] on span "Read website content" at bounding box center [412, 264] width 90 height 11
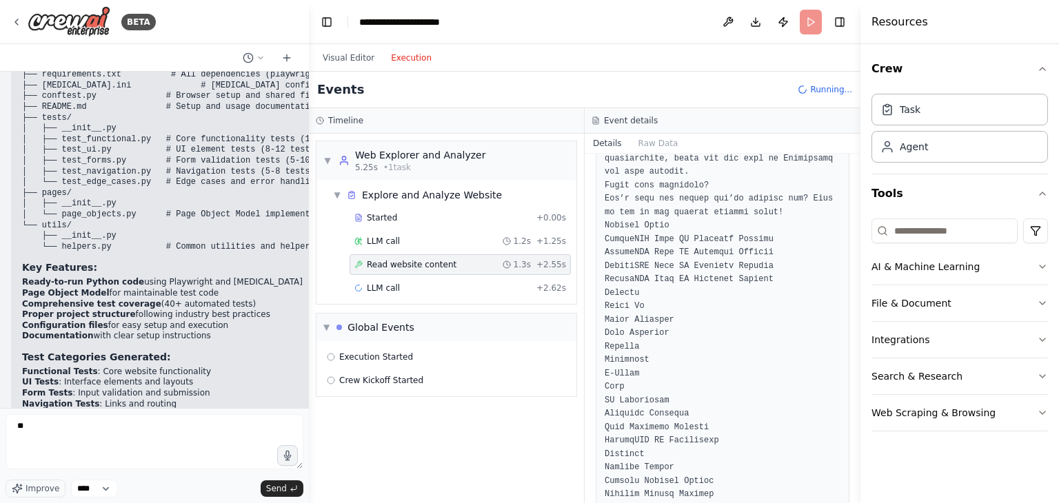
scroll to position [6089, 0]
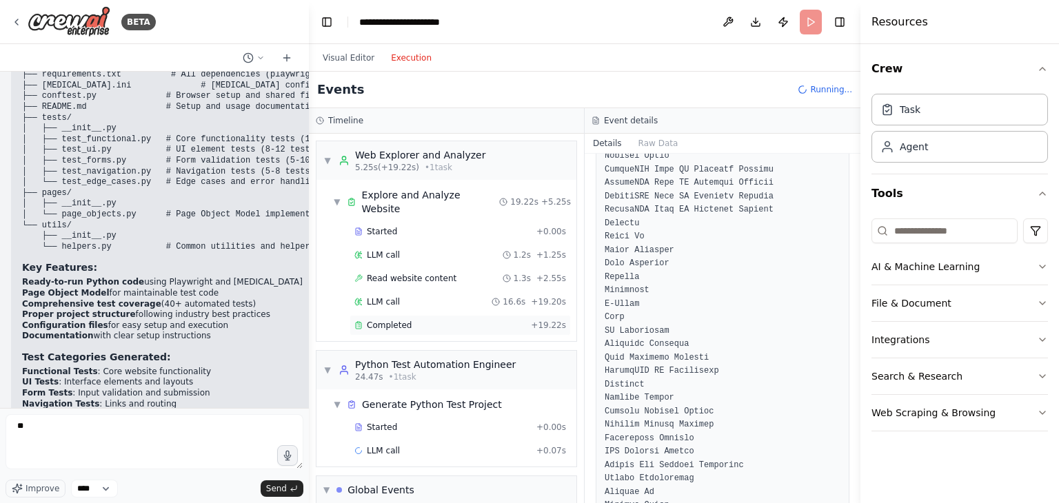
click at [428, 320] on div "Completed" at bounding box center [439, 325] width 171 height 11
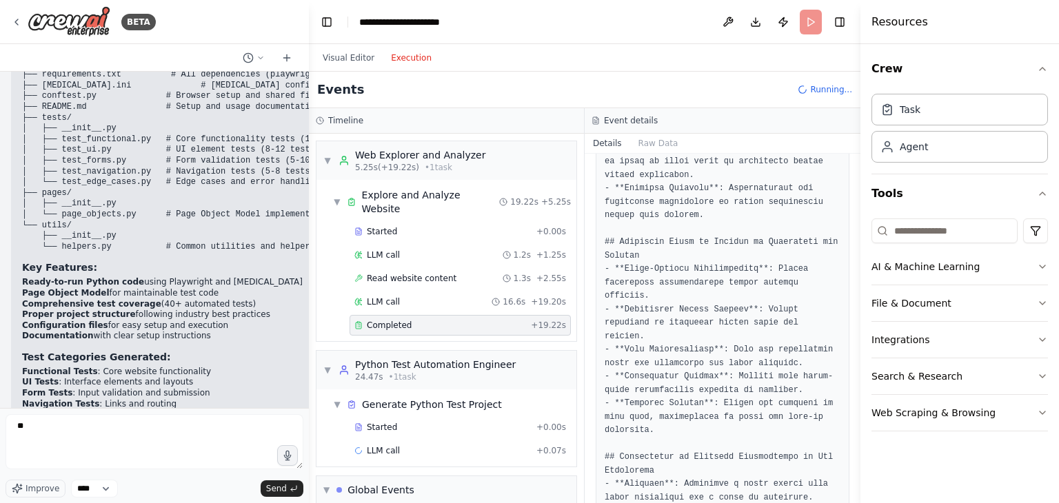
scroll to position [1612, 0]
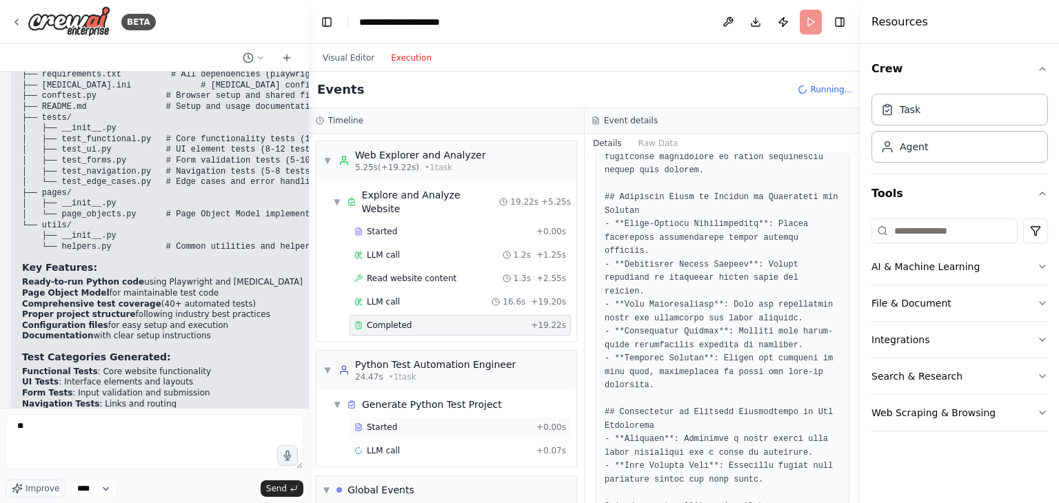
click at [399, 422] on div "Started" at bounding box center [442, 427] width 177 height 11
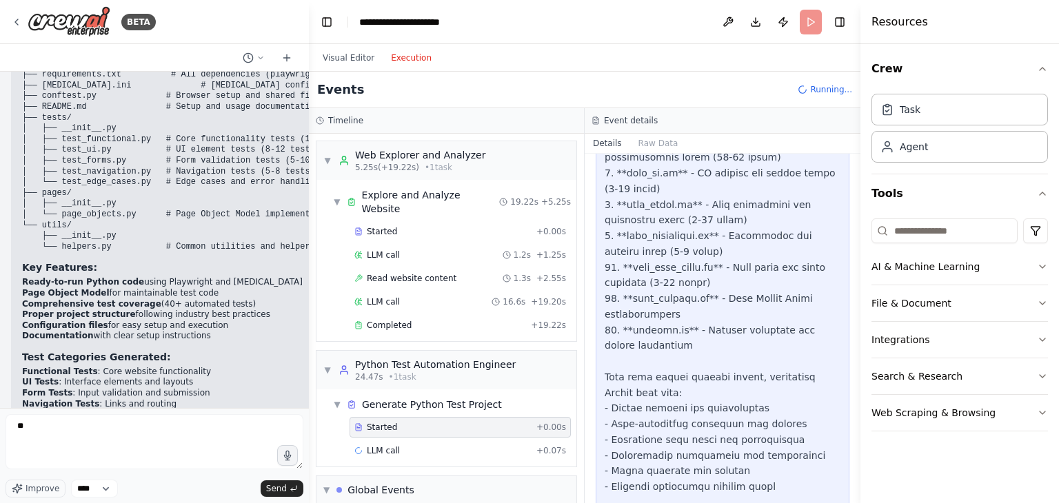
scroll to position [1339, 0]
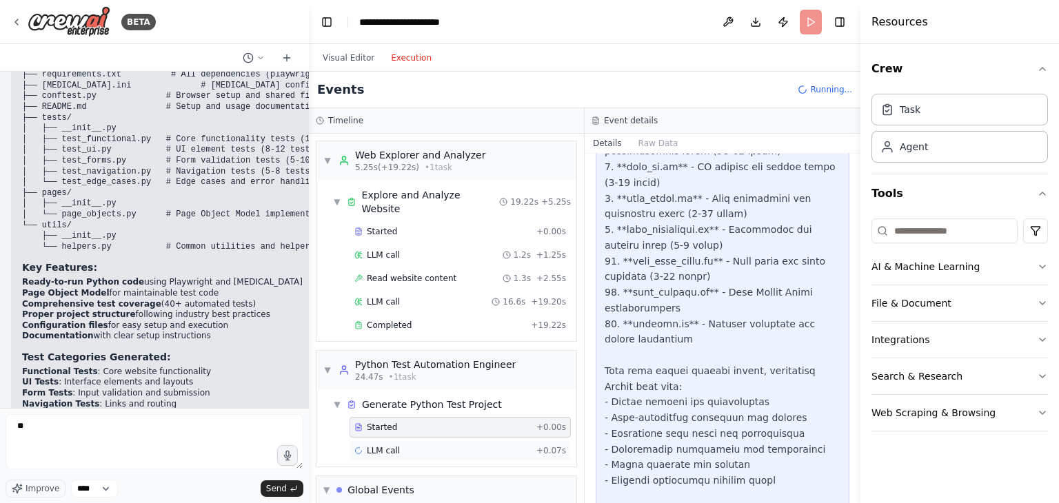
click at [383, 446] on span "LLM call" at bounding box center [383, 451] width 33 height 11
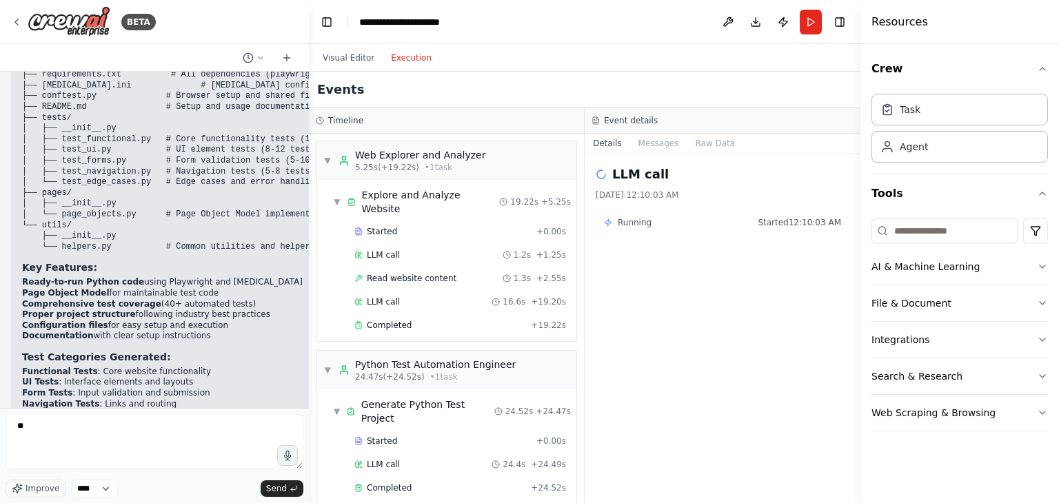
click at [735, 357] on div "LLM call 8/22/2025, 12:10:03 AM Running Started 12:10:03 AM" at bounding box center [723, 329] width 276 height 350
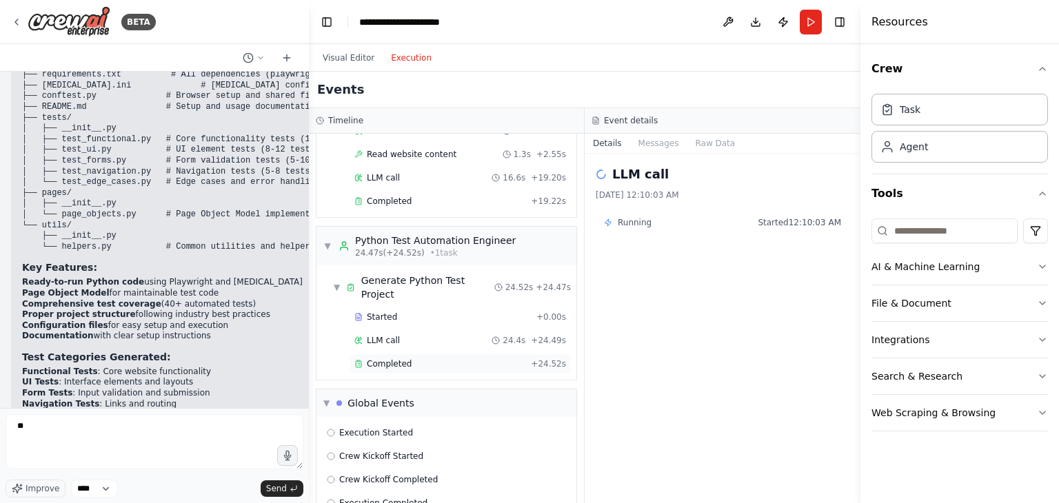
click at [421, 359] on div "Completed" at bounding box center [439, 364] width 171 height 11
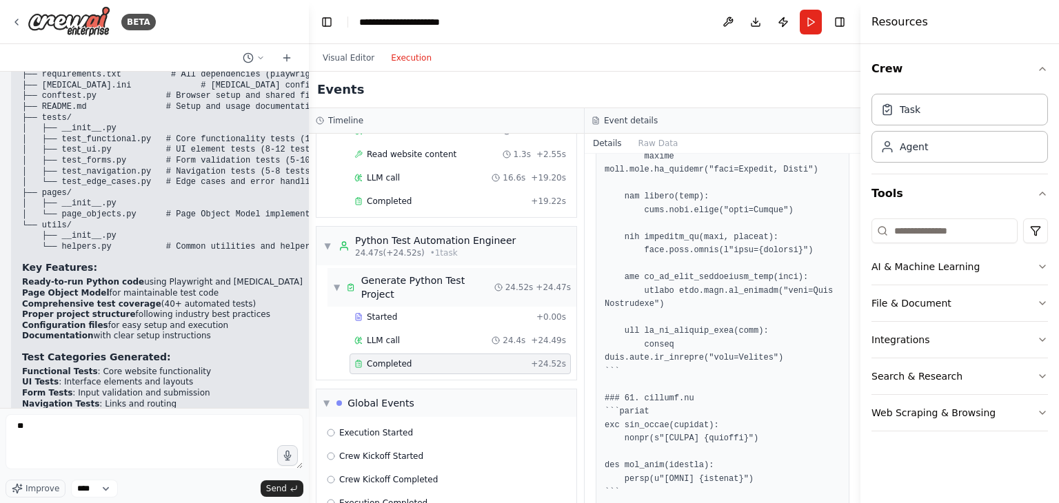
scroll to position [0, 0]
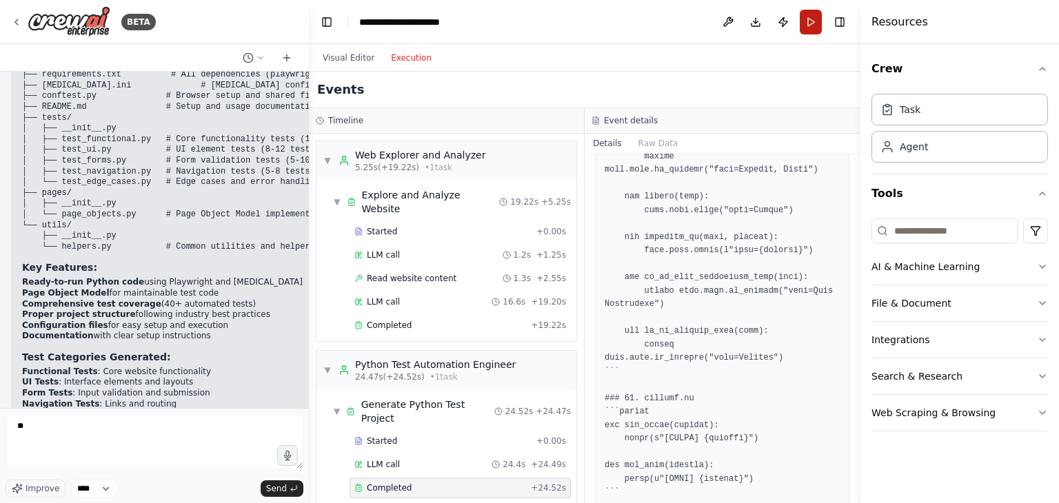
click at [817, 18] on button "Run" at bounding box center [811, 22] width 22 height 25
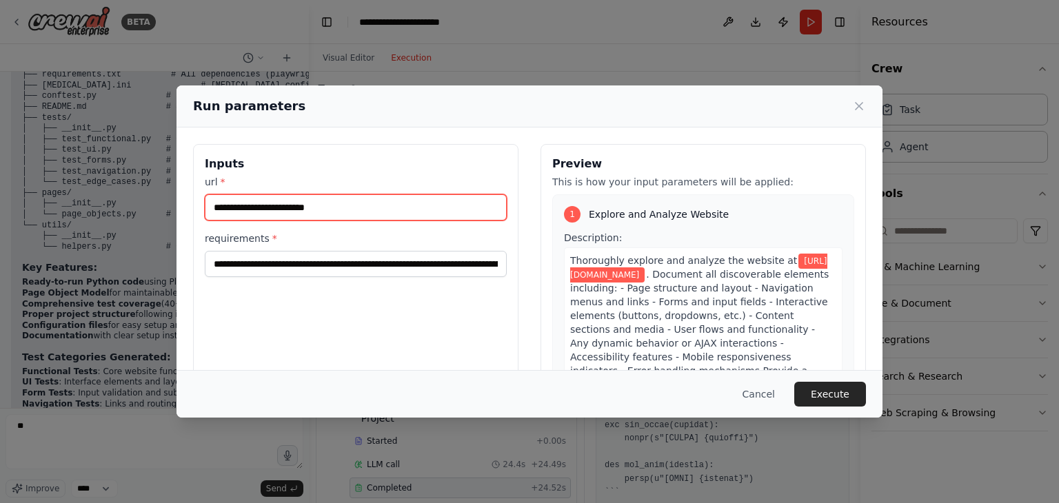
click at [415, 212] on input "**********" at bounding box center [356, 207] width 302 height 26
paste input "**********"
type input "**********"
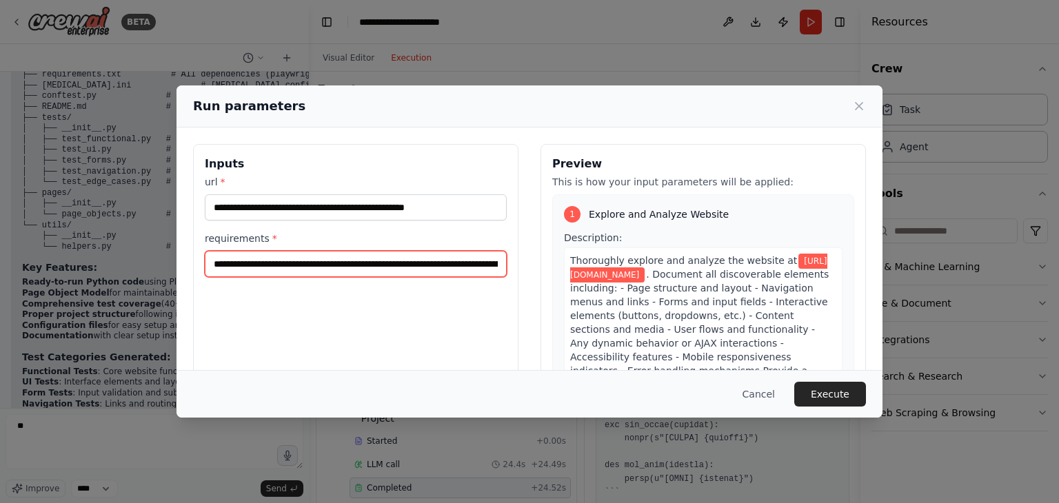
click at [372, 268] on input "**********" at bounding box center [356, 264] width 302 height 26
drag, startPoint x: 455, startPoint y: 268, endPoint x: 670, endPoint y: 290, distance: 216.3
click at [670, 290] on div "**********" at bounding box center [529, 307] width 673 height 327
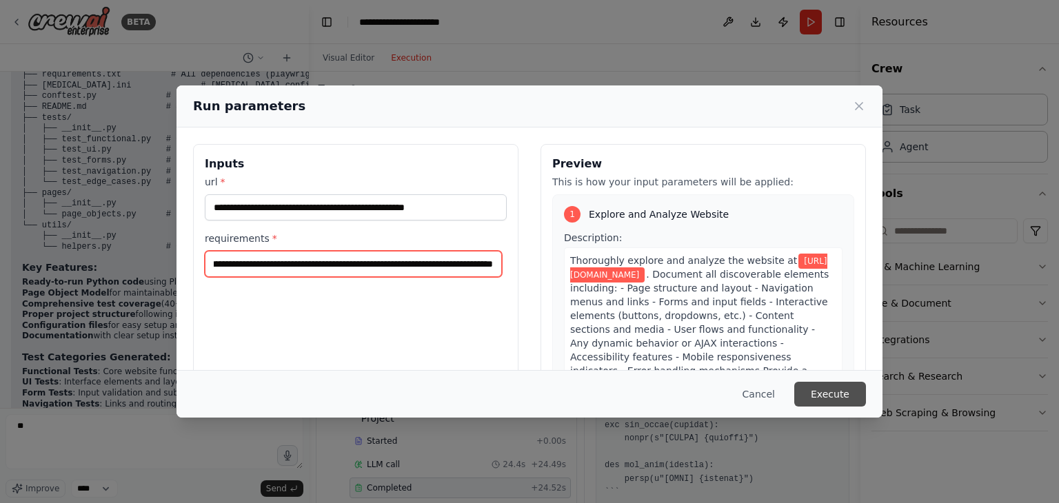
type input "**********"
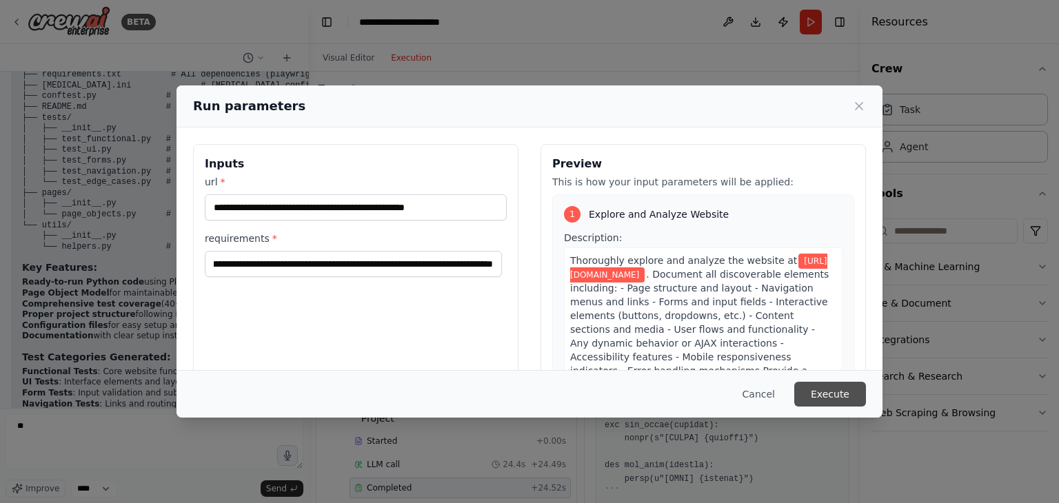
scroll to position [0, 0]
click at [828, 389] on button "Execute" at bounding box center [831, 394] width 72 height 25
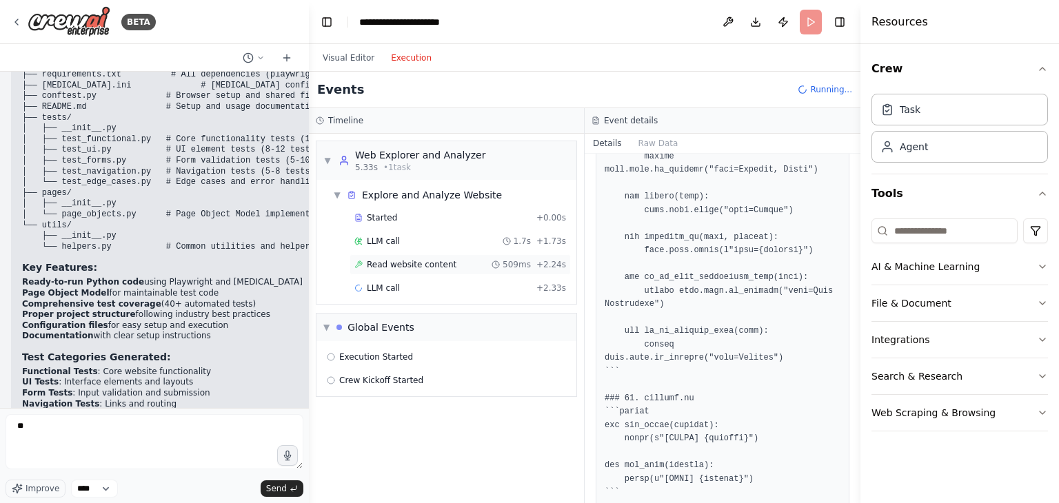
click at [430, 268] on span "Read website content" at bounding box center [412, 264] width 90 height 11
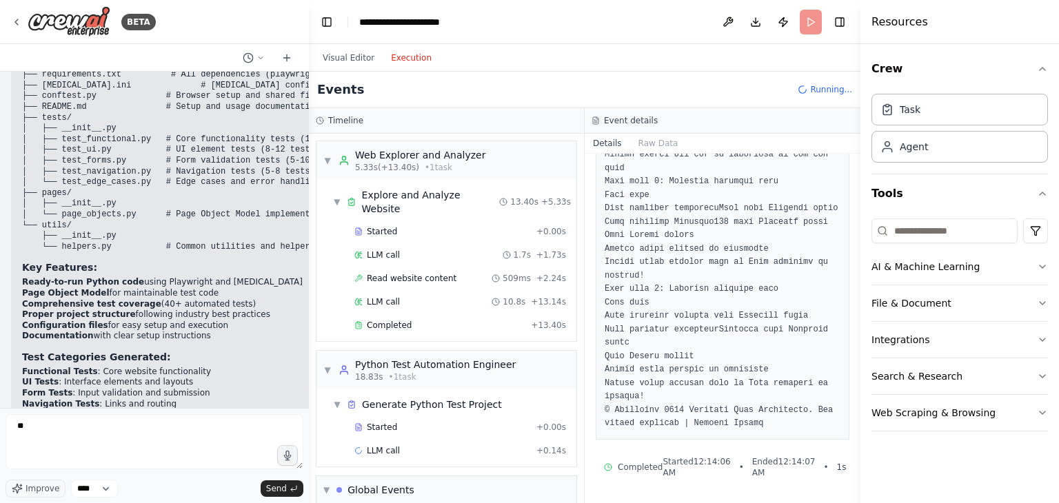
scroll to position [642, 0]
click at [397, 297] on div "LLM call 10.8s + 13.14s" at bounding box center [460, 302] width 212 height 11
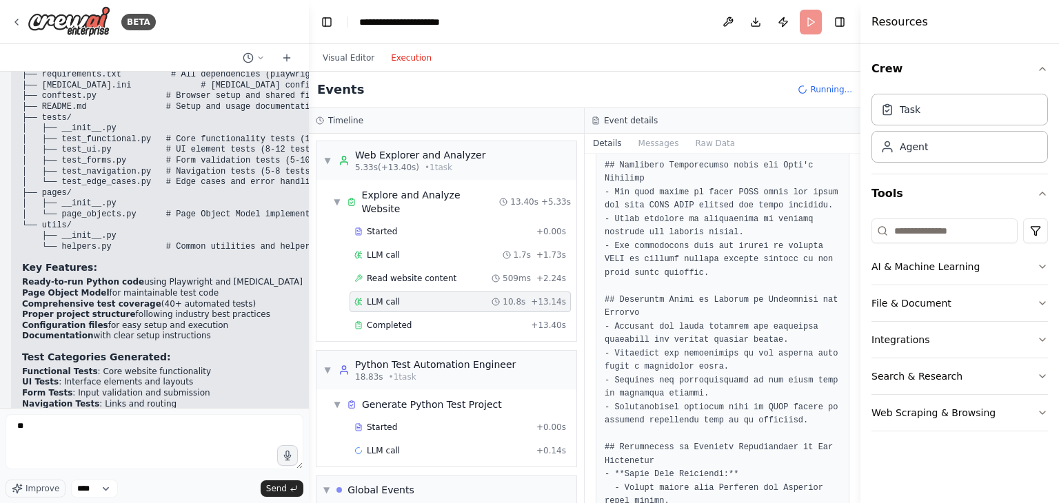
scroll to position [1344, 0]
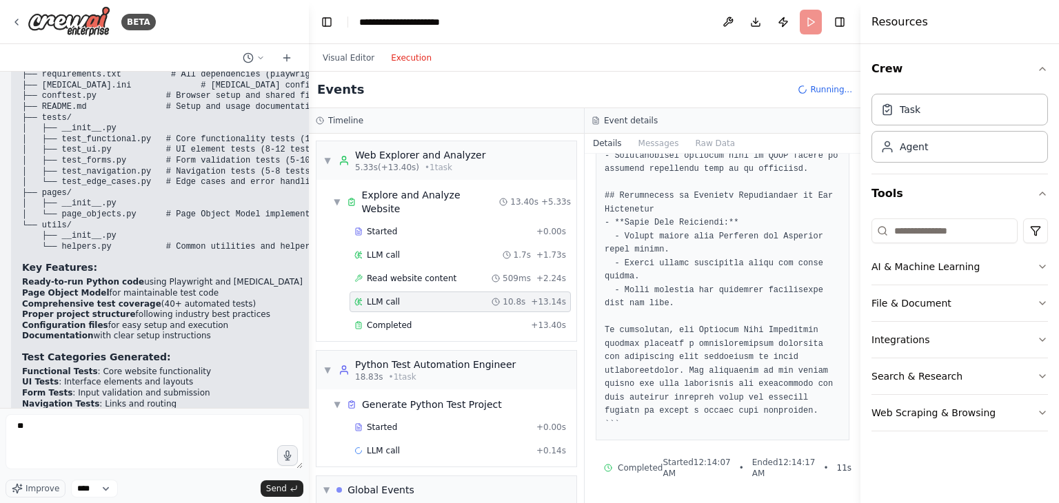
click at [390, 445] on div "LLM call + 0.14s" at bounding box center [460, 451] width 221 height 21
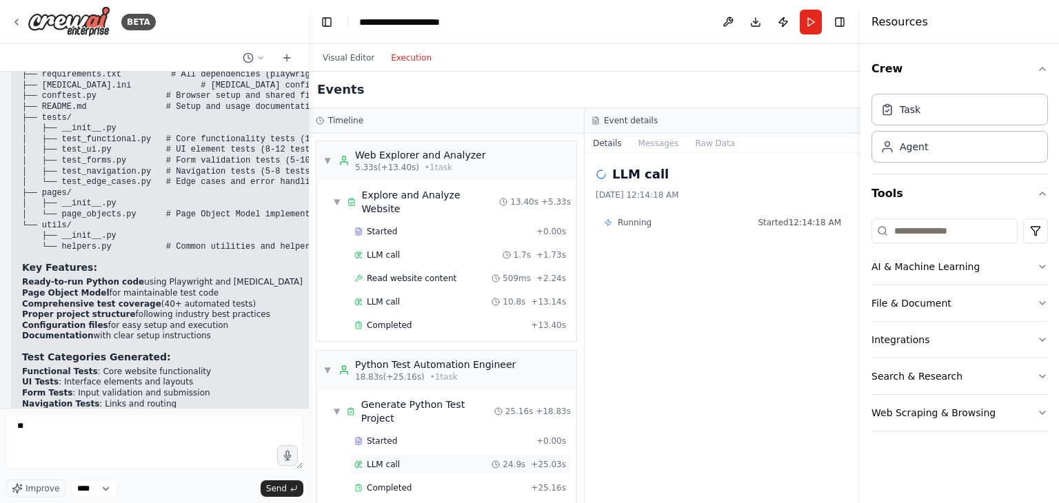
click at [386, 459] on span "LLM call" at bounding box center [383, 464] width 33 height 11
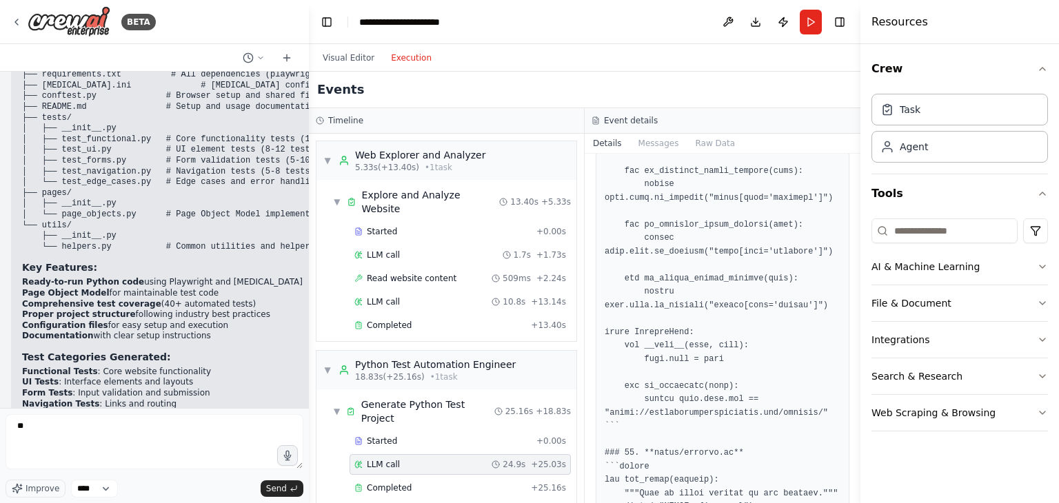
scroll to position [3617, 0]
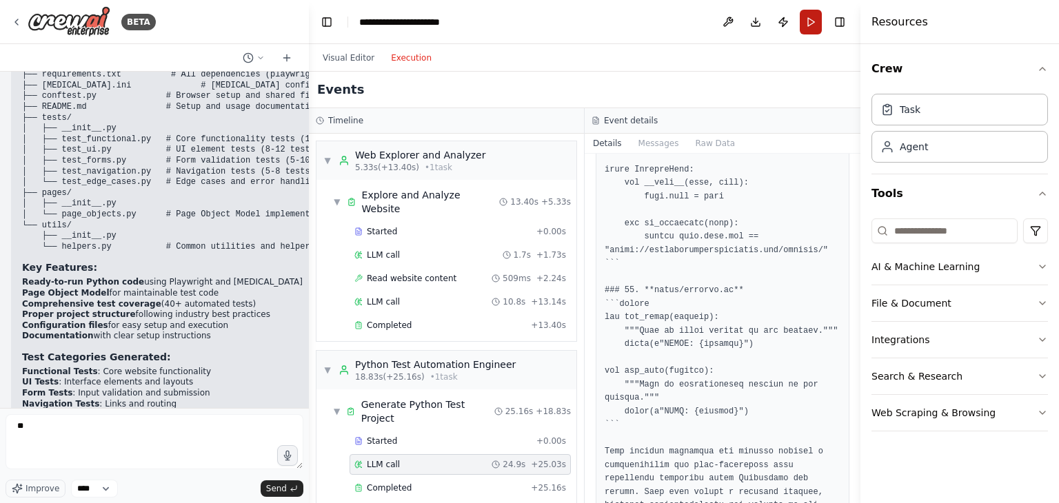
click at [817, 17] on button "Run" at bounding box center [811, 22] width 22 height 25
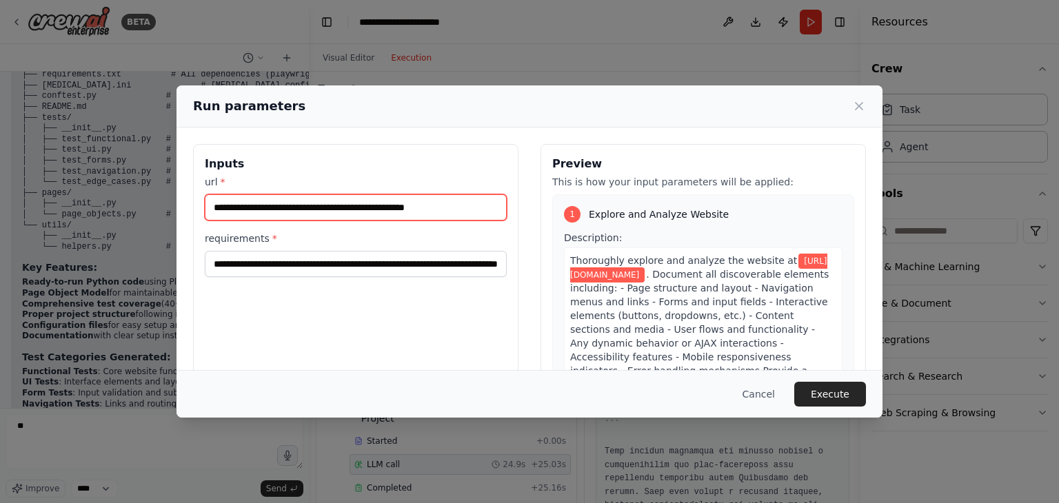
click at [379, 210] on input "**********" at bounding box center [356, 207] width 302 height 26
paste input "text"
type input "**********"
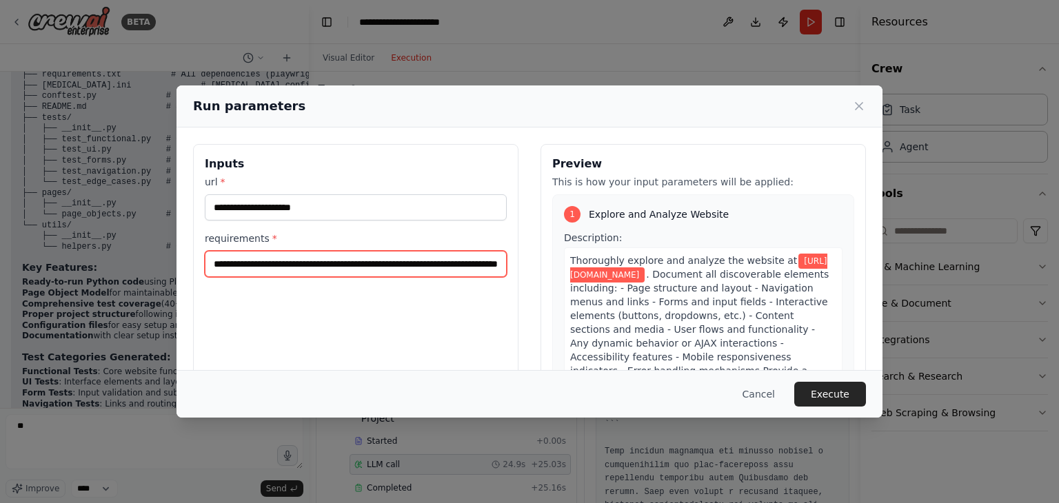
click at [357, 258] on input "**********" at bounding box center [356, 264] width 302 height 26
click at [411, 270] on input "**********" at bounding box center [353, 264] width 297 height 26
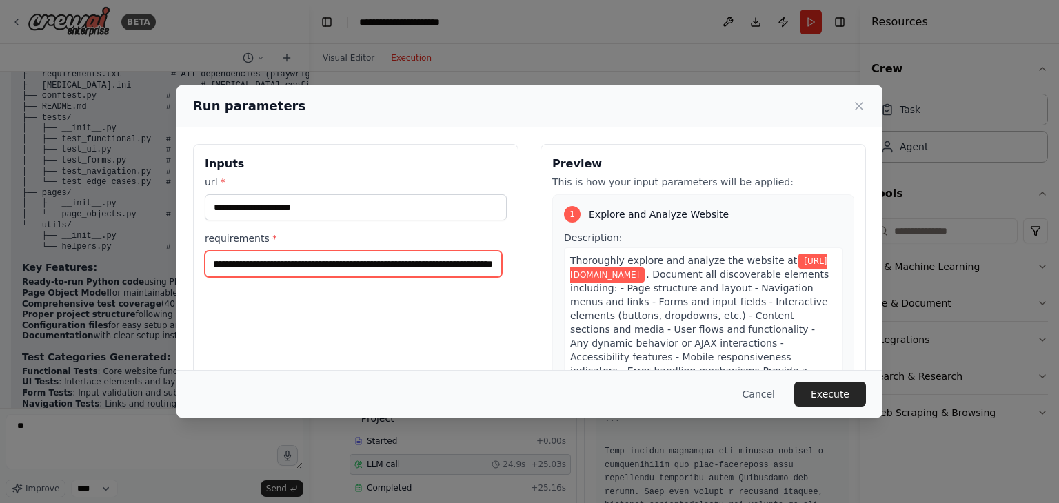
click at [499, 268] on input "**********" at bounding box center [353, 264] width 297 height 26
type input "**********"
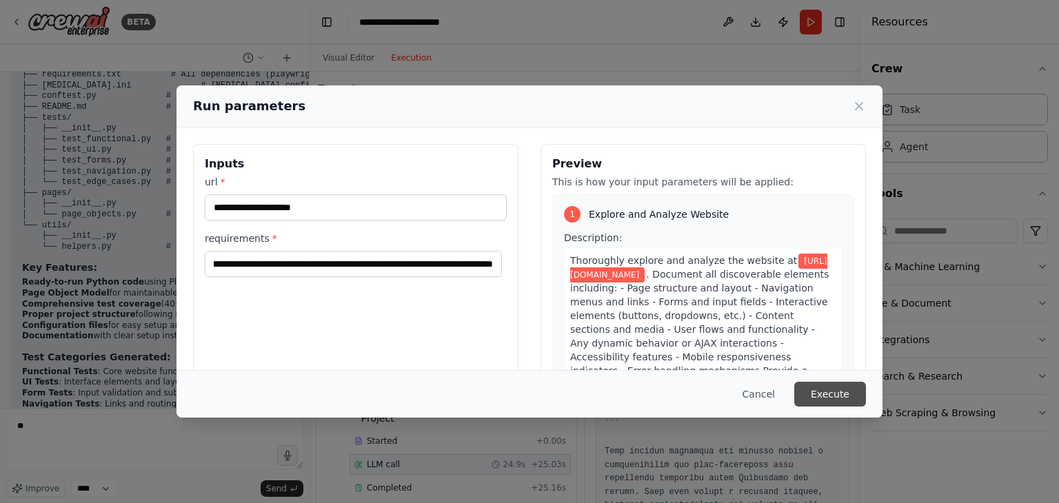
scroll to position [0, 0]
click at [806, 384] on button "Execute" at bounding box center [831, 394] width 72 height 25
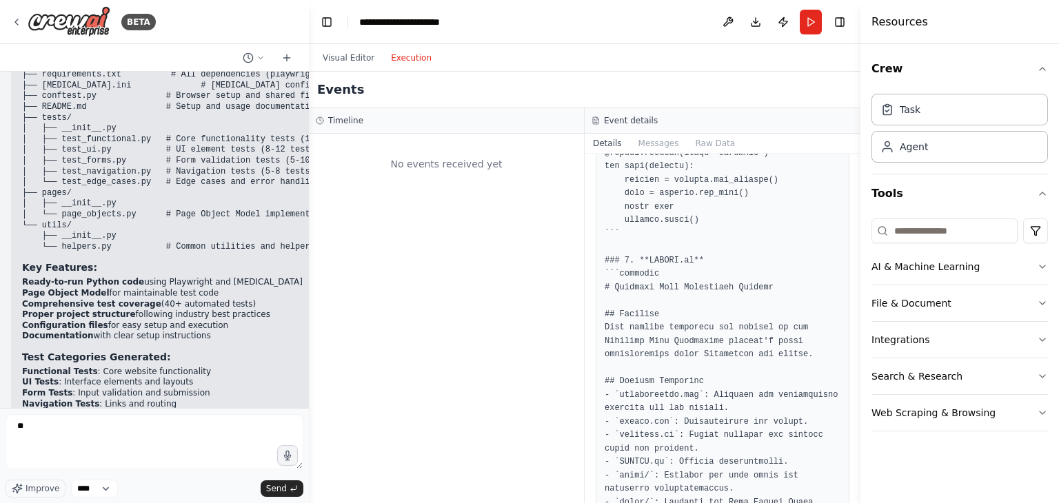
drag, startPoint x: 857, startPoint y: 203, endPoint x: 867, endPoint y: 112, distance: 92.3
click at [867, 112] on div "Resources Crew Task Agent Tools AI & Machine Learning File & Document Integrati…" at bounding box center [960, 251] width 199 height 503
drag, startPoint x: 857, startPoint y: 246, endPoint x: 884, endPoint y: 97, distance: 150.8
click at [884, 97] on div "Resources Crew Task Agent Tools AI & Machine Learning File & Document Integrati…" at bounding box center [960, 251] width 199 height 503
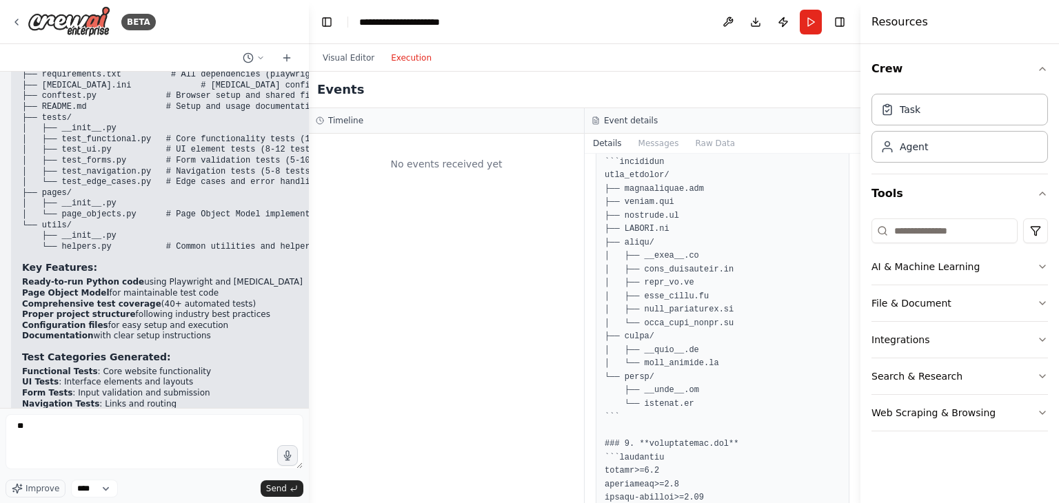
scroll to position [0, 0]
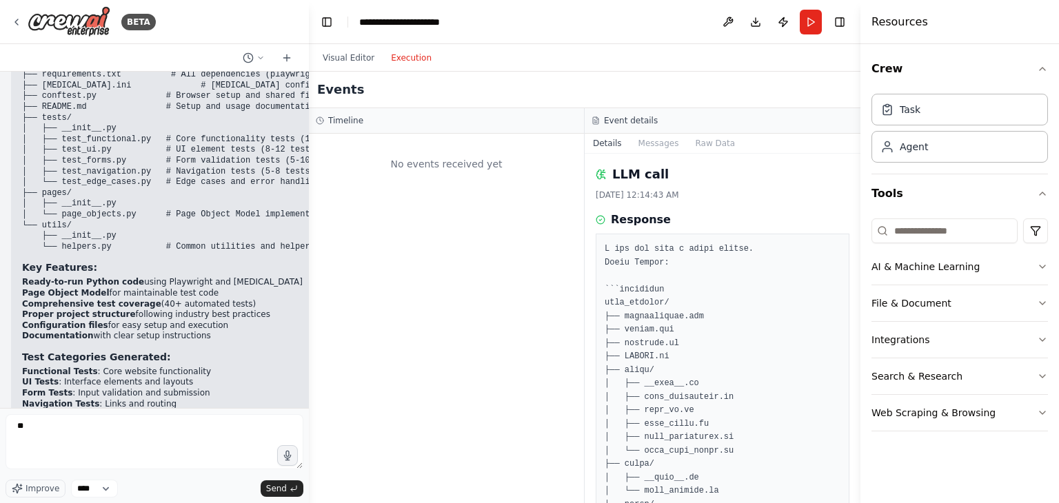
click at [332, 107] on div "Events" at bounding box center [585, 90] width 552 height 37
click at [360, 59] on button "Visual Editor" at bounding box center [348, 58] width 68 height 17
click at [404, 60] on button "Execution" at bounding box center [411, 58] width 57 height 17
click at [19, 26] on icon at bounding box center [16, 22] width 11 height 11
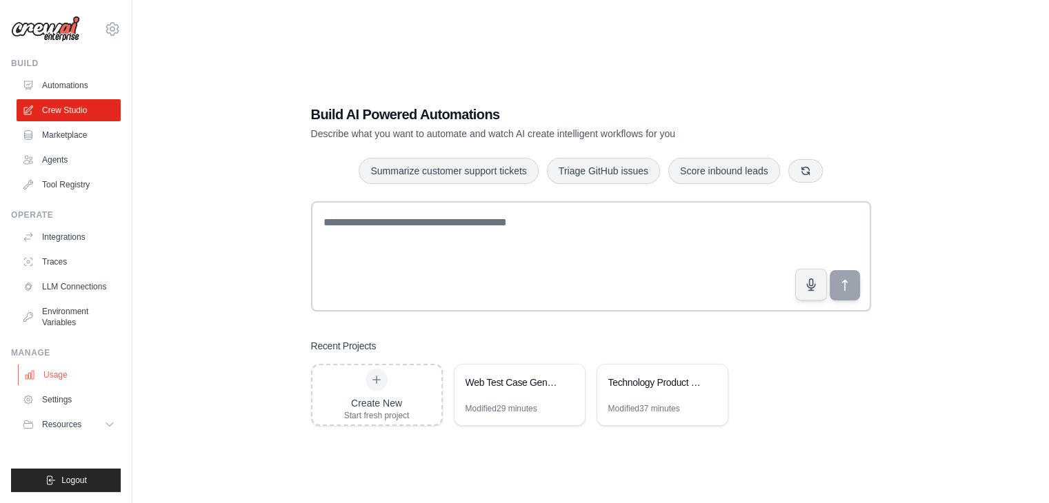
click at [64, 375] on link "Usage" at bounding box center [70, 375] width 104 height 22
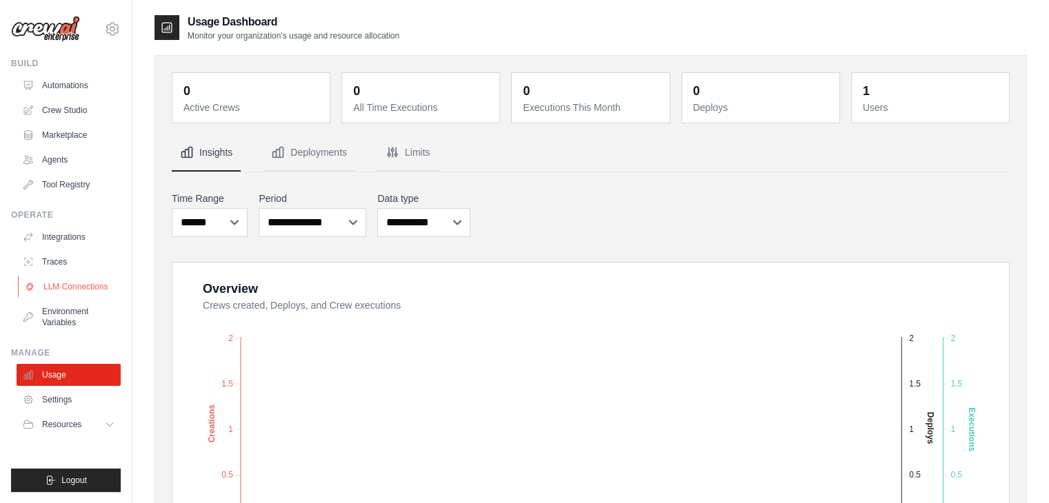
click at [58, 288] on link "LLM Connections" at bounding box center [70, 287] width 104 height 22
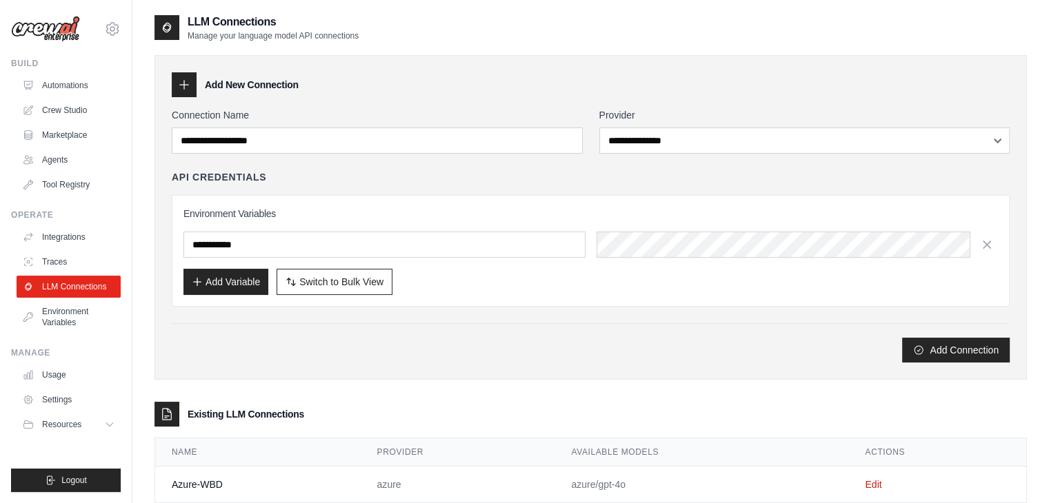
scroll to position [34, 0]
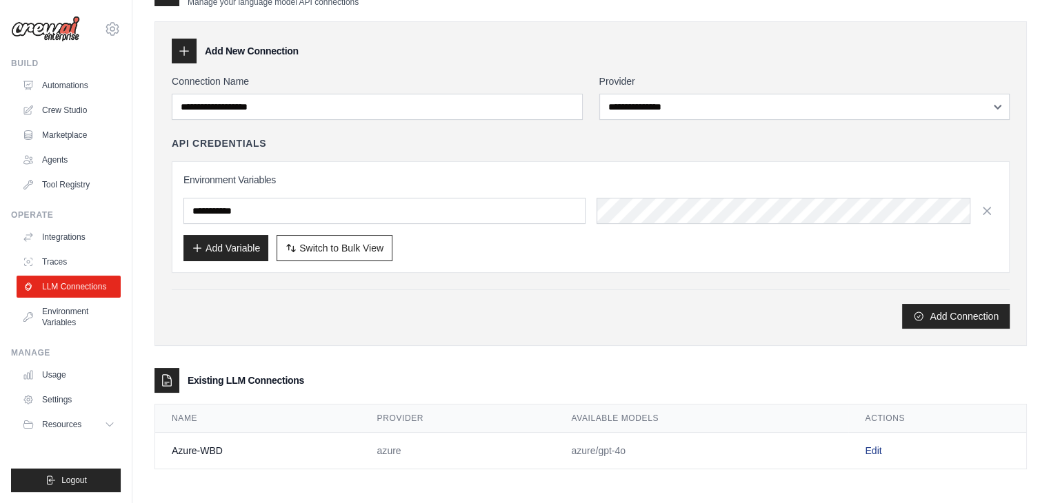
click at [869, 448] on link "Edit" at bounding box center [873, 451] width 17 height 11
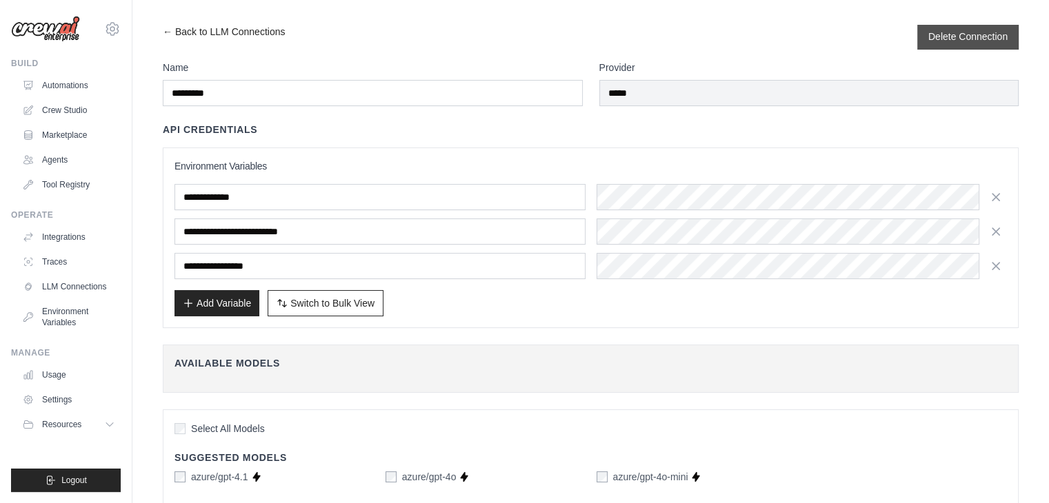
click at [955, 35] on button "Delete Connection" at bounding box center [967, 37] width 79 height 14
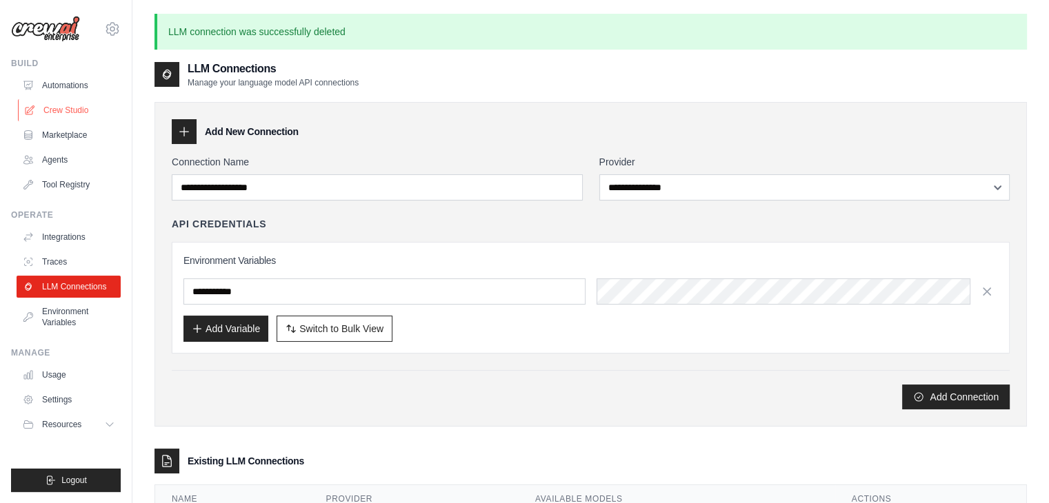
click at [52, 106] on link "Crew Studio" at bounding box center [70, 110] width 104 height 22
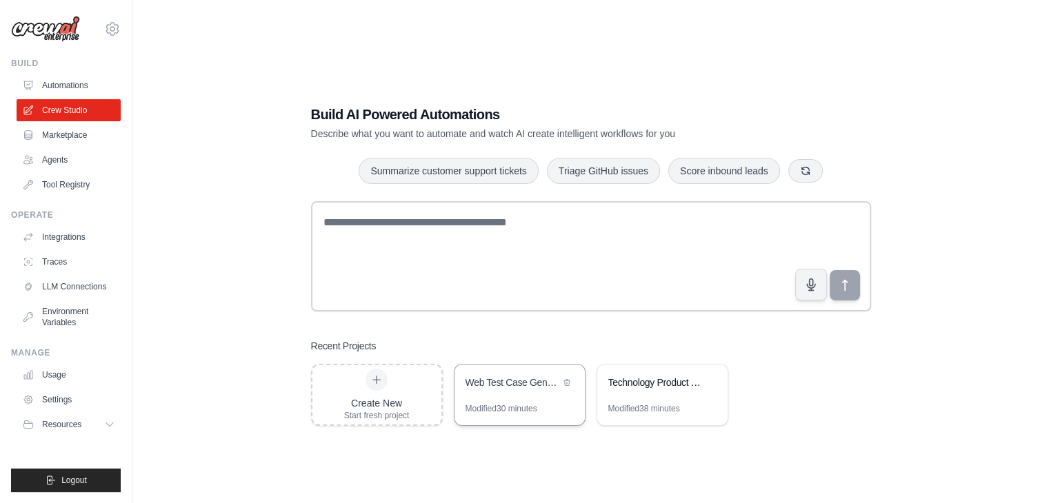
click at [534, 408] on div "Modified 30 minutes" at bounding box center [502, 408] width 72 height 11
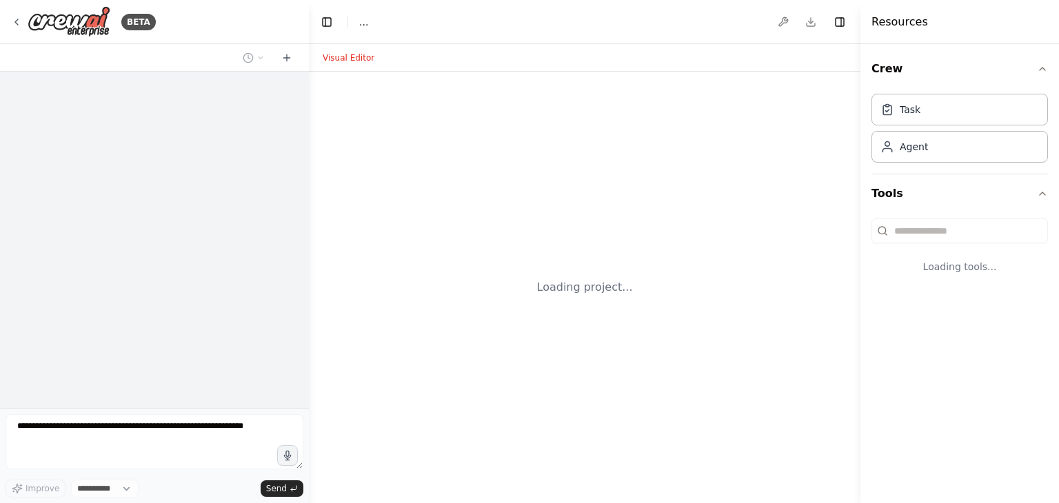
select select "****"
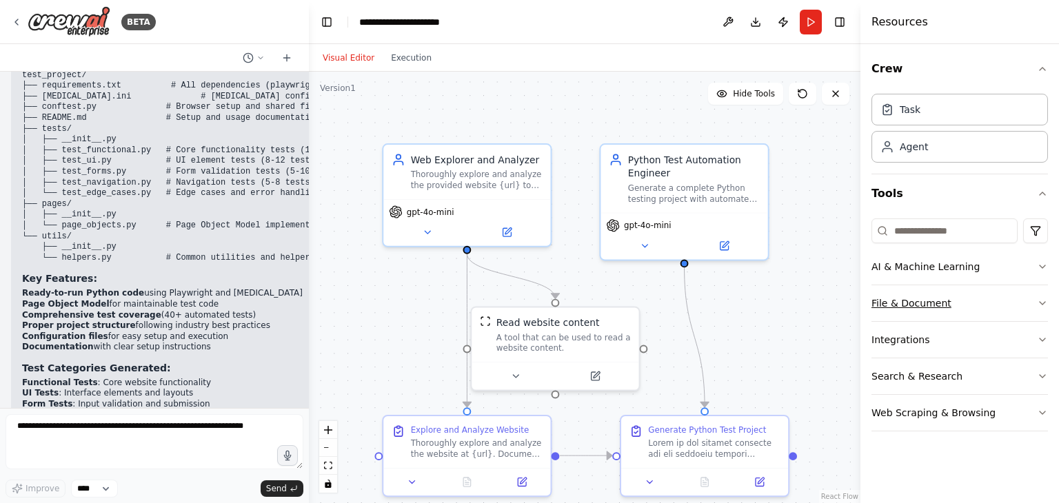
click at [1021, 301] on button "File & Document" at bounding box center [960, 304] width 177 height 36
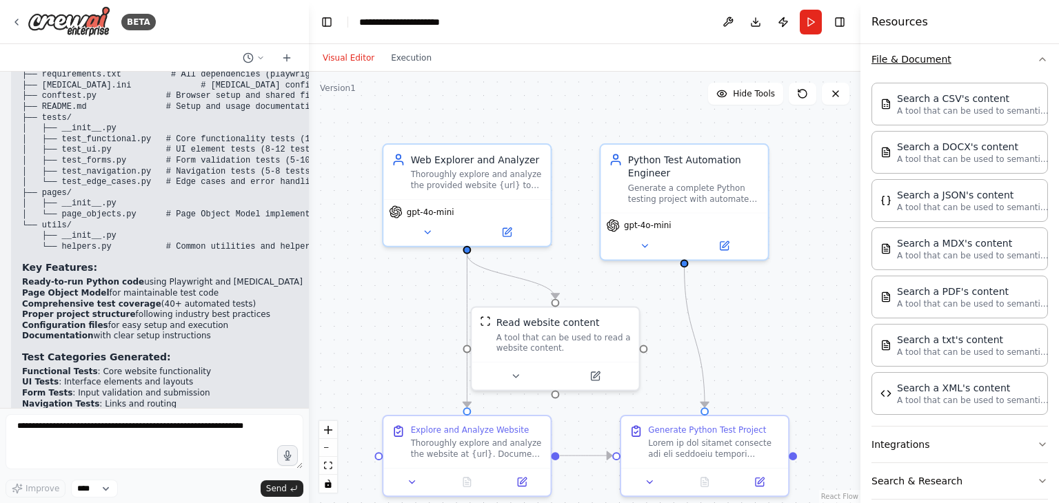
scroll to position [296, 0]
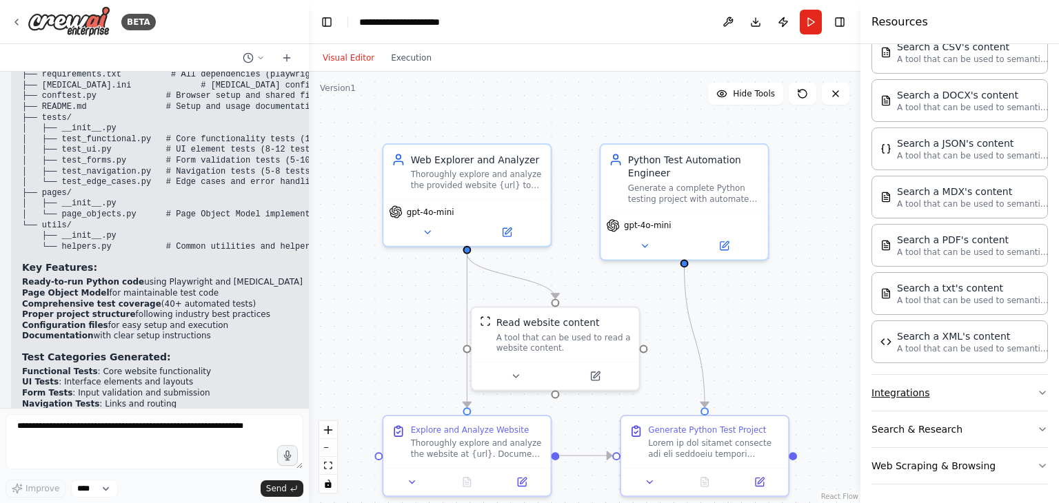
click at [1008, 392] on button "Integrations" at bounding box center [960, 393] width 177 height 36
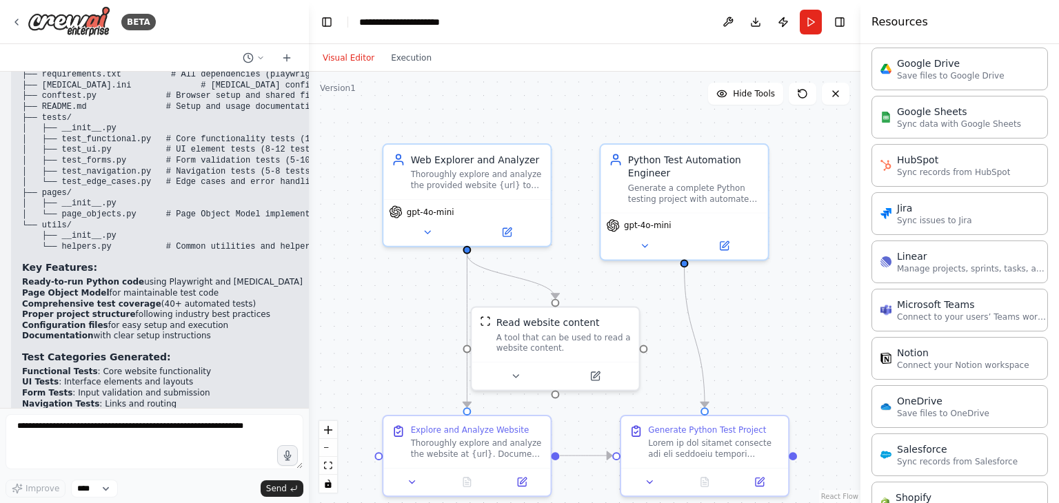
scroll to position [1267, 0]
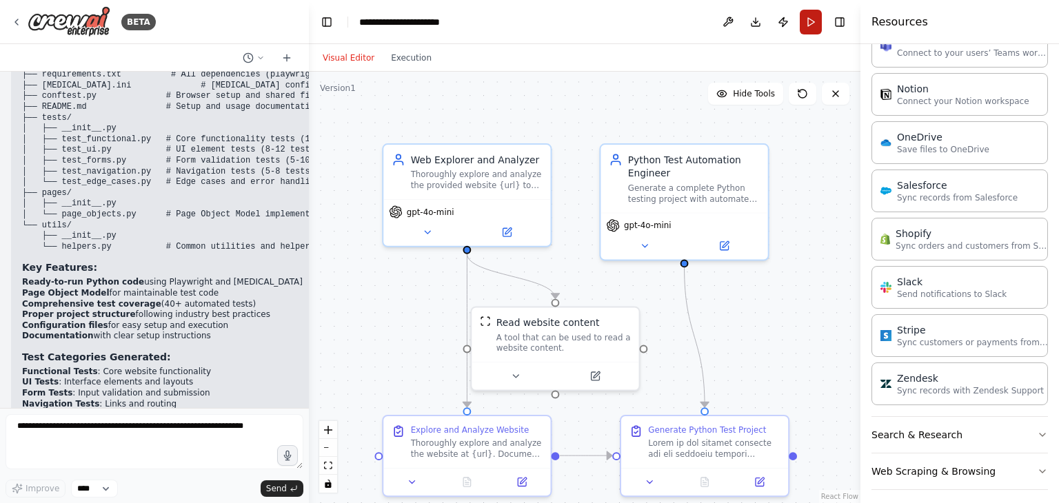
click at [811, 28] on button "Run" at bounding box center [811, 22] width 22 height 25
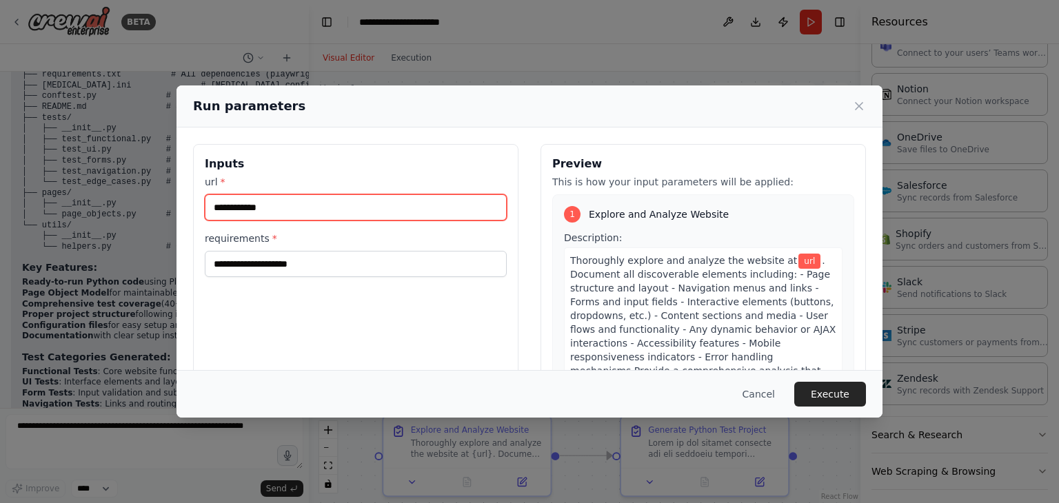
click at [297, 204] on input "url *" at bounding box center [356, 207] width 302 height 26
paste input "**********"
type input "**********"
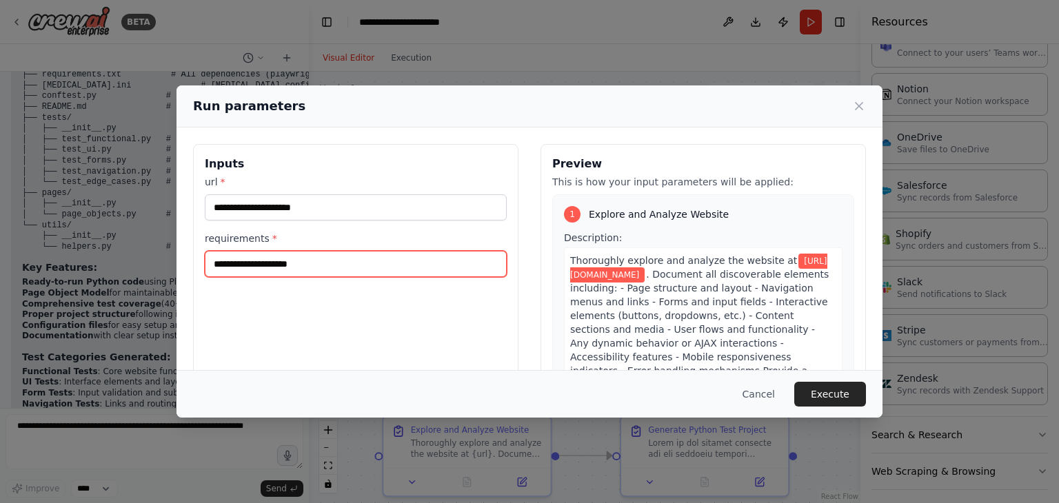
click at [306, 262] on input "requirements *" at bounding box center [356, 264] width 302 height 26
type input "**********"
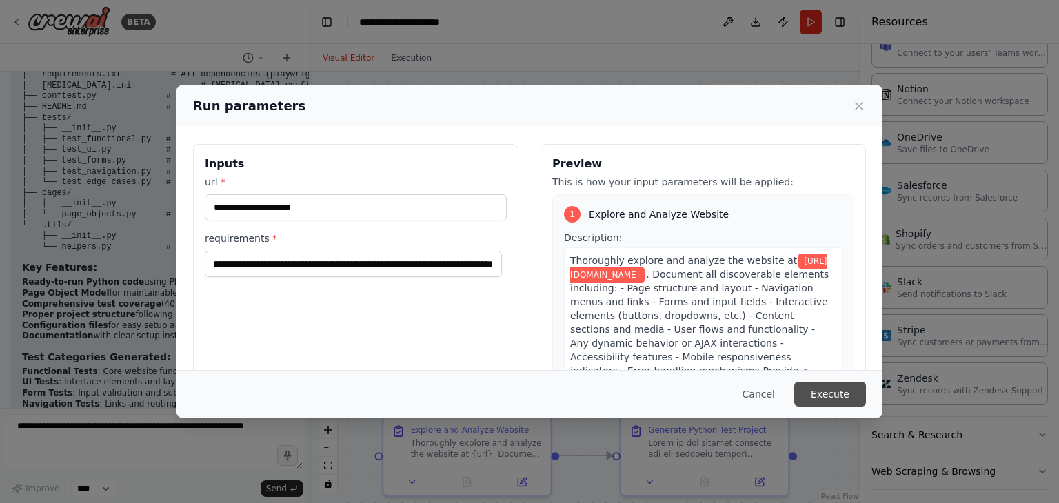
scroll to position [0, 0]
click at [843, 393] on button "Execute" at bounding box center [831, 394] width 72 height 25
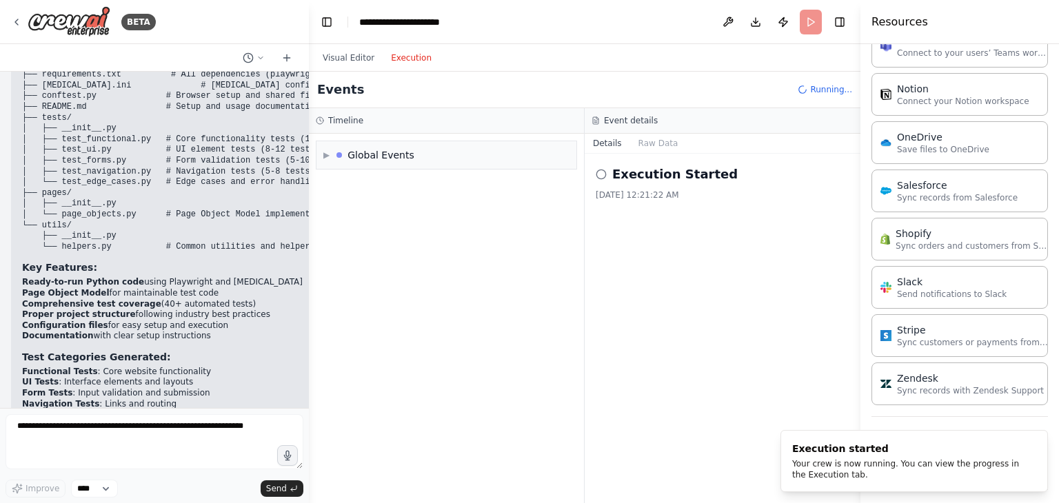
click at [409, 65] on button "Execution" at bounding box center [411, 58] width 57 height 17
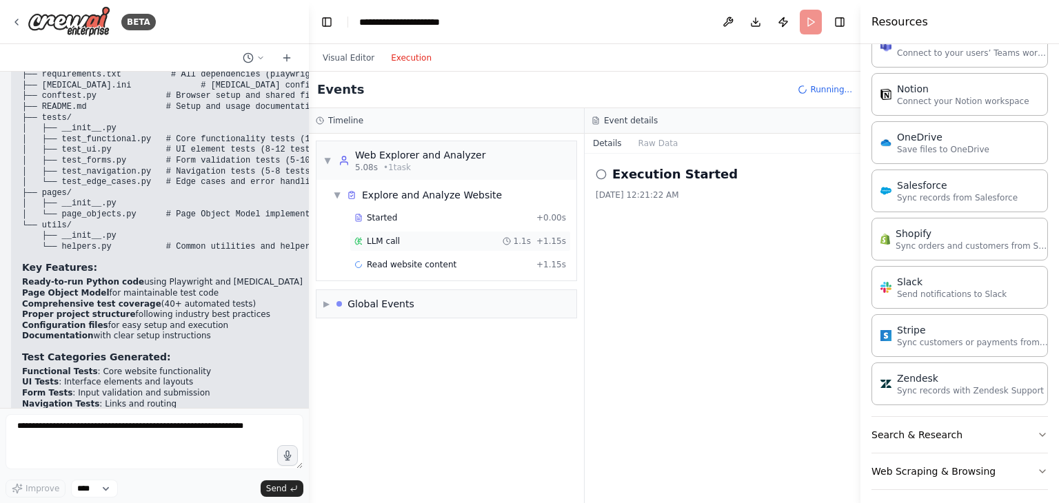
click at [471, 243] on div "LLM call 1.1s + 1.15s" at bounding box center [460, 241] width 212 height 11
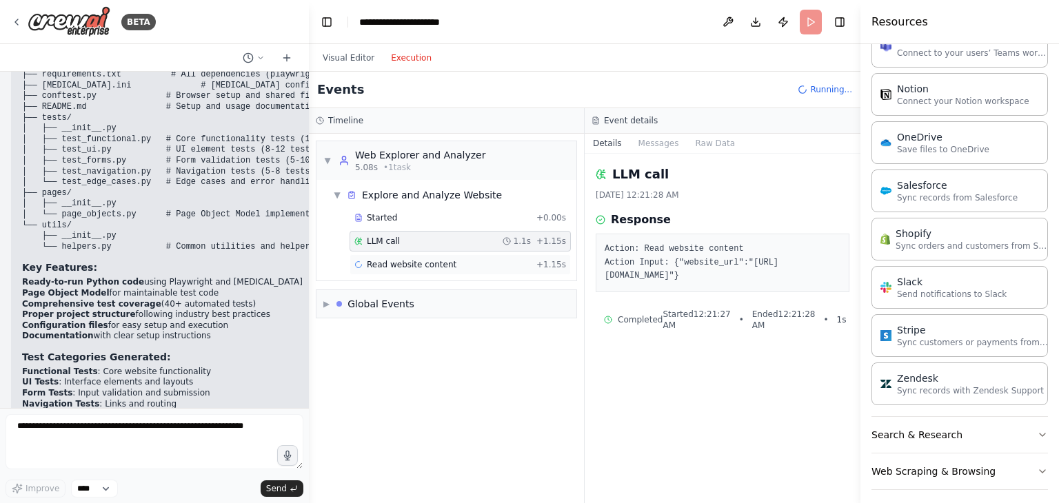
click at [461, 268] on div "Read website content + 1.15s" at bounding box center [460, 264] width 212 height 11
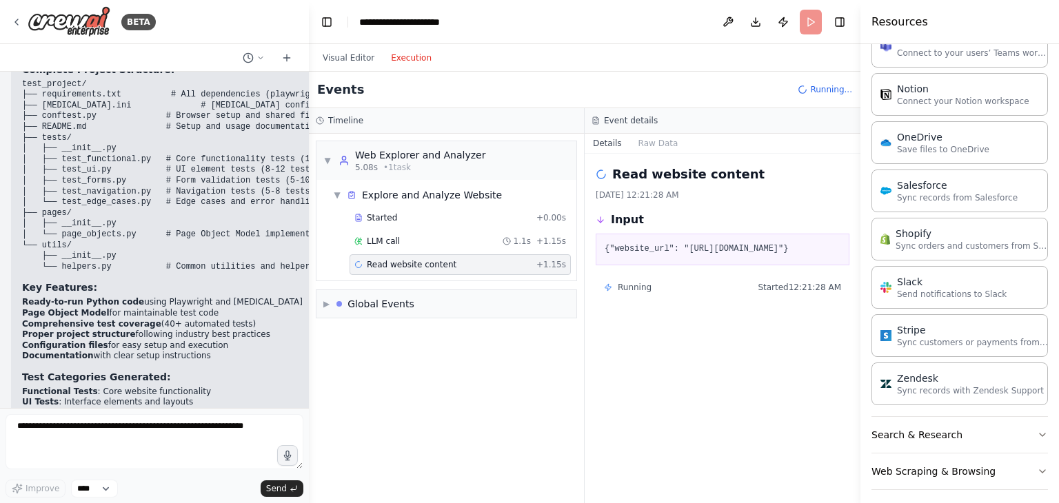
scroll to position [2590, 0]
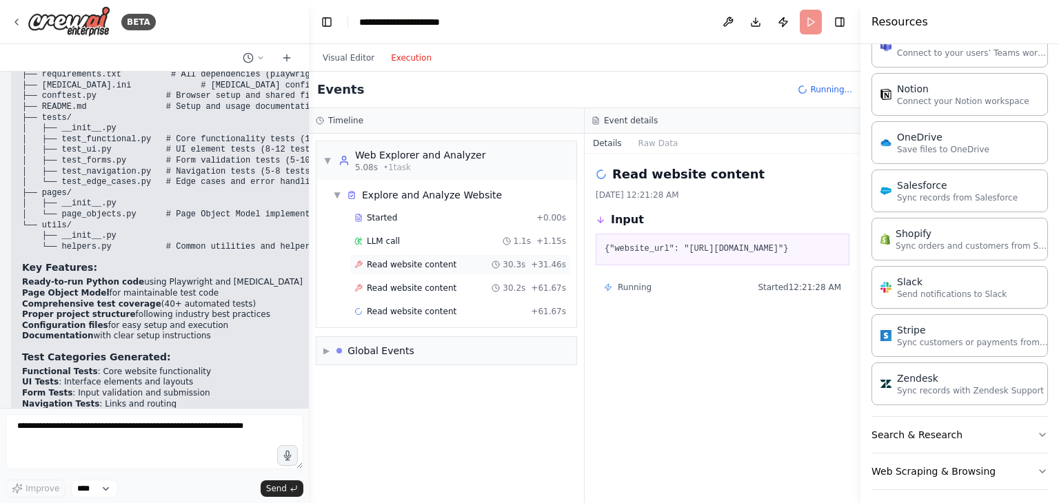
click at [443, 271] on div "Read website content 30.3s + 31.46s" at bounding box center [460, 264] width 221 height 21
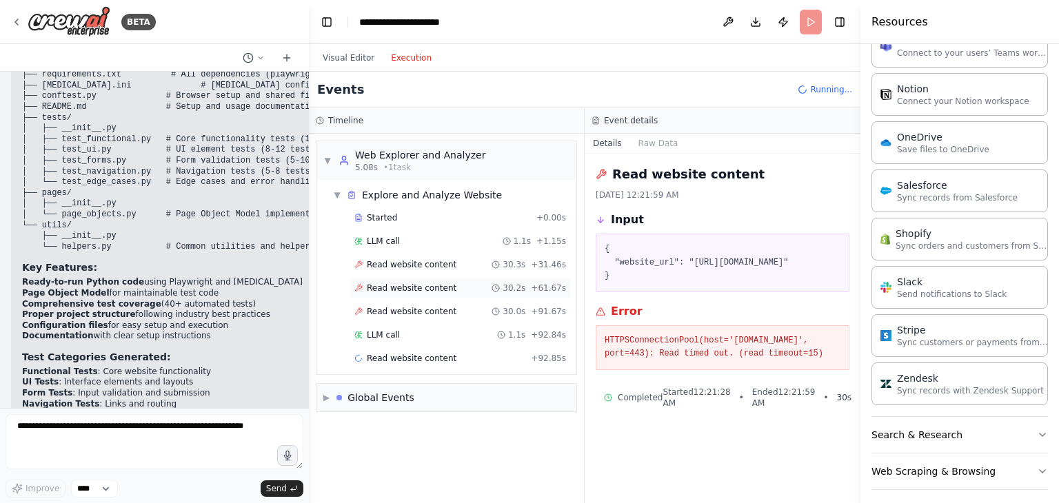
click at [430, 293] on div "Read website content 30.2s + 61.67s" at bounding box center [460, 288] width 221 height 21
click at [436, 306] on span "Read website content" at bounding box center [412, 311] width 90 height 11
click at [433, 338] on div "LLM call 1.1s + 92.84s" at bounding box center [460, 335] width 212 height 11
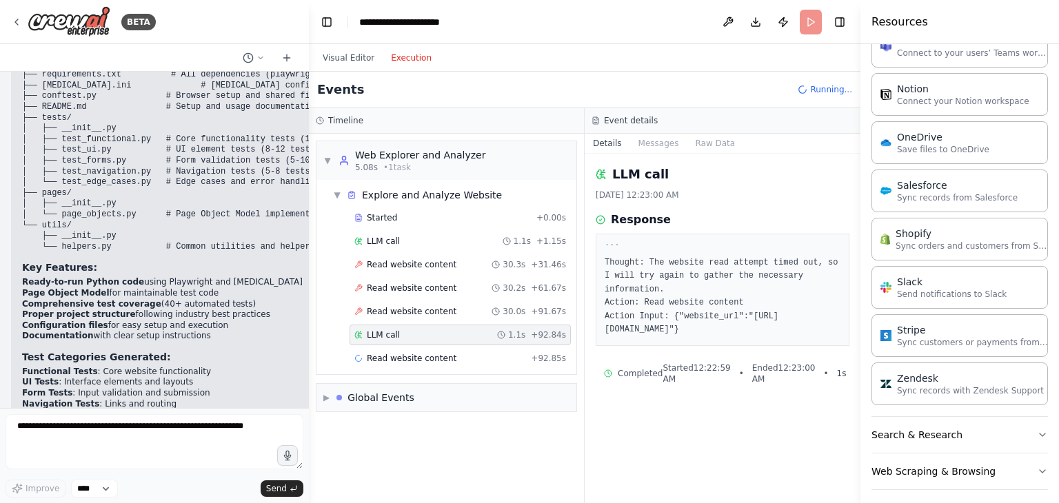
click at [426, 367] on div "Started + 0.00s LLM call 1.1s + 1.15s Read website content 30.3s + 31.46s Read …" at bounding box center [452, 290] width 249 height 164
click at [421, 353] on span "Read website content" at bounding box center [412, 358] width 90 height 11
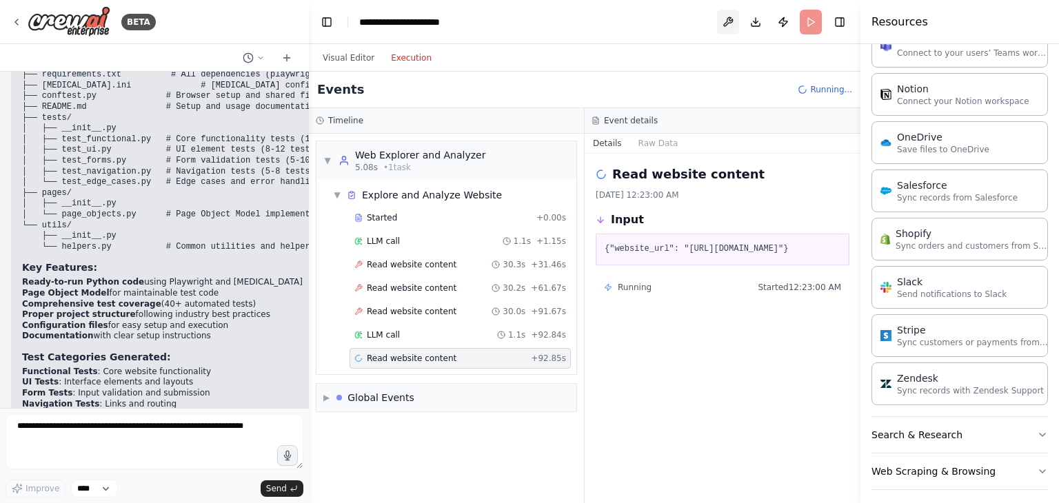
click at [721, 21] on button at bounding box center [728, 22] width 22 height 25
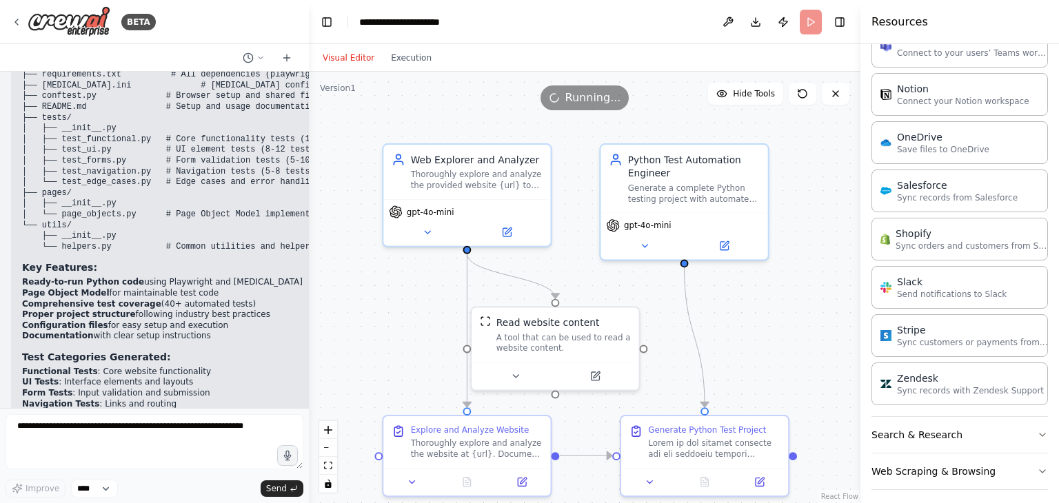
click at [350, 54] on button "Visual Editor" at bounding box center [348, 58] width 68 height 17
click at [427, 238] on div "gpt-4o-mini" at bounding box center [466, 220] width 167 height 47
click at [429, 233] on icon at bounding box center [427, 229] width 11 height 11
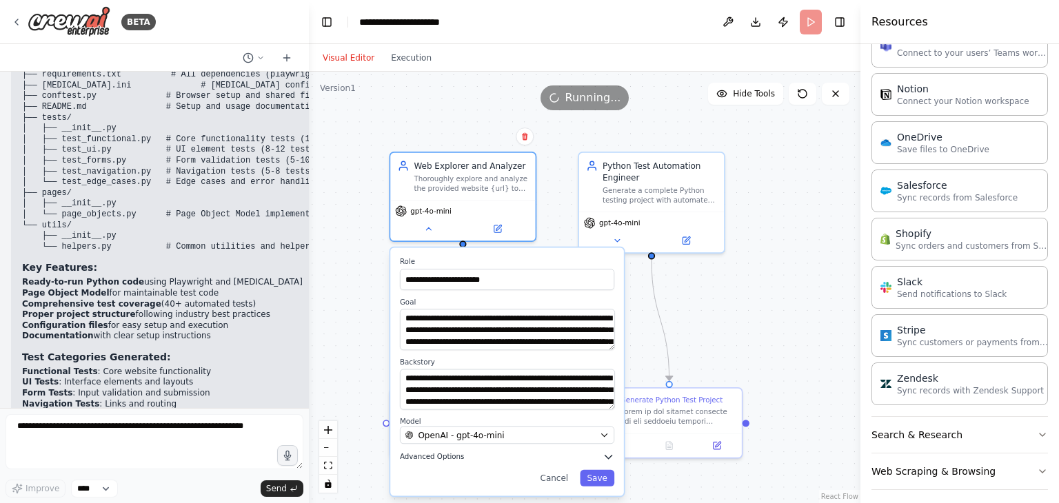
click at [458, 459] on span "Advanced Options" at bounding box center [432, 457] width 65 height 10
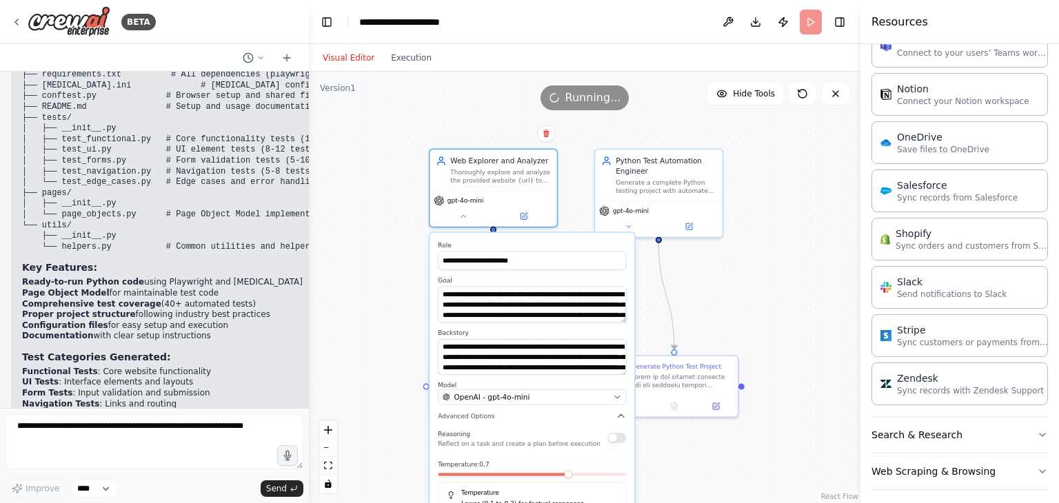
drag, startPoint x: 764, startPoint y: 319, endPoint x: 763, endPoint y: 184, distance: 134.5
click at [767, 266] on div "**********" at bounding box center [585, 288] width 552 height 432
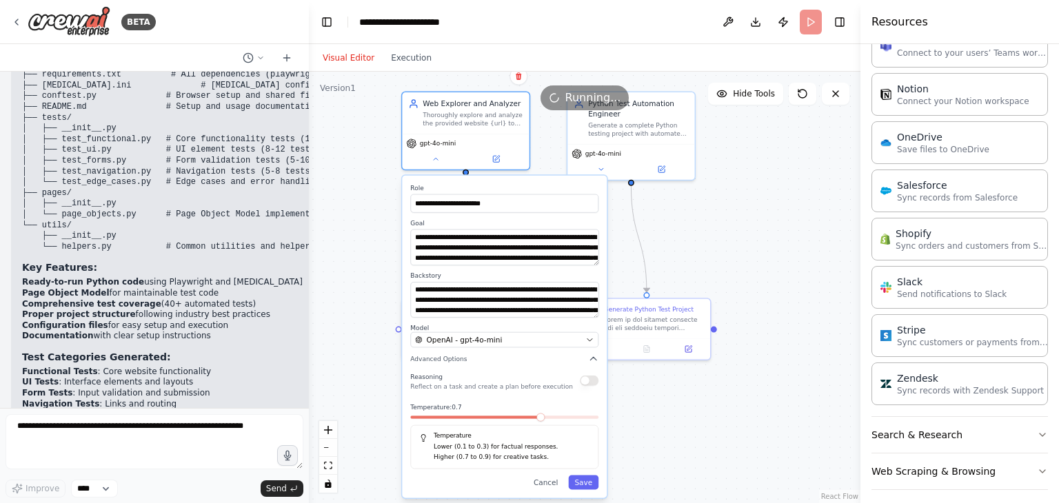
drag, startPoint x: 759, startPoint y: 311, endPoint x: 719, endPoint y: 315, distance: 39.5
click at [719, 315] on div "**********" at bounding box center [585, 288] width 552 height 432
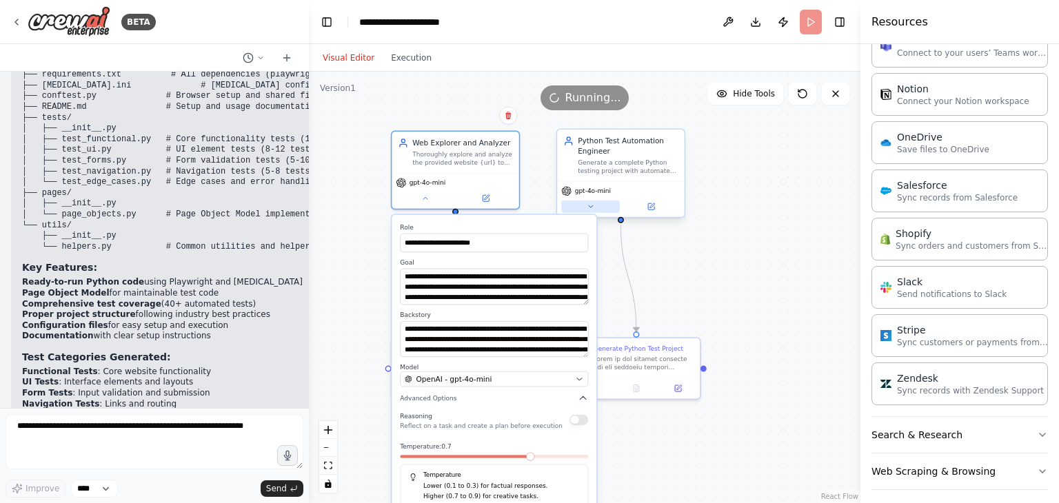
click at [601, 206] on button at bounding box center [590, 207] width 59 height 12
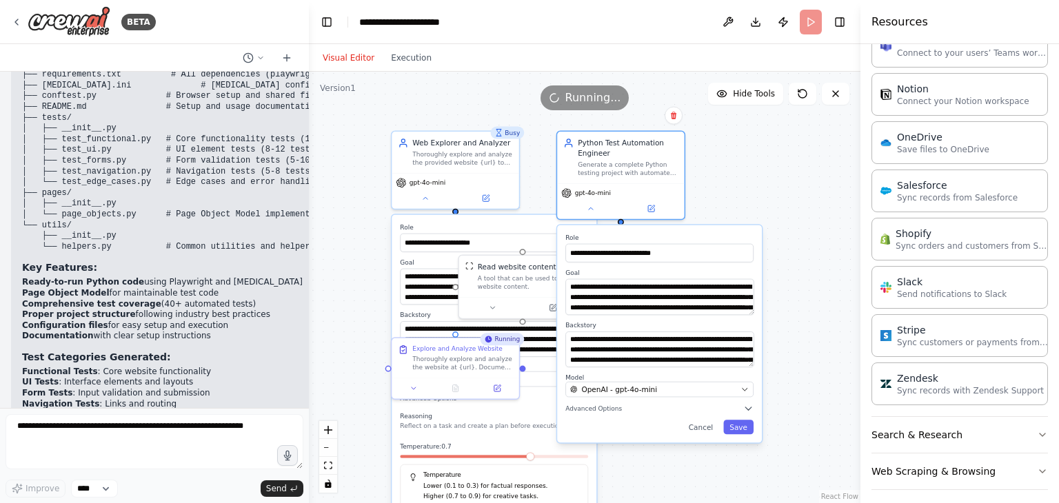
click at [809, 286] on div ".deletable-edge-delete-btn { width: 20px; height: 20px; border: 0px solid #ffff…" at bounding box center [585, 288] width 552 height 432
click at [802, 264] on div ".deletable-edge-delete-btn { width: 20px; height: 20px; border: 0px solid #ffff…" at bounding box center [585, 288] width 552 height 432
click at [708, 434] on button "Cancel" at bounding box center [701, 427] width 37 height 14
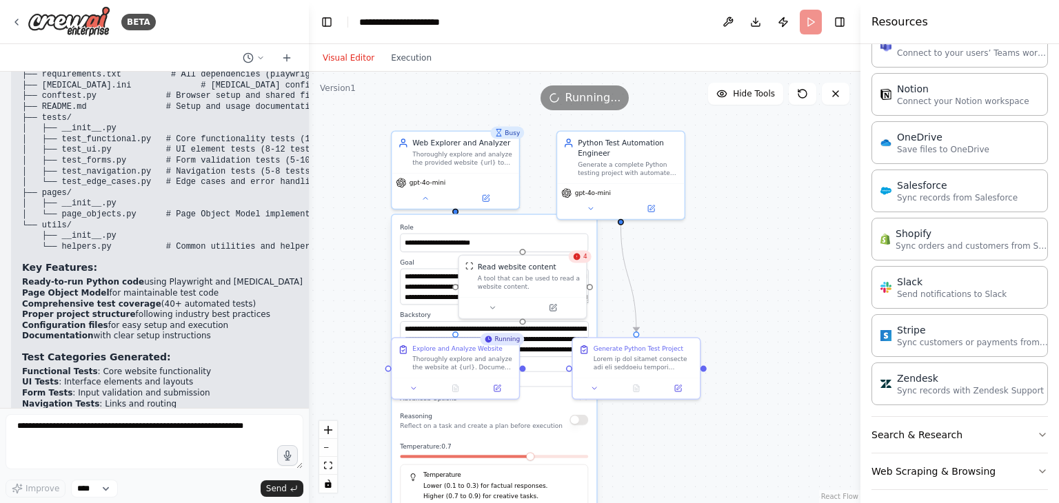
click at [745, 263] on div ".deletable-edge-delete-btn { width: 20px; height: 20px; border: 0px solid #ffff…" at bounding box center [585, 288] width 552 height 432
click at [472, 201] on button at bounding box center [486, 196] width 59 height 12
click at [342, 230] on div ".deletable-edge-delete-btn { width: 20px; height: 20px; border: 0px solid #ffff…" at bounding box center [585, 288] width 552 height 432
click at [416, 206] on div "gpt-4o-mini" at bounding box center [455, 189] width 127 height 36
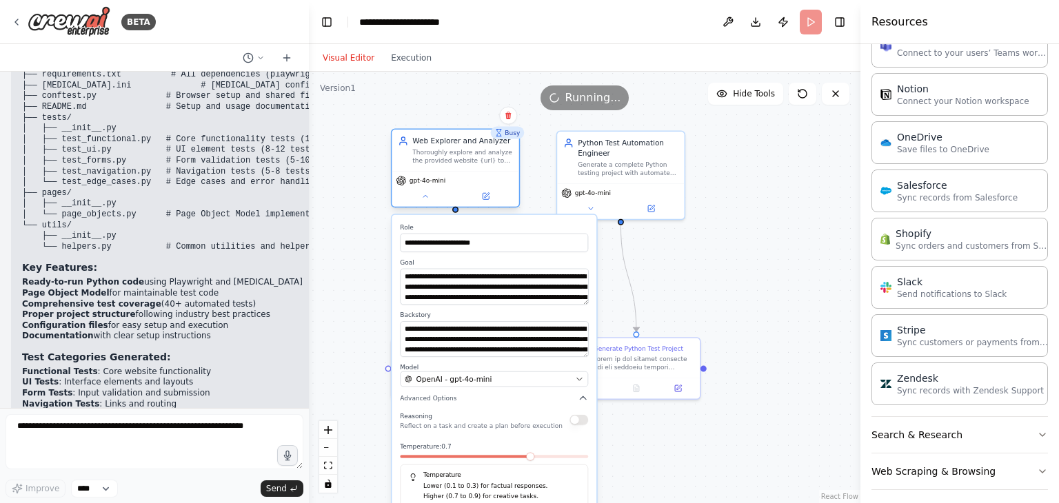
click at [423, 203] on div "gpt-4o-mini" at bounding box center [455, 189] width 127 height 36
click at [429, 197] on icon at bounding box center [425, 196] width 8 height 8
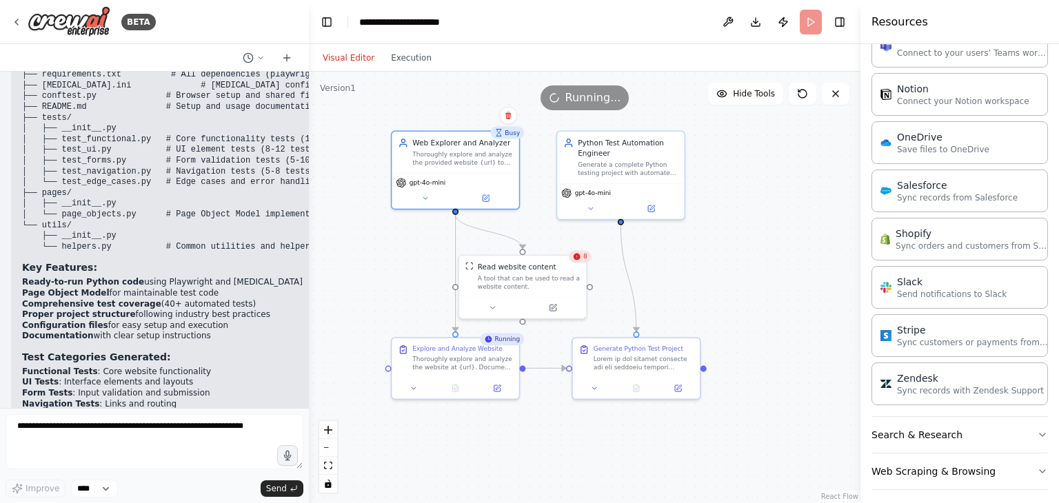
click at [392, 66] on div "Visual Editor Execution" at bounding box center [377, 58] width 126 height 28
click at [400, 59] on button "Execution" at bounding box center [411, 58] width 57 height 17
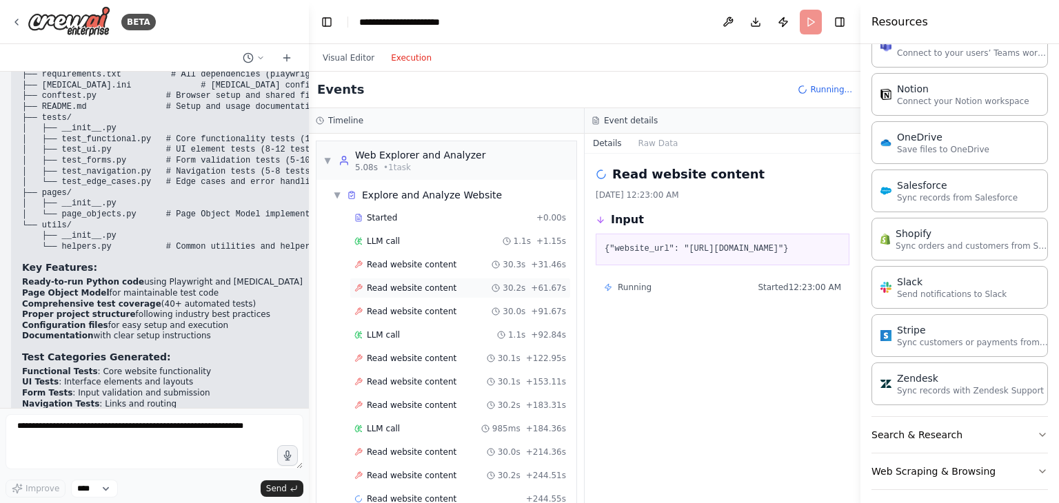
scroll to position [61, 0]
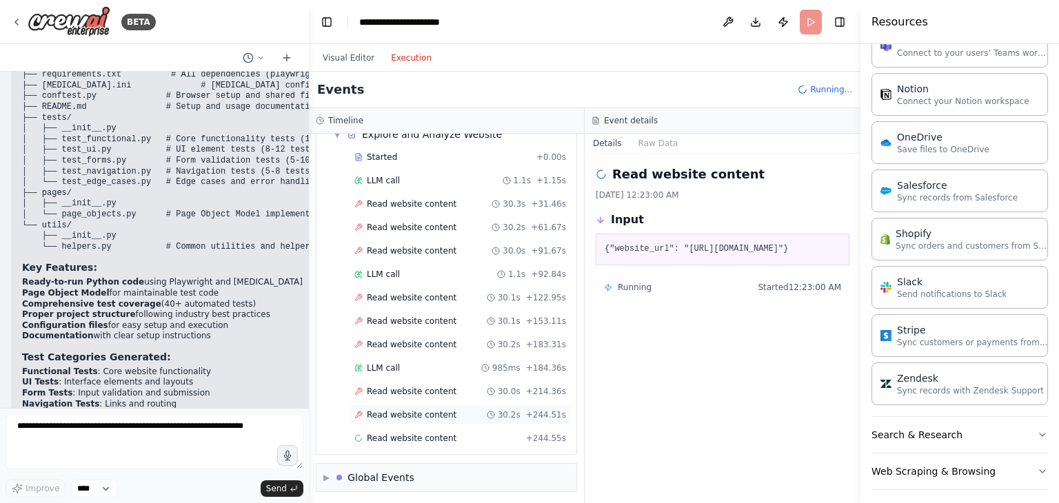
click at [410, 410] on span "Read website content" at bounding box center [412, 415] width 90 height 11
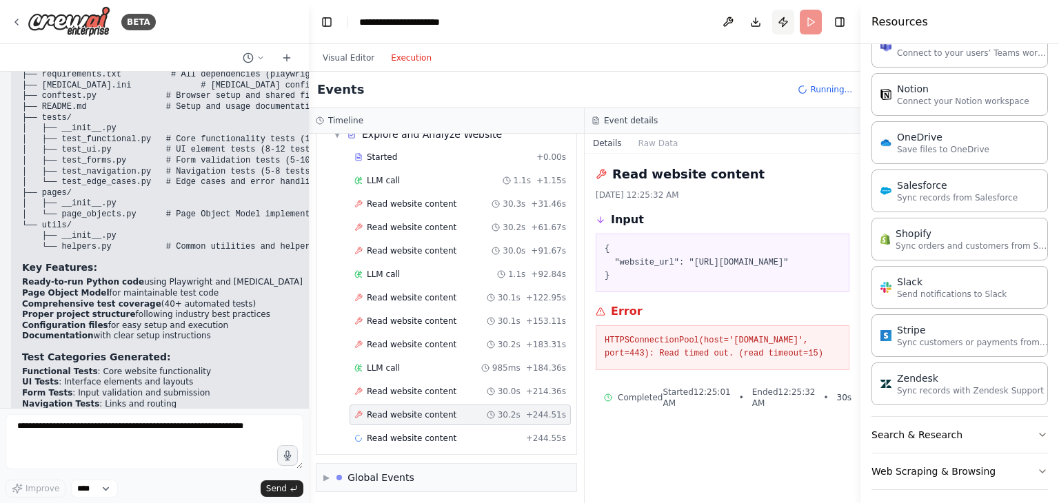
click at [787, 30] on button "Publish" at bounding box center [783, 22] width 22 height 25
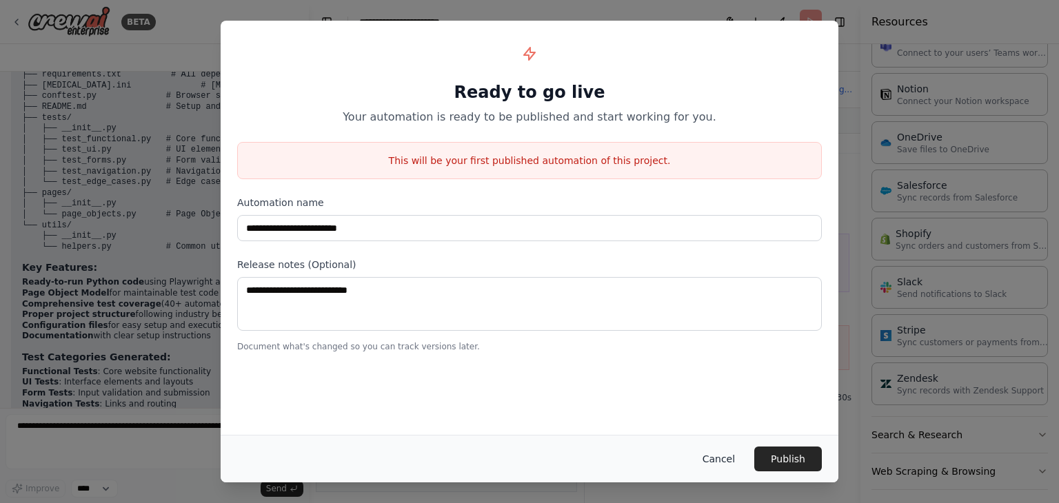
click at [726, 459] on button "Cancel" at bounding box center [719, 459] width 54 height 25
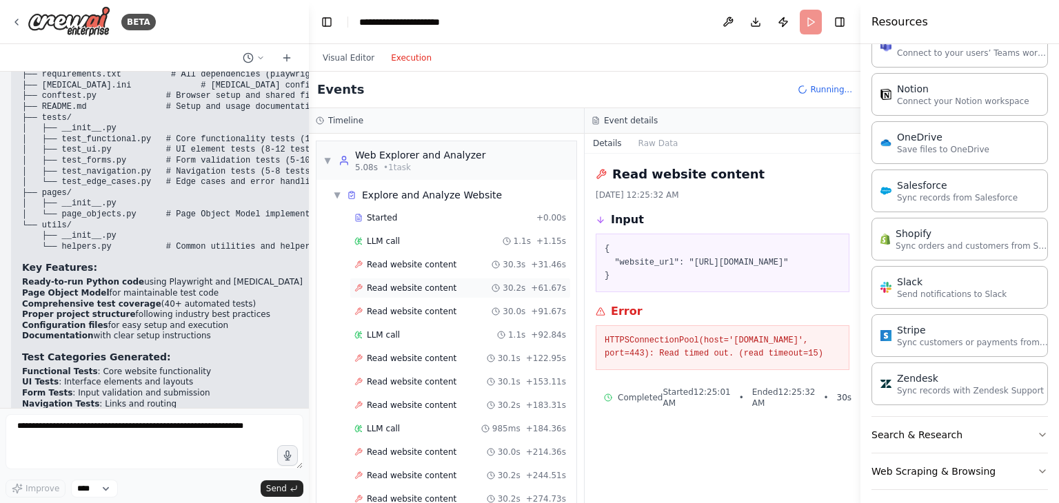
scroll to position [199, 0]
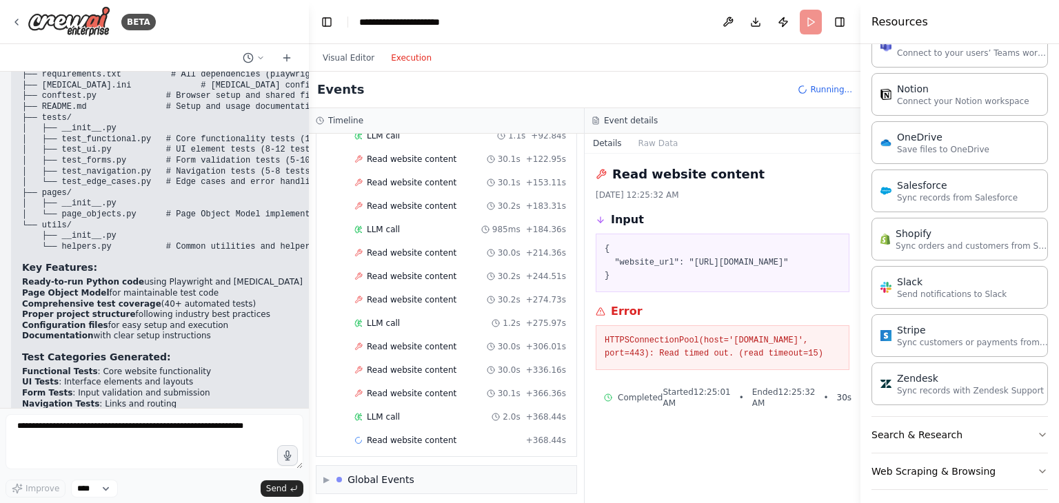
click at [805, 20] on header "**********" at bounding box center [585, 22] width 552 height 44
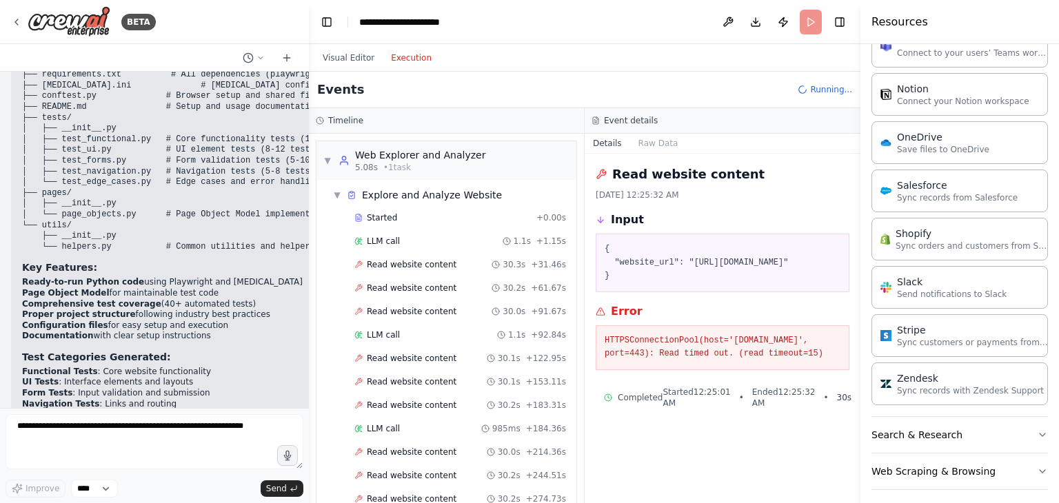
click at [823, 88] on span "Running..." at bounding box center [831, 89] width 42 height 11
click at [326, 24] on button "Toggle Left Sidebar" at bounding box center [326, 21] width 19 height 19
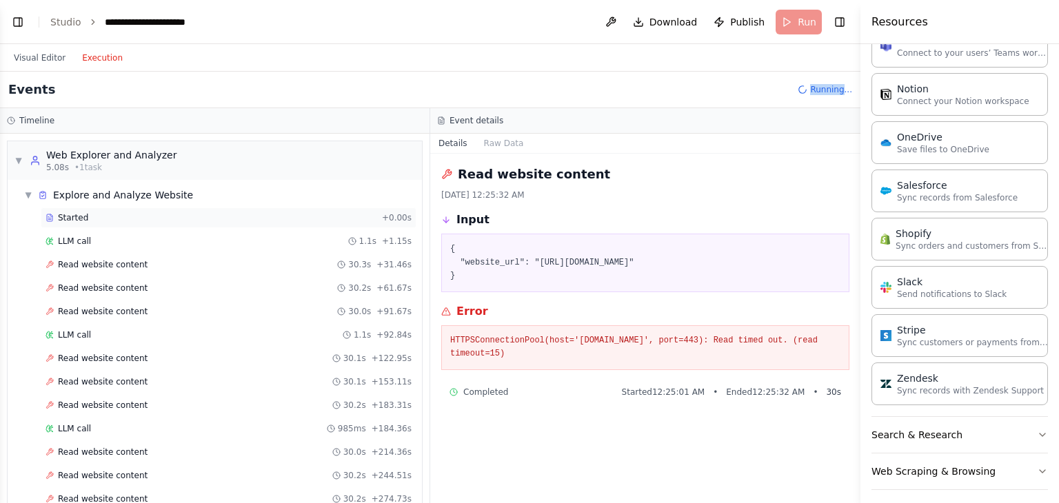
scroll to position [199, 0]
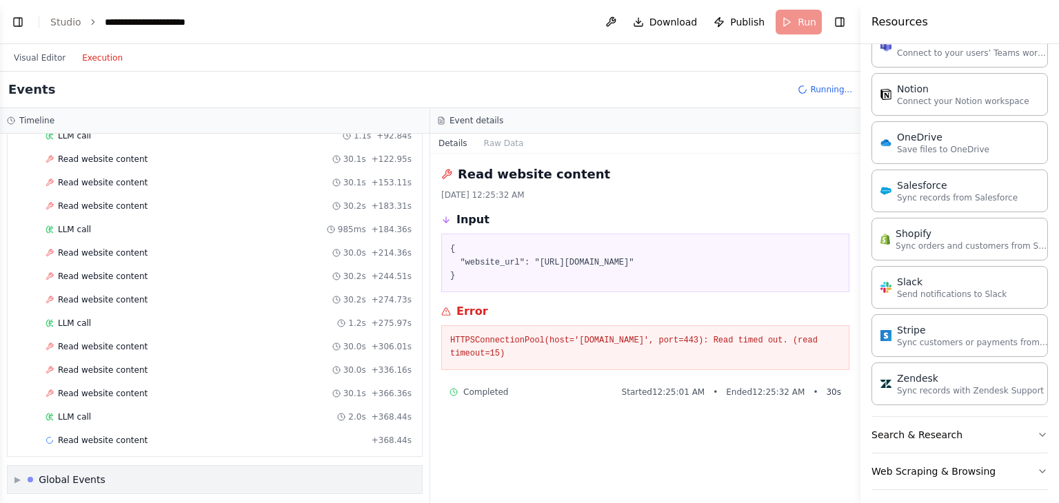
click at [74, 479] on div "Global Events" at bounding box center [72, 480] width 67 height 14
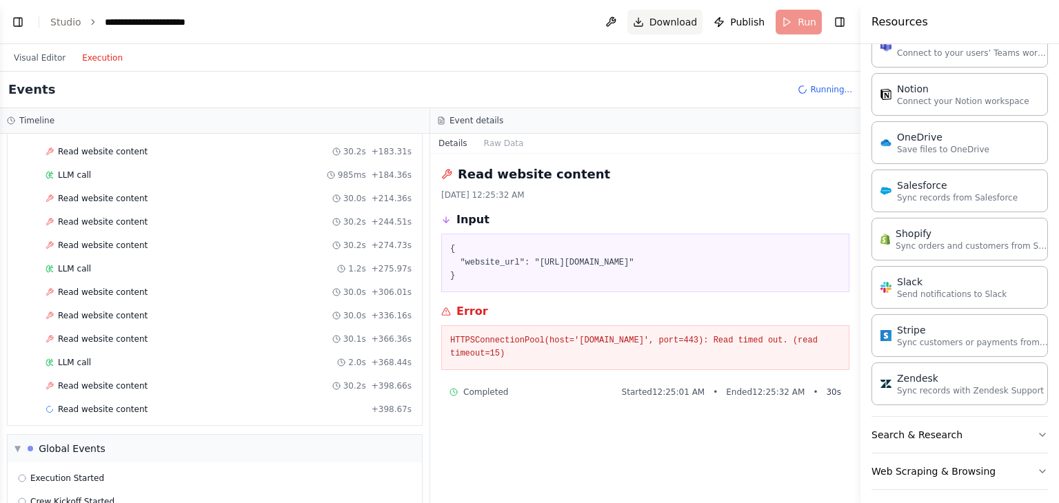
click at [652, 26] on button "Download" at bounding box center [666, 22] width 76 height 25
